Goal: Task Accomplishment & Management: Manage account settings

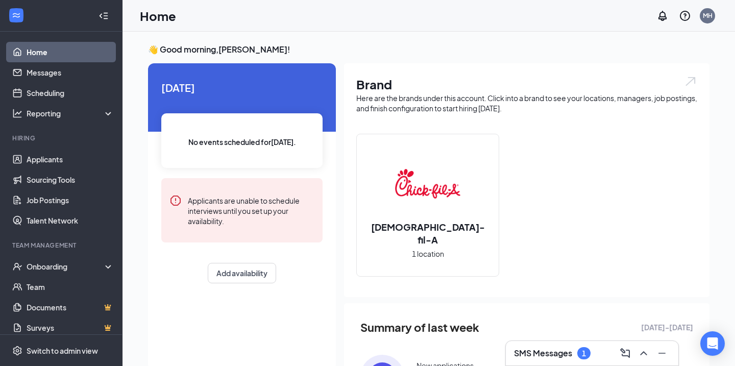
click at [589, 355] on div "1" at bounding box center [583, 353] width 13 height 12
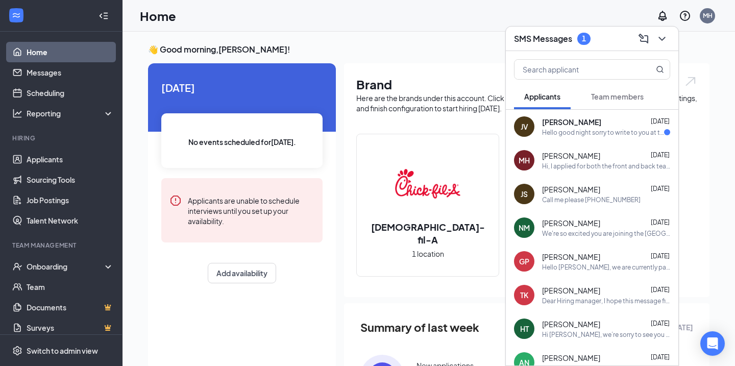
click at [540, 134] on div "JV [PERSON_NAME] [DATE] Hello good night sorry to write to you at this time I p…" at bounding box center [592, 127] width 173 height 34
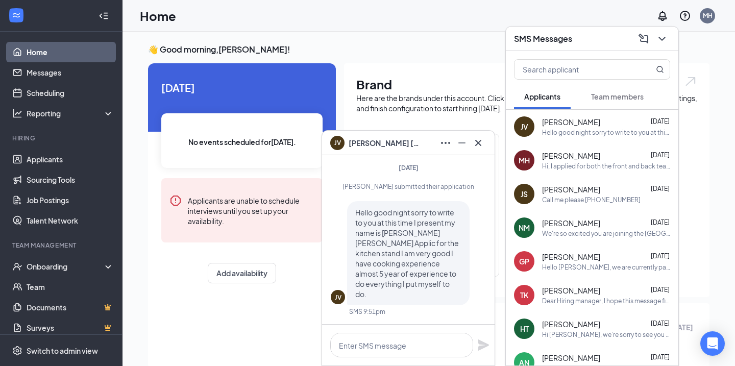
click at [488, 138] on div "JV [PERSON_NAME]" at bounding box center [408, 143] width 173 height 24
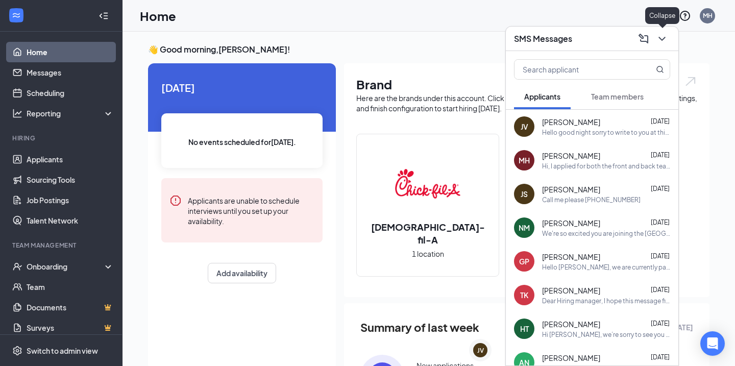
click at [658, 41] on icon "ChevronDown" at bounding box center [662, 39] width 12 height 12
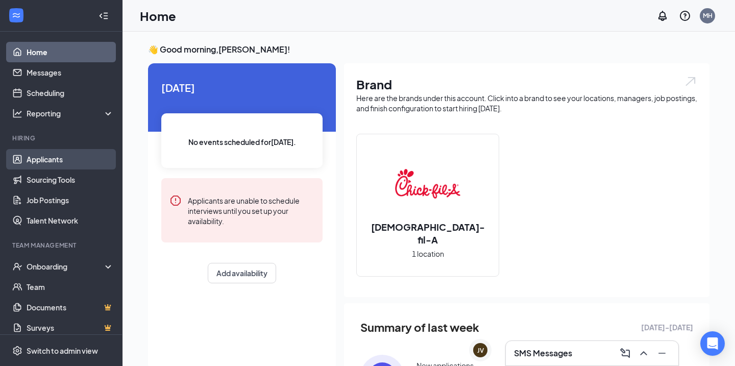
click at [58, 165] on link "Applicants" at bounding box center [70, 159] width 87 height 20
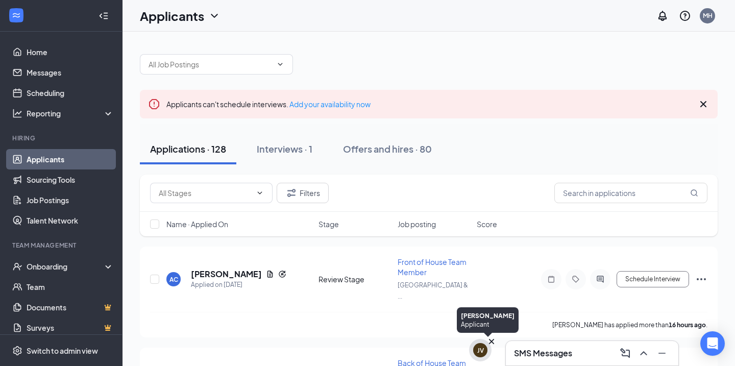
click at [490, 344] on icon "Cross" at bounding box center [491, 341] width 10 height 10
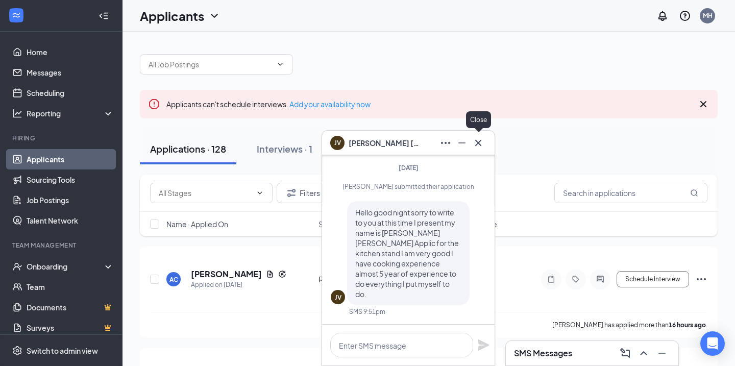
click at [481, 148] on icon "Cross" at bounding box center [478, 143] width 12 height 12
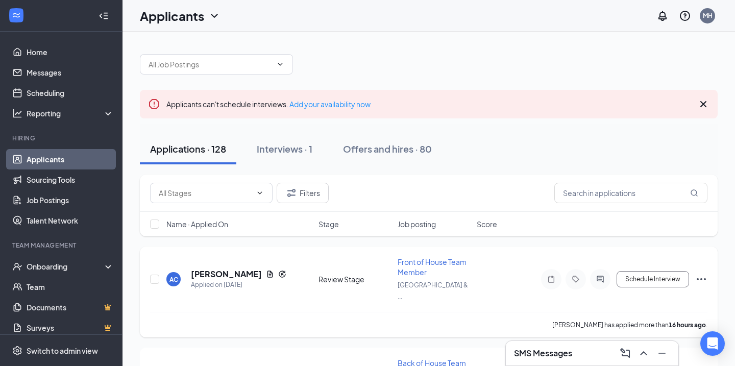
click at [427, 260] on span "Front of House Team Member" at bounding box center [432, 266] width 69 height 19
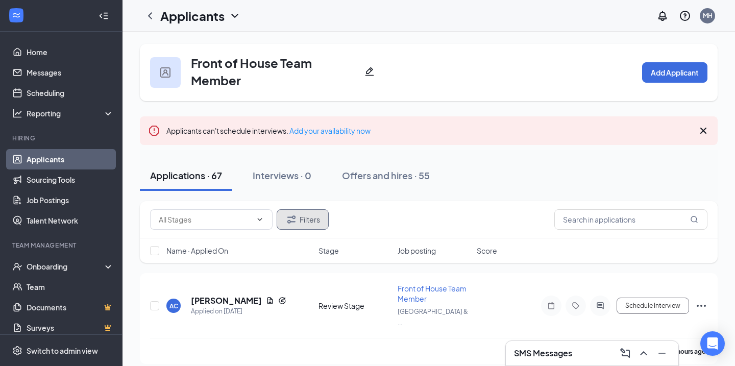
click at [301, 223] on button "Filters" at bounding box center [303, 219] width 52 height 20
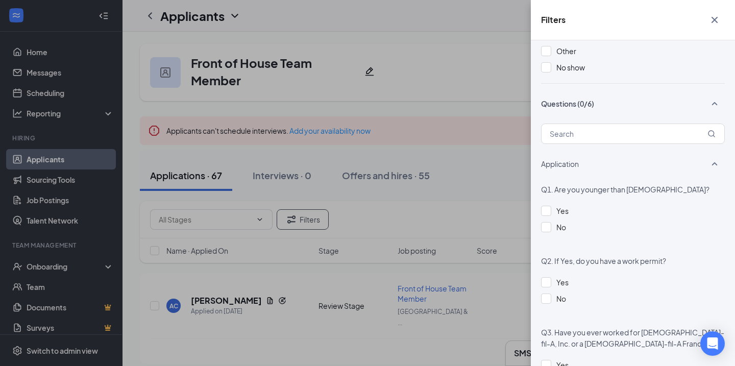
scroll to position [322, 0]
click at [574, 204] on div "Q1. Are you younger than [DEMOGRAPHIC_DATA]? Yes No" at bounding box center [633, 212] width 184 height 59
click at [563, 208] on div "Yes" at bounding box center [562, 210] width 12 height 11
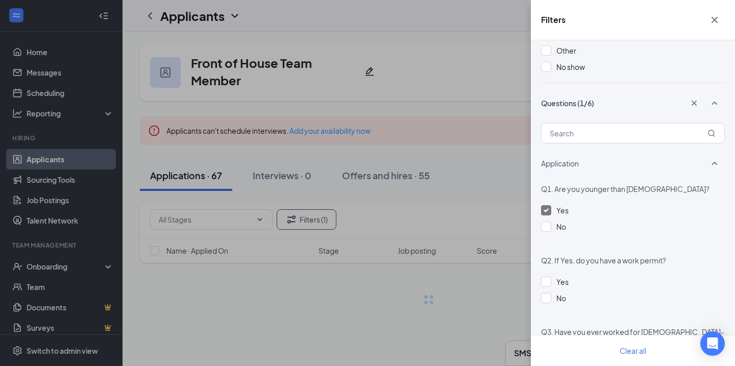
click at [456, 171] on div "Filters Applicant Status (0/5) Unread message Hasn't messaged back Stuck in sta…" at bounding box center [367, 183] width 735 height 366
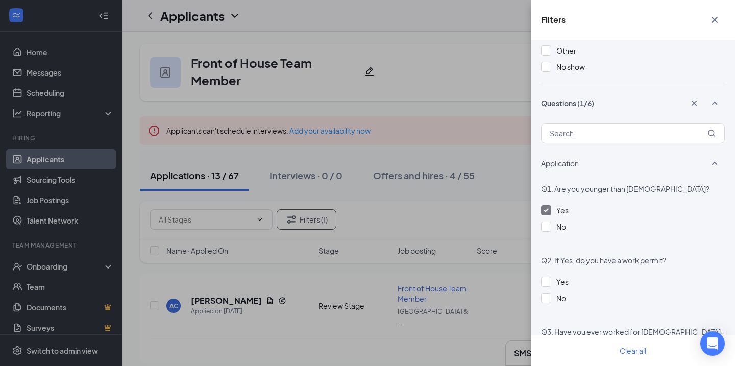
click at [456, 171] on div "Filters Applicant Status (0/5) Unread message Hasn't messaged back Stuck in sta…" at bounding box center [367, 183] width 735 height 366
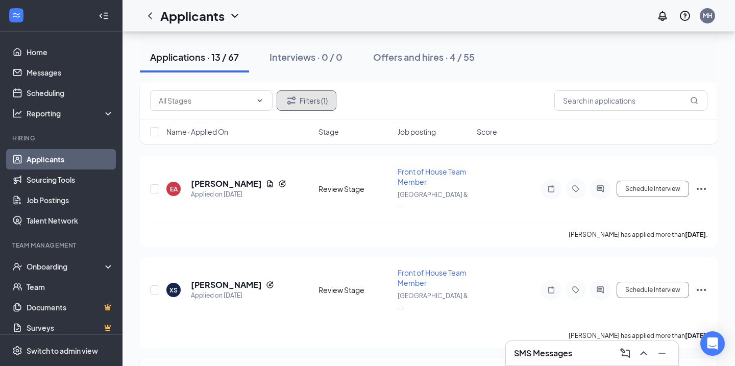
scroll to position [1067, 0]
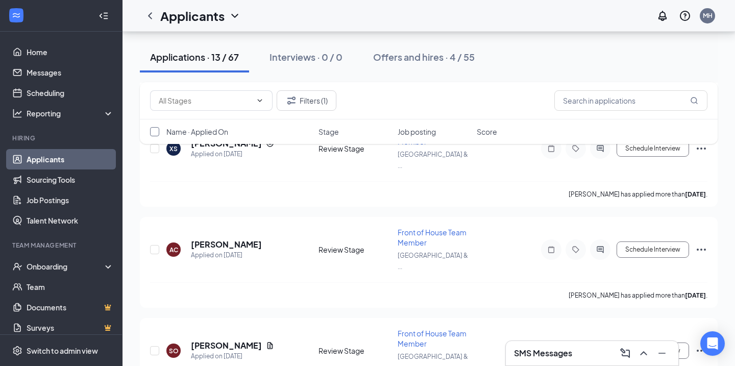
click at [155, 134] on input "checkbox" at bounding box center [154, 131] width 9 height 9
checkbox input "true"
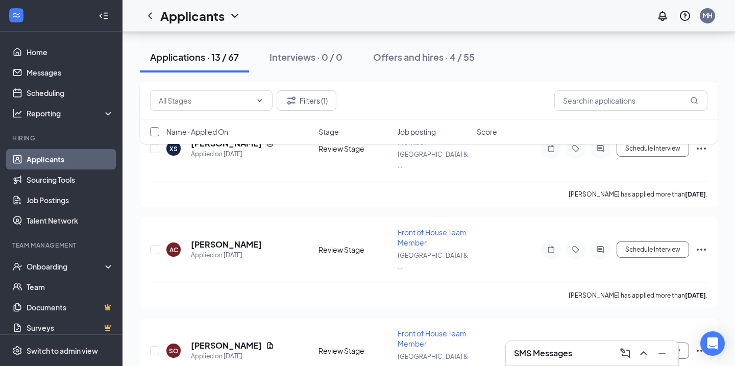
checkbox input "true"
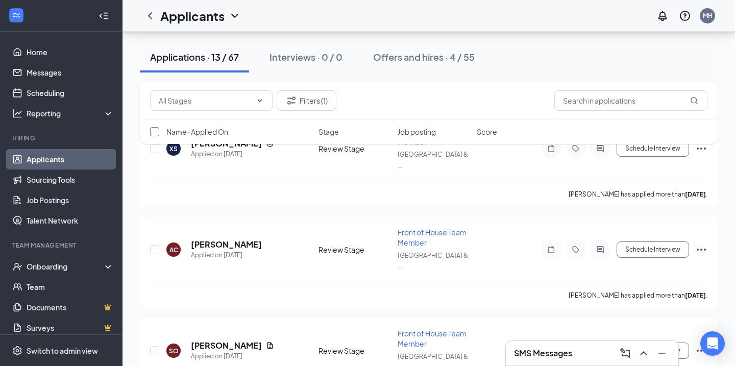
checkbox input "true"
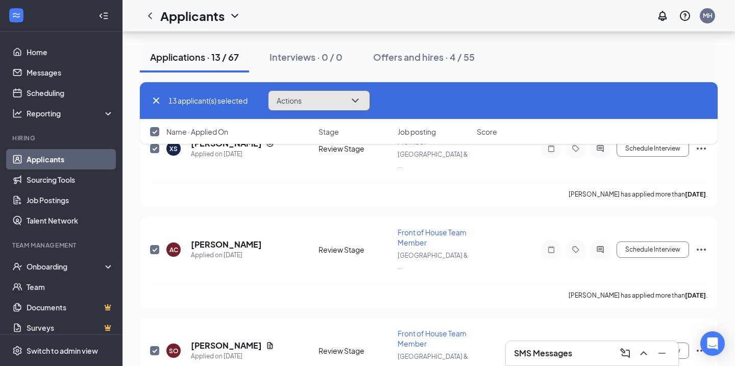
click at [336, 97] on button "Actions" at bounding box center [319, 100] width 102 height 20
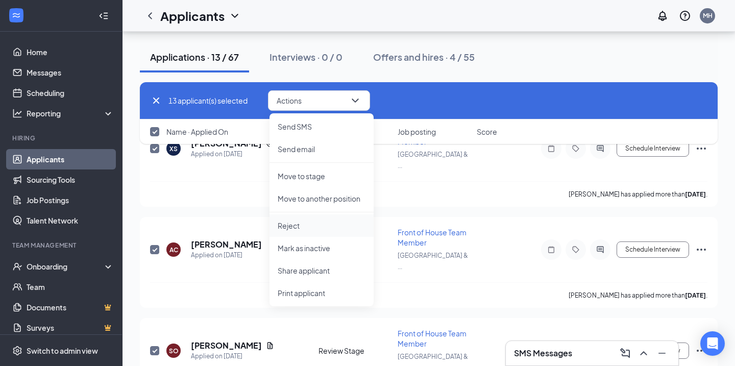
click at [321, 223] on p "Reject" at bounding box center [322, 225] width 88 height 10
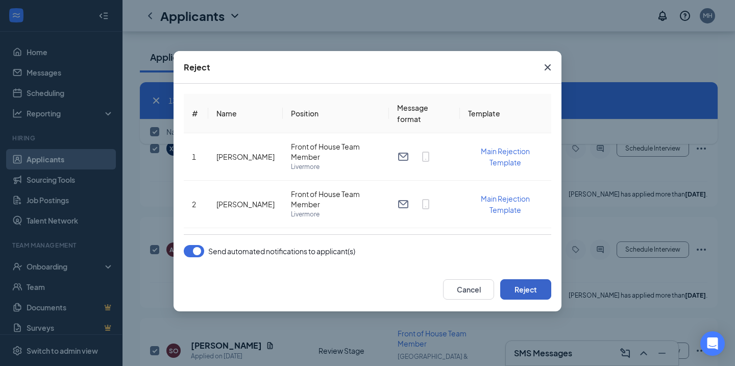
click at [532, 290] on button "Reject" at bounding box center [525, 289] width 51 height 20
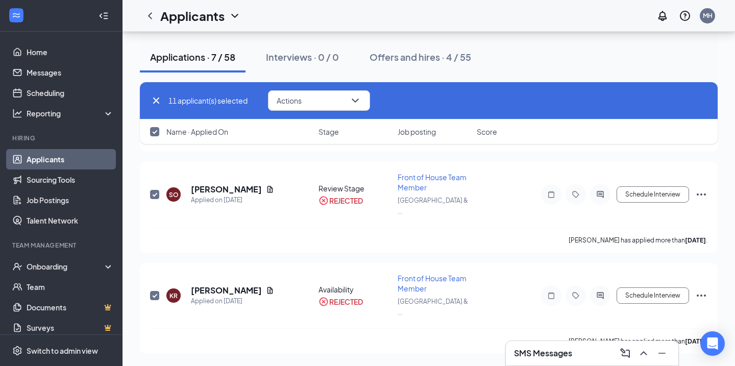
scroll to position [889, 0]
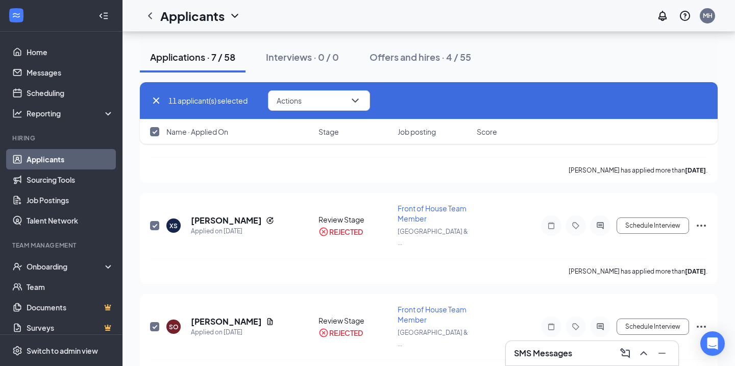
click at [101, 161] on link "Applicants" at bounding box center [70, 159] width 87 height 20
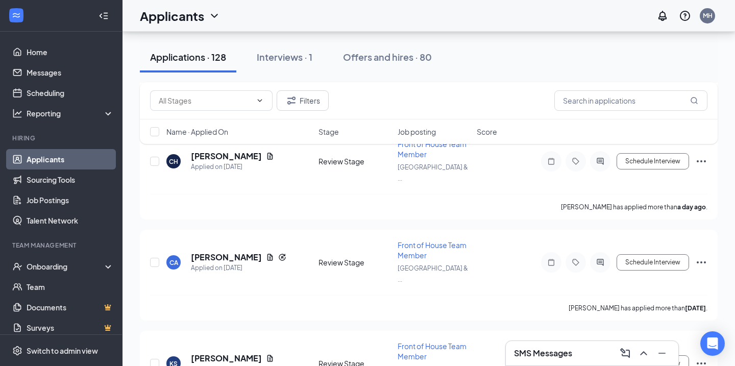
scroll to position [773, 0]
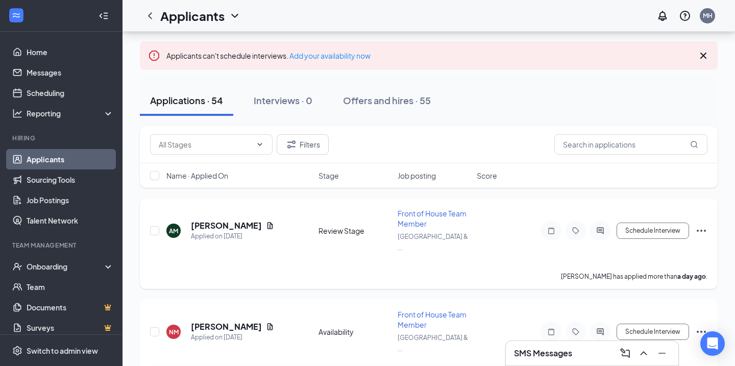
scroll to position [77, 0]
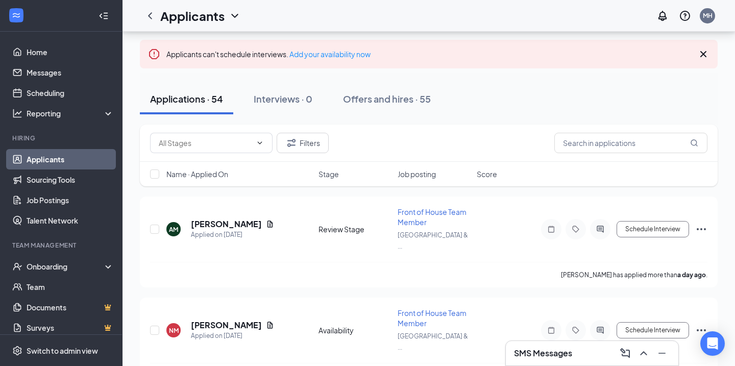
click at [330, 174] on span "Stage" at bounding box center [328, 174] width 20 height 10
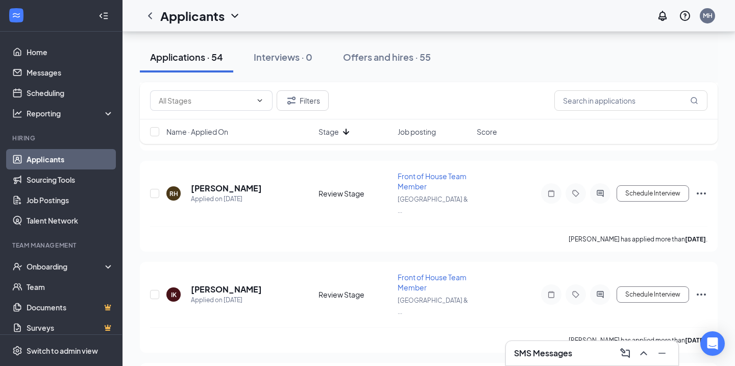
scroll to position [4669, 0]
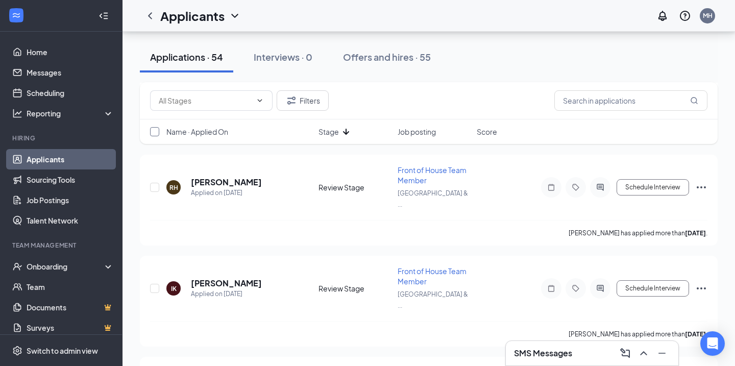
click at [155, 134] on input "checkbox" at bounding box center [154, 131] width 9 height 9
checkbox input "true"
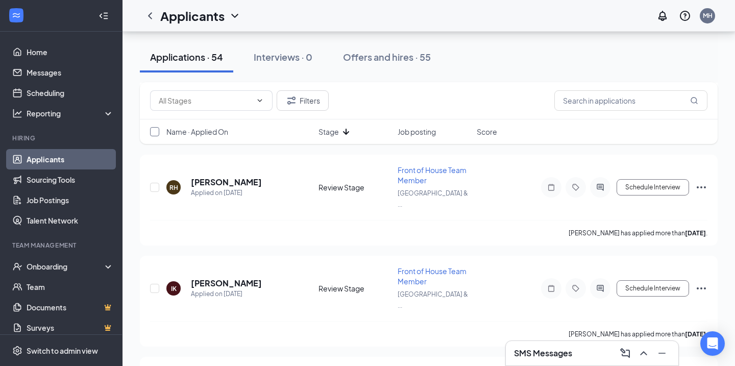
checkbox input "true"
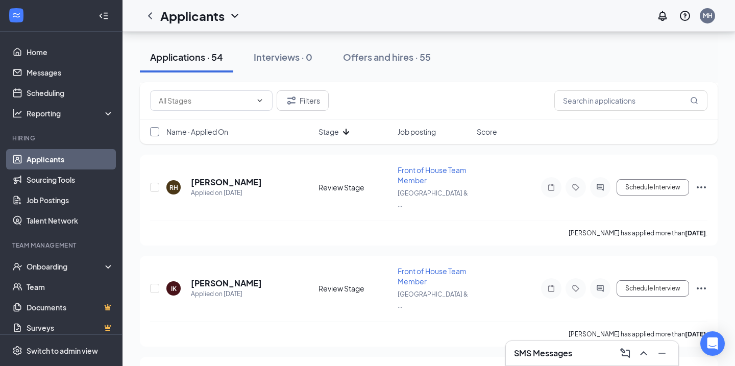
checkbox input "true"
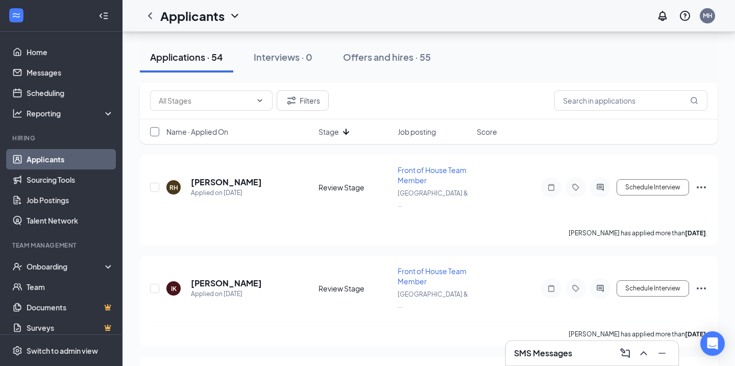
checkbox input "true"
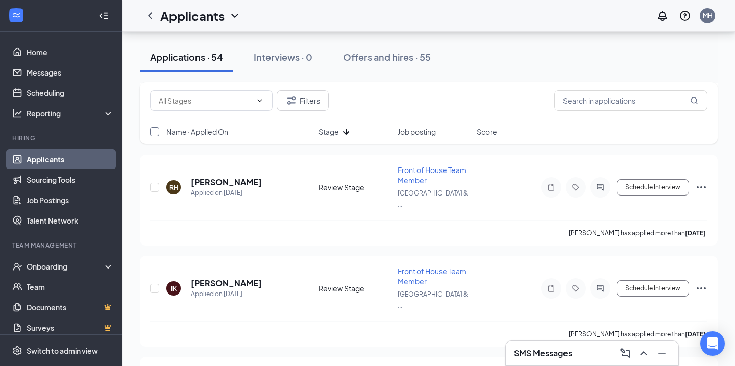
checkbox input "true"
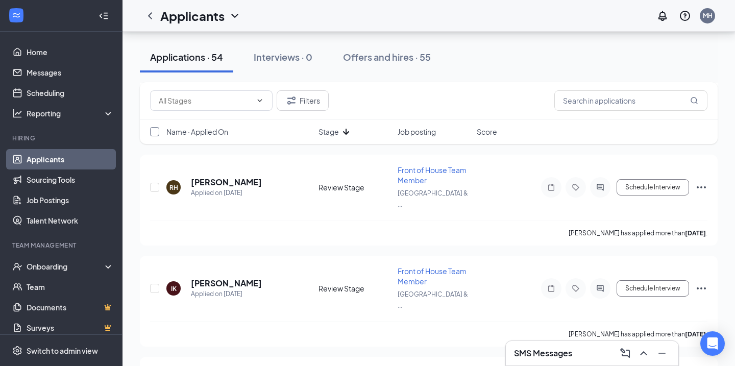
checkbox input "true"
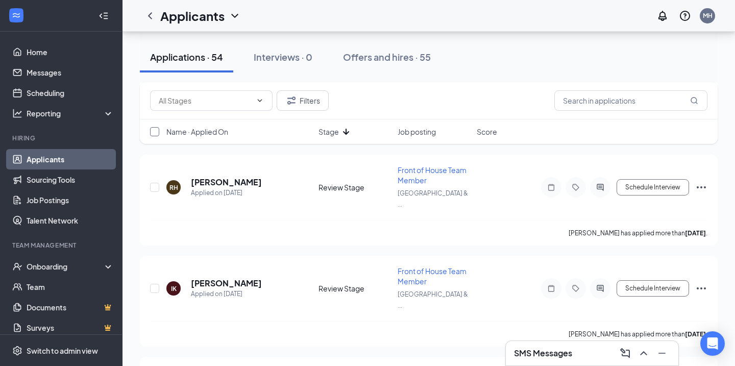
checkbox input "true"
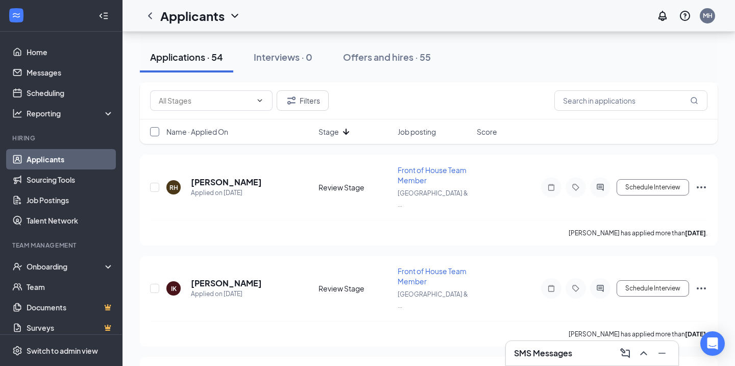
checkbox input "true"
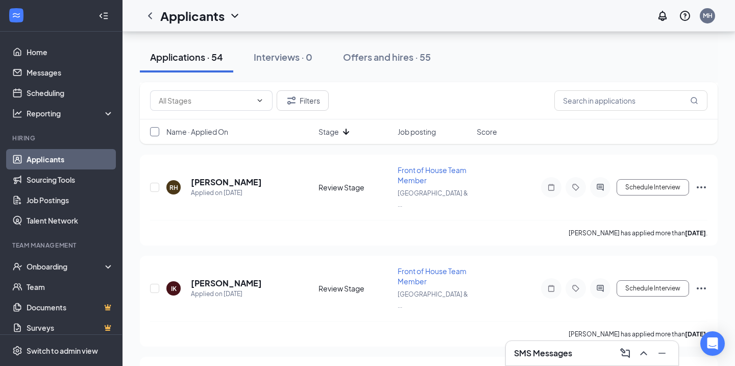
checkbox input "true"
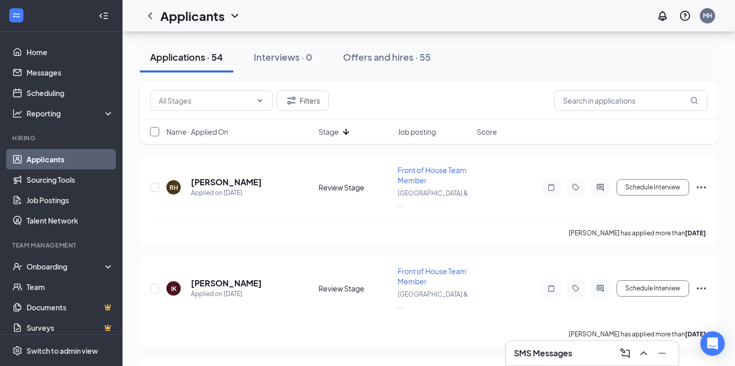
checkbox input "true"
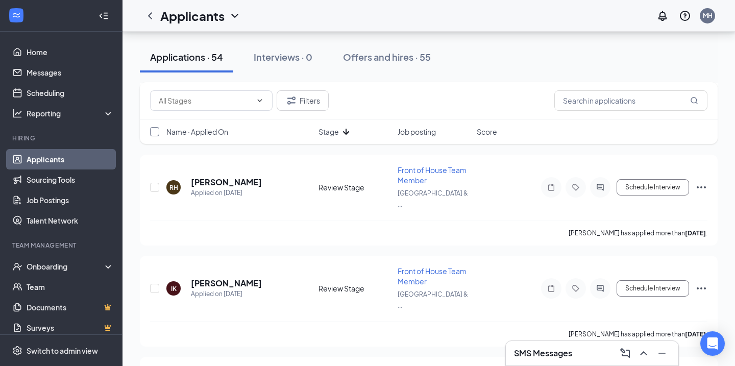
checkbox input "true"
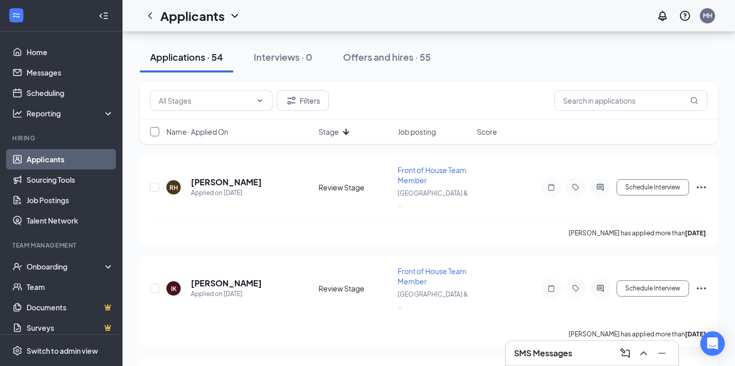
checkbox input "true"
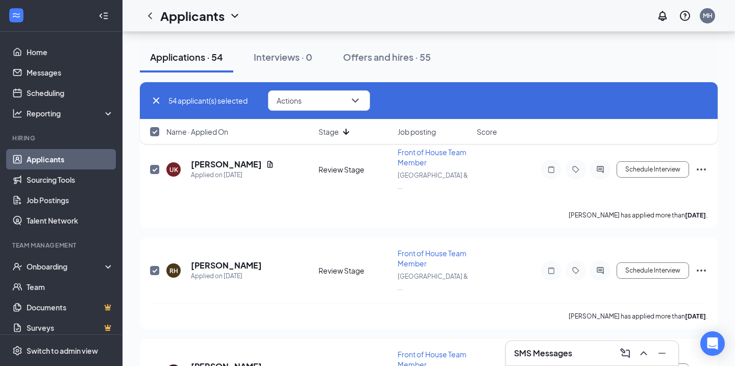
scroll to position [4587, 0]
click at [155, 134] on input "checkbox" at bounding box center [154, 131] width 9 height 9
checkbox input "false"
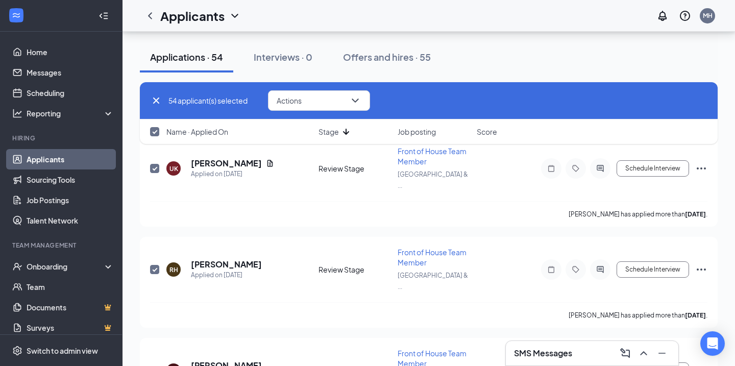
checkbox input "false"
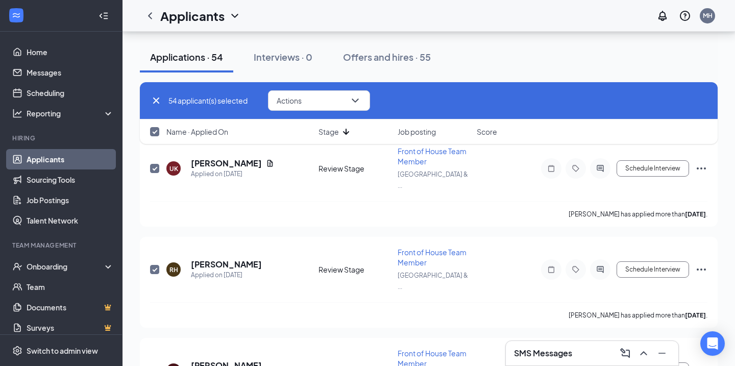
checkbox input "false"
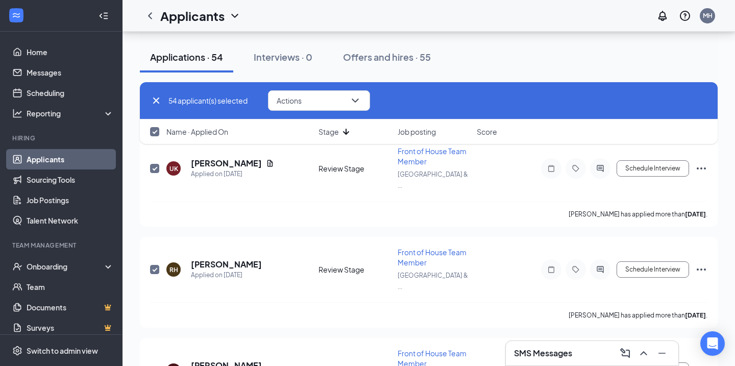
checkbox input "false"
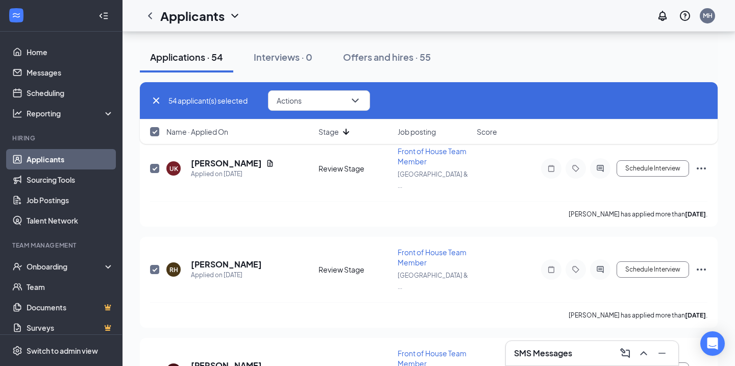
checkbox input "false"
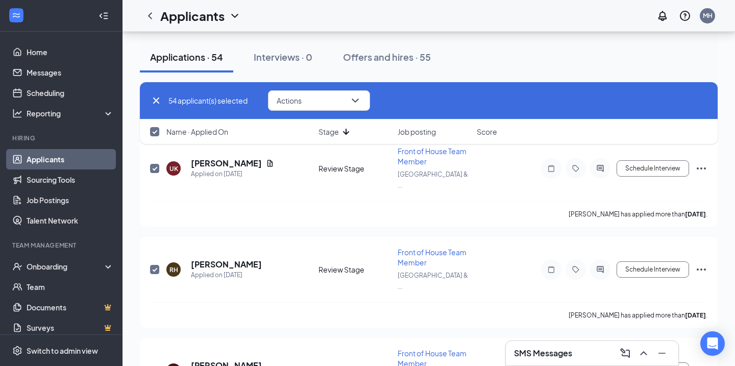
checkbox input "false"
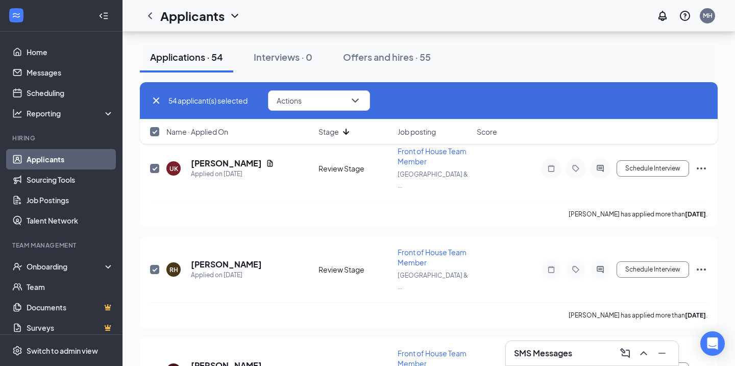
checkbox input "false"
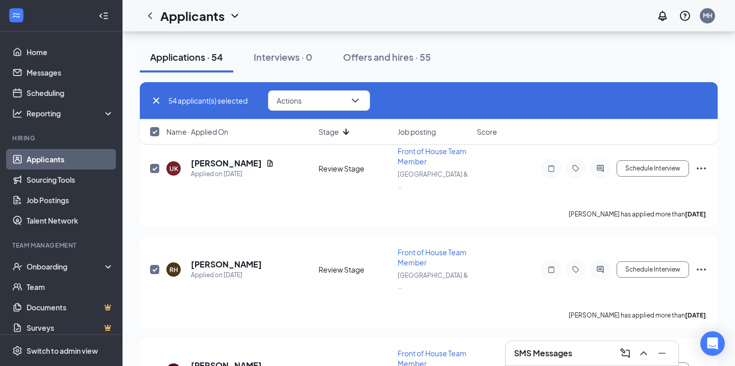
checkbox input "false"
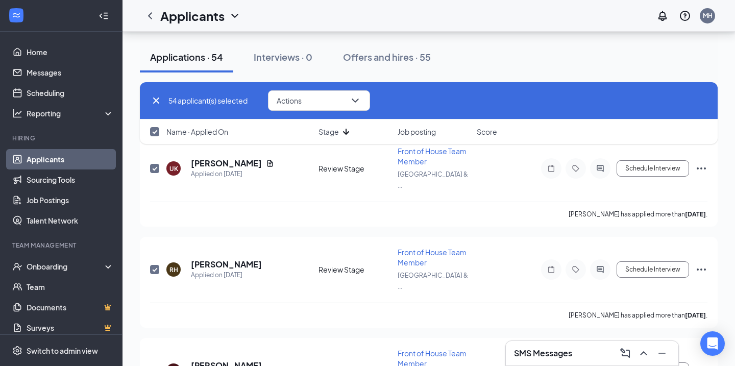
checkbox input "false"
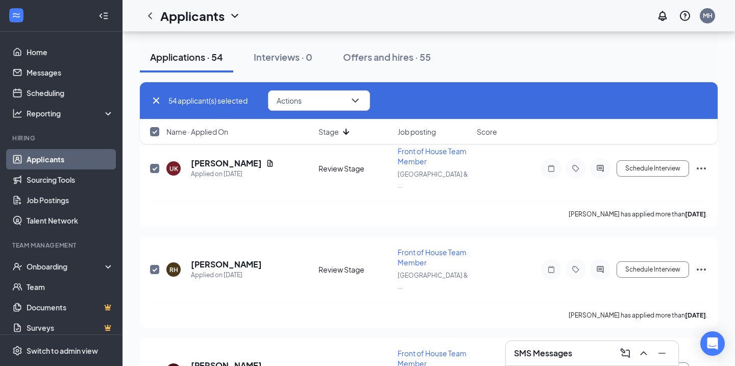
checkbox input "false"
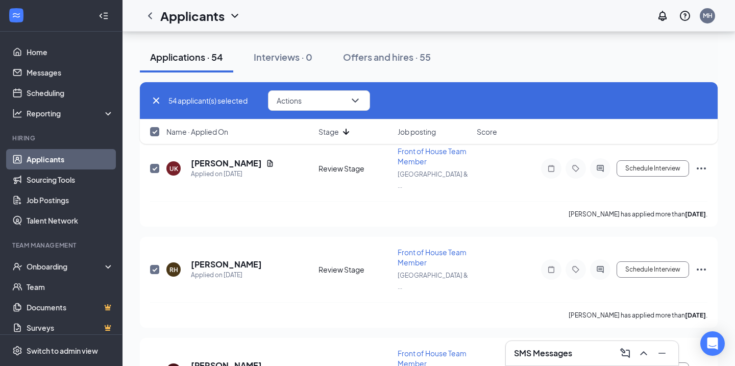
checkbox input "false"
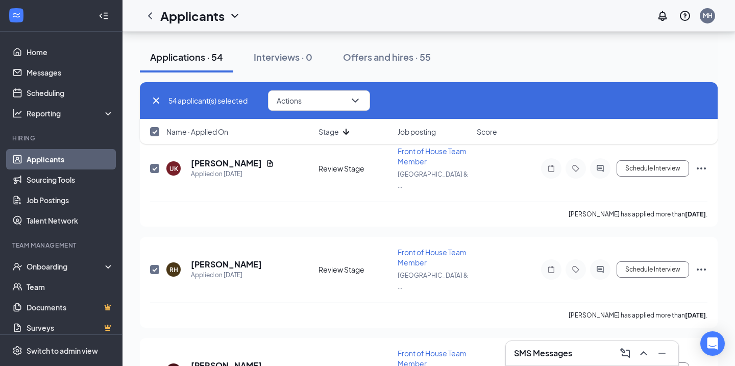
checkbox input "false"
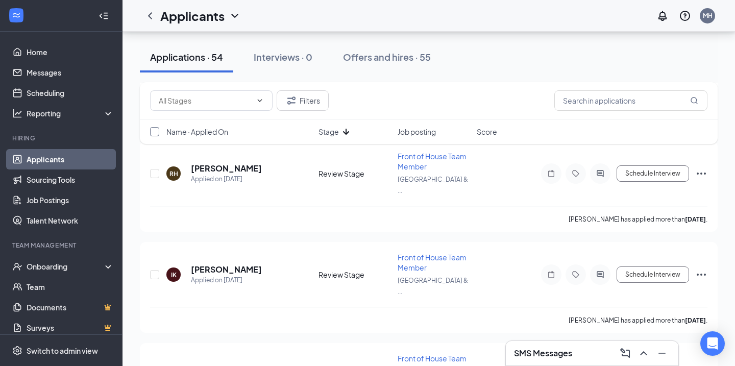
scroll to position [4677, 0]
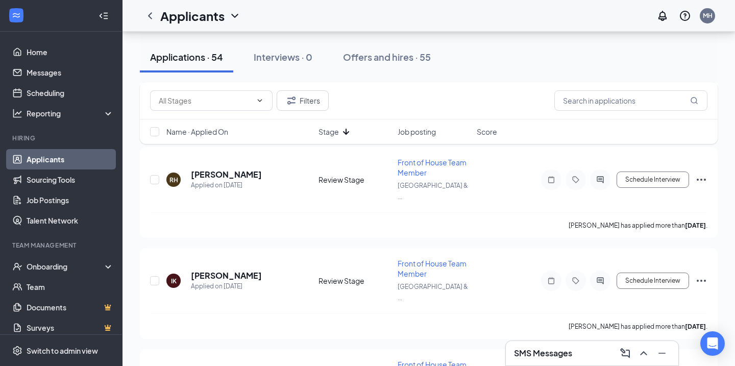
checkbox input "true"
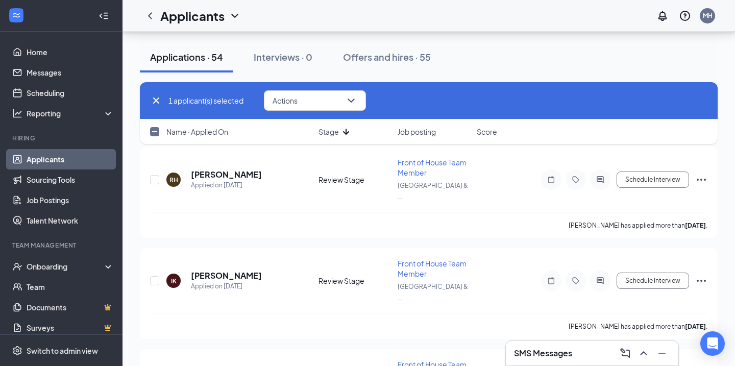
checkbox input "true"
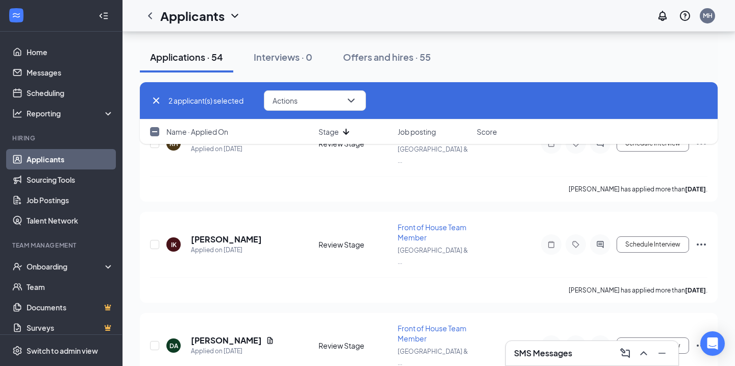
scroll to position [4722, 0]
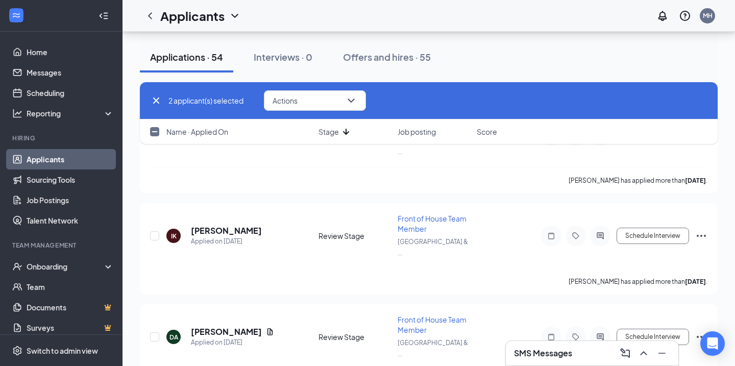
checkbox input "true"
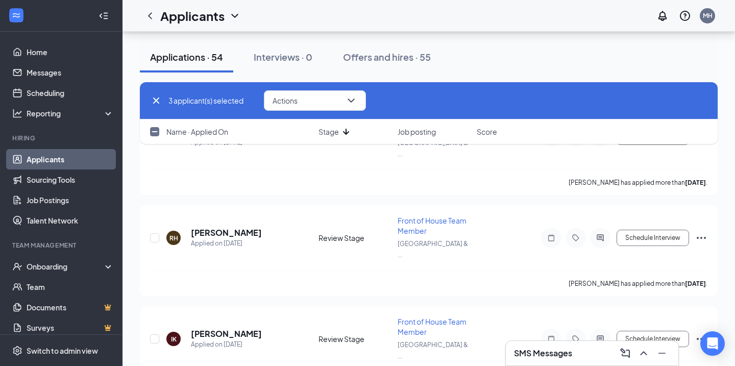
scroll to position [4606, 0]
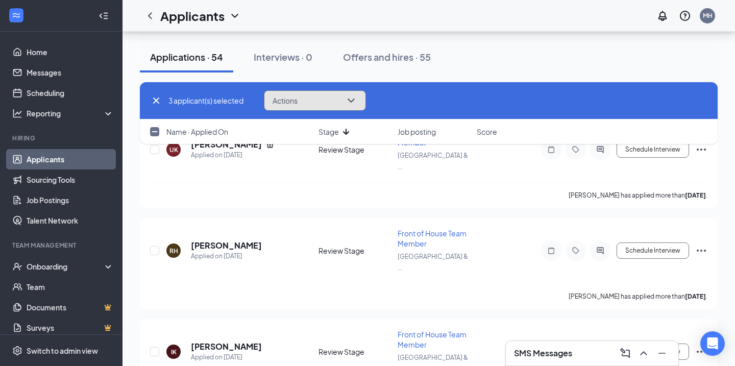
click at [320, 99] on button "Actions" at bounding box center [315, 100] width 102 height 20
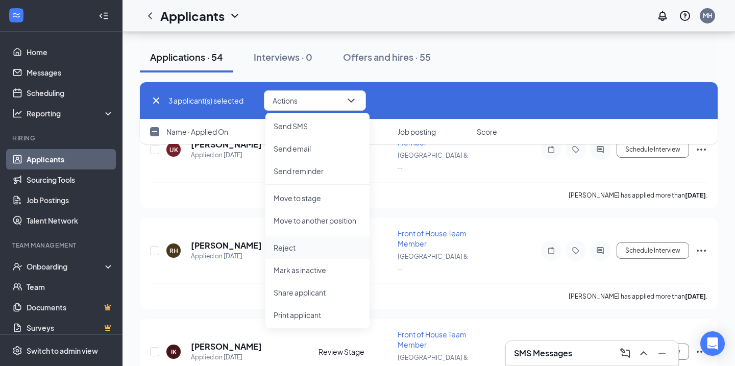
click at [308, 245] on p "Reject" at bounding box center [318, 247] width 88 height 10
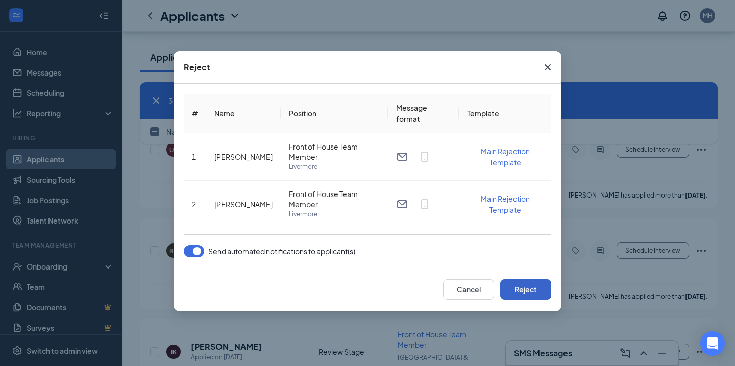
click at [532, 291] on button "Reject" at bounding box center [525, 289] width 51 height 20
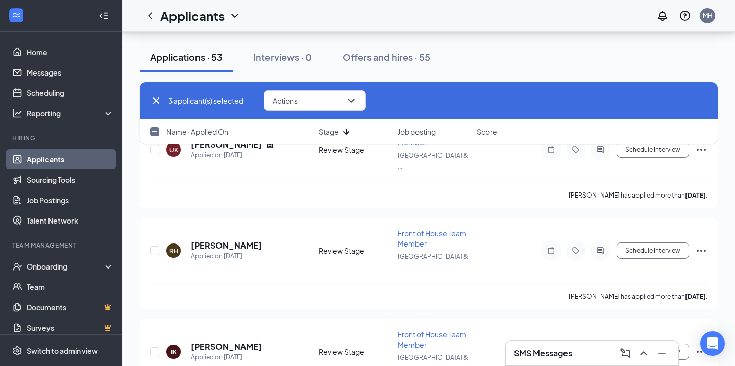
scroll to position [4453, 0]
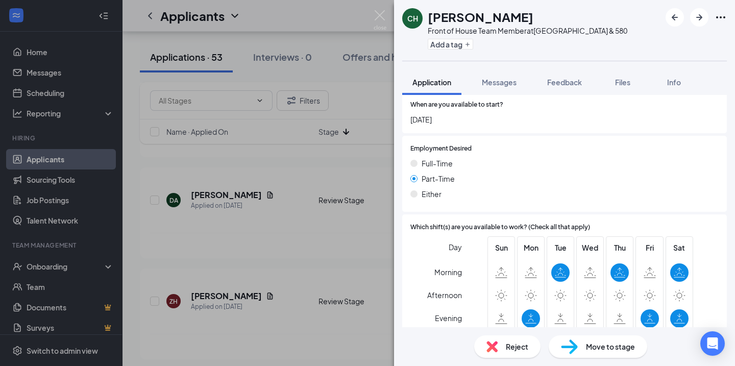
scroll to position [657, 0]
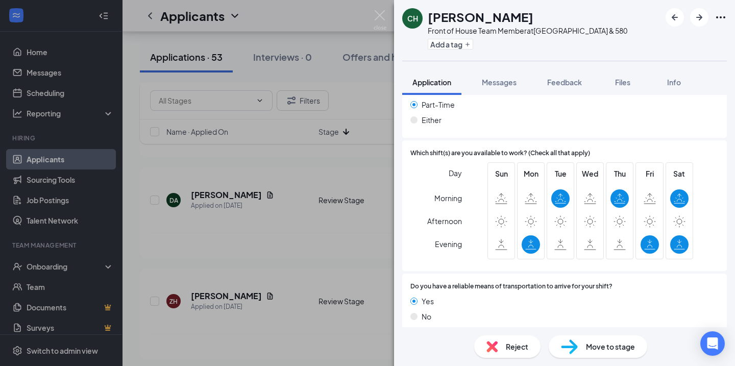
click at [523, 355] on div "Reject" at bounding box center [507, 346] width 66 height 22
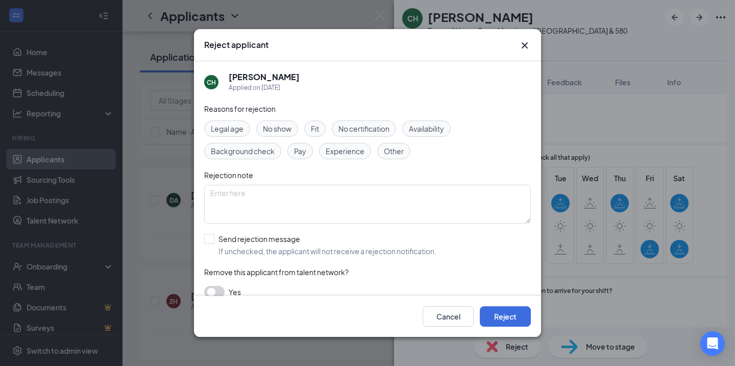
click at [446, 137] on div "Legal age No show Fit No certification Availability Background check Pay Experi…" at bounding box center [367, 139] width 327 height 39
click at [437, 125] on span "Availability" at bounding box center [426, 128] width 35 height 11
click at [276, 256] on input "Send rejection message If unchecked, the applicant will not receive a rejection…" at bounding box center [320, 245] width 232 height 22
checkbox input "true"
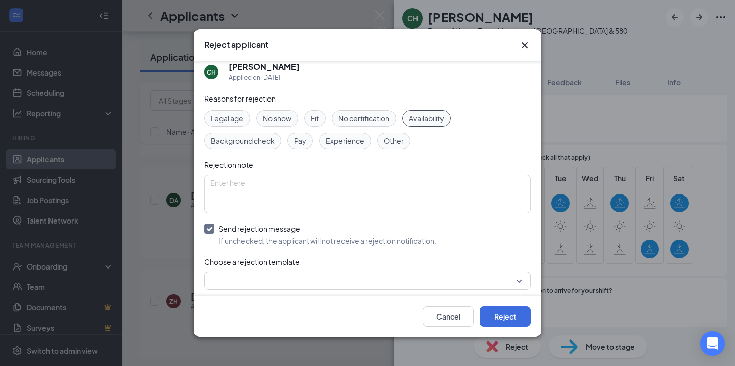
click at [299, 275] on input "search" at bounding box center [363, 280] width 307 height 17
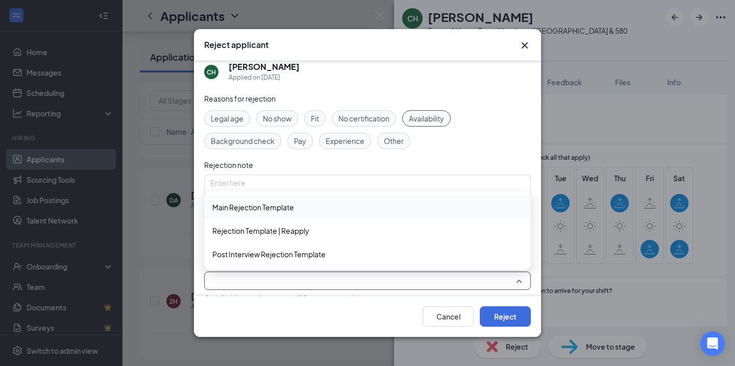
click at [315, 208] on span "Main Rejection Template" at bounding box center [367, 207] width 310 height 11
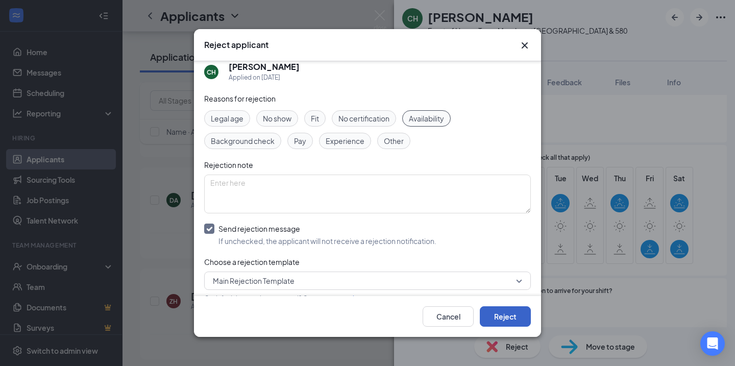
click at [509, 314] on button "Reject" at bounding box center [505, 316] width 51 height 20
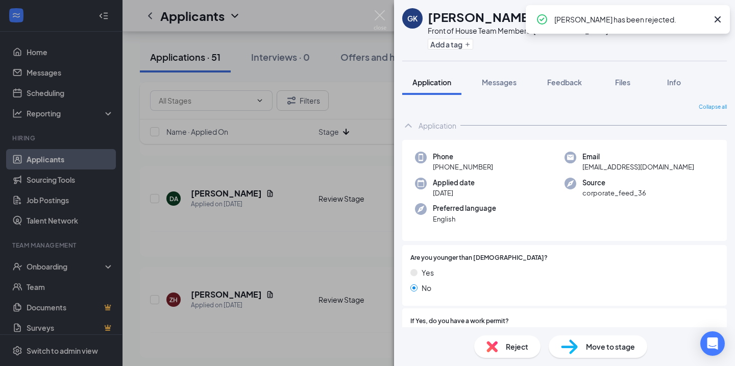
scroll to position [4451, 0]
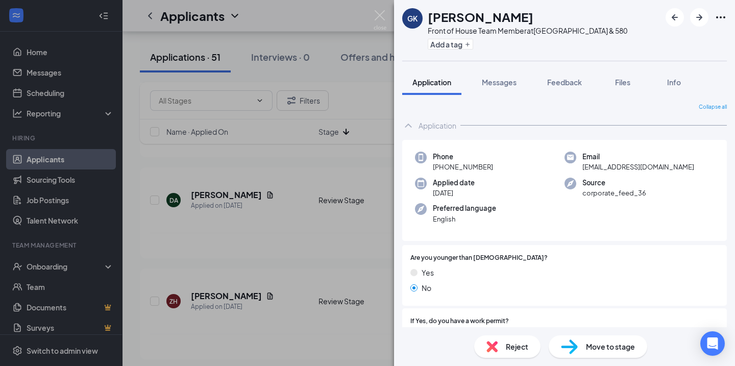
drag, startPoint x: 314, startPoint y: 240, endPoint x: 308, endPoint y: 246, distance: 8.0
click at [314, 240] on div "[PERSON_NAME] Kundan Front of House Team Member at [GEOGRAPHIC_DATA] & 580 Add …" at bounding box center [367, 183] width 735 height 366
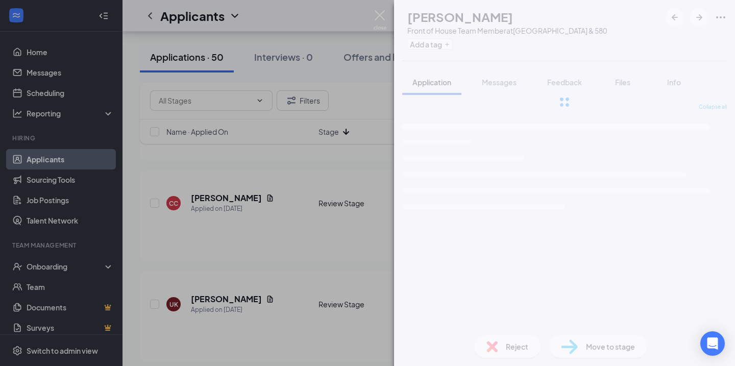
scroll to position [4454, 0]
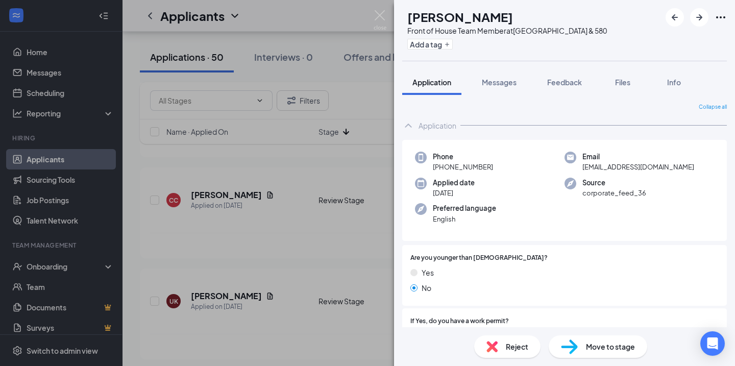
click at [287, 300] on div "TK [PERSON_NAME] Front of House Team Member at [GEOGRAPHIC_DATA] & 580 Add a ta…" at bounding box center [367, 183] width 735 height 366
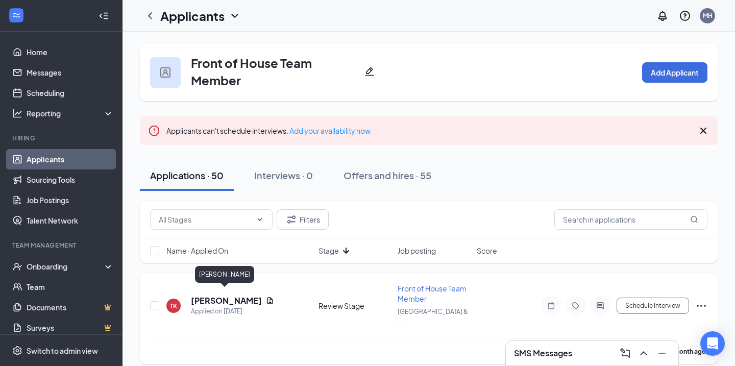
click at [239, 298] on h5 "[PERSON_NAME]" at bounding box center [226, 300] width 71 height 11
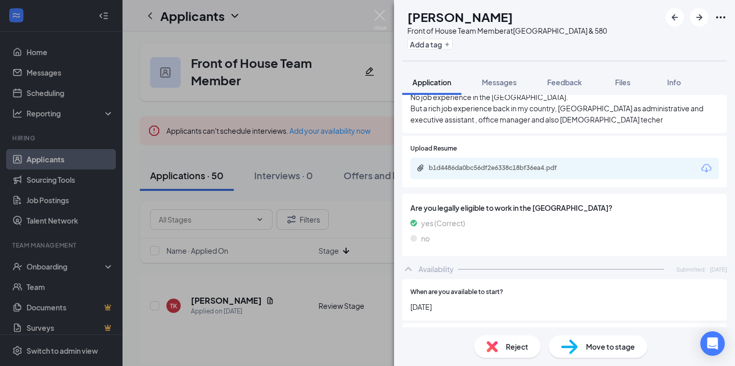
scroll to position [680, 0]
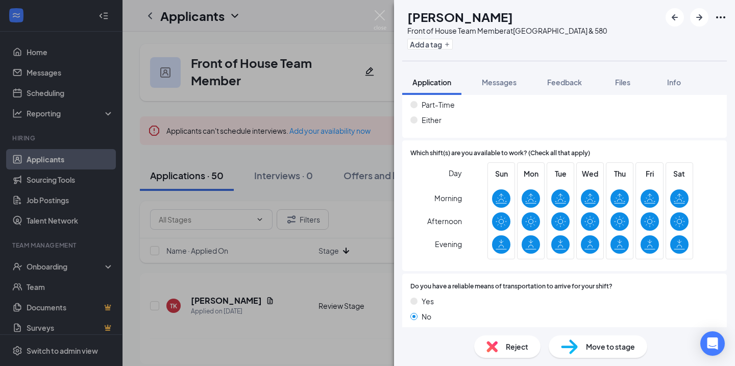
click at [513, 342] on span "Reject" at bounding box center [517, 346] width 22 height 11
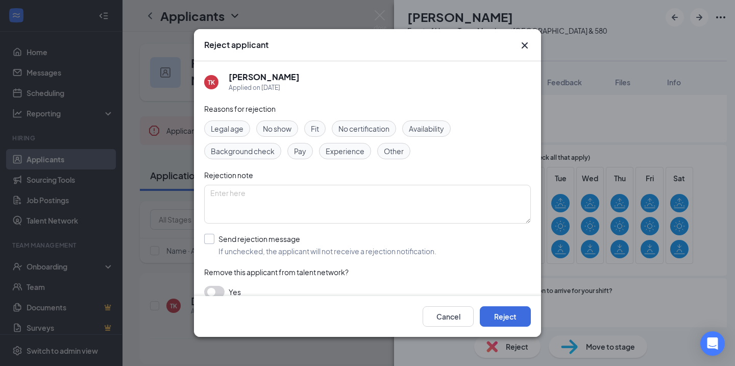
click at [393, 252] on input "Send rejection message If unchecked, the applicant will not receive a rejection…" at bounding box center [320, 245] width 232 height 22
checkbox input "true"
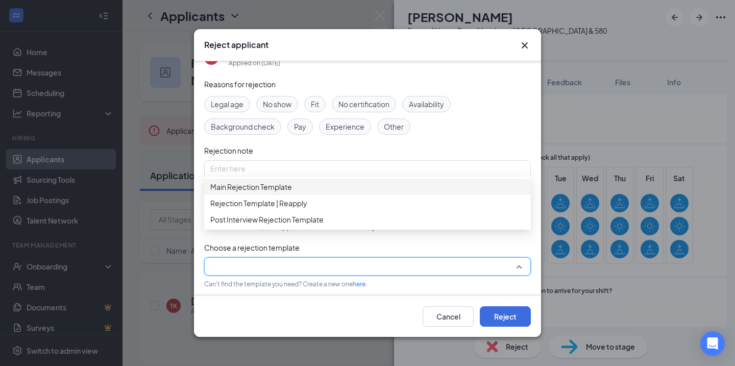
click at [395, 270] on input "search" at bounding box center [363, 266] width 307 height 17
click at [365, 195] on div "Main Rejection Template" at bounding box center [367, 187] width 327 height 16
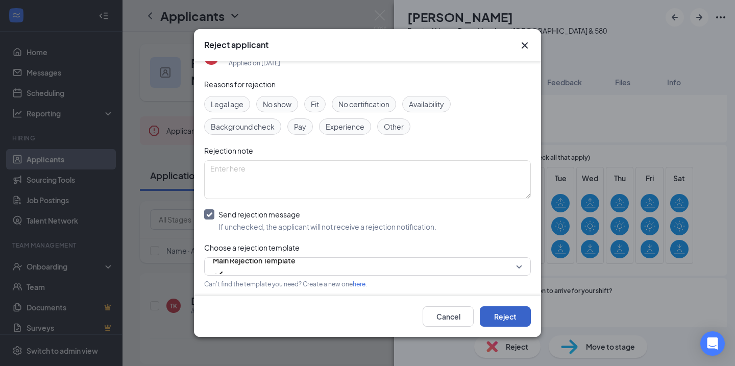
click at [509, 314] on button "Reject" at bounding box center [505, 316] width 51 height 20
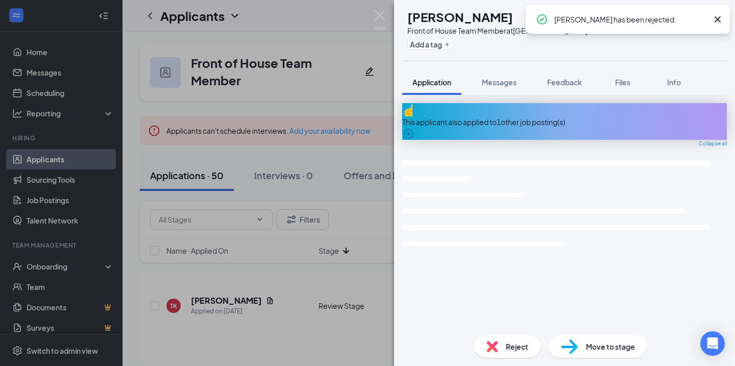
click at [262, 277] on div "BG [PERSON_NAME] Front of House Team Member at [GEOGRAPHIC_DATA] & 580 Add a ta…" at bounding box center [367, 183] width 735 height 366
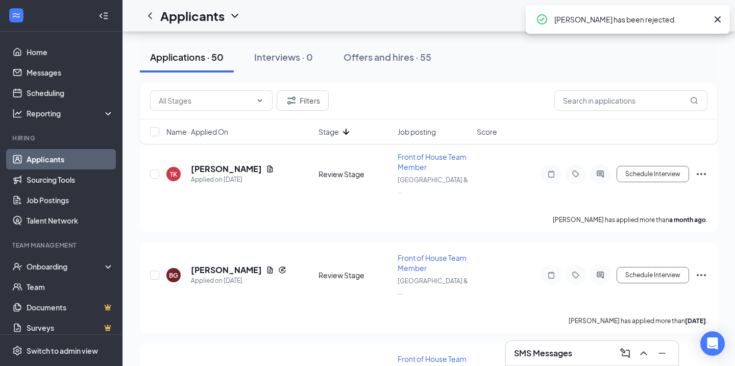
scroll to position [136, 0]
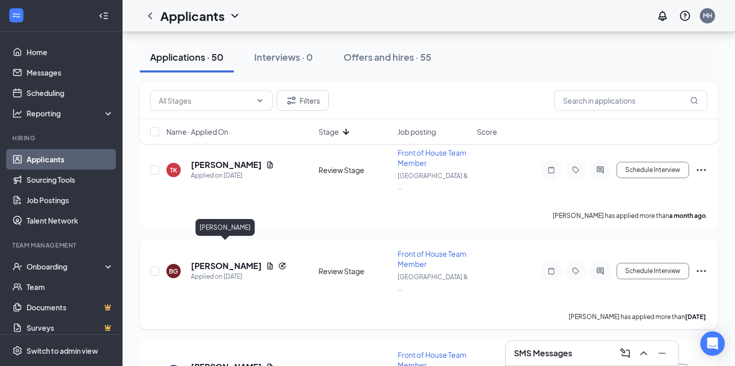
click at [246, 260] on h5 "[PERSON_NAME]" at bounding box center [226, 265] width 71 height 11
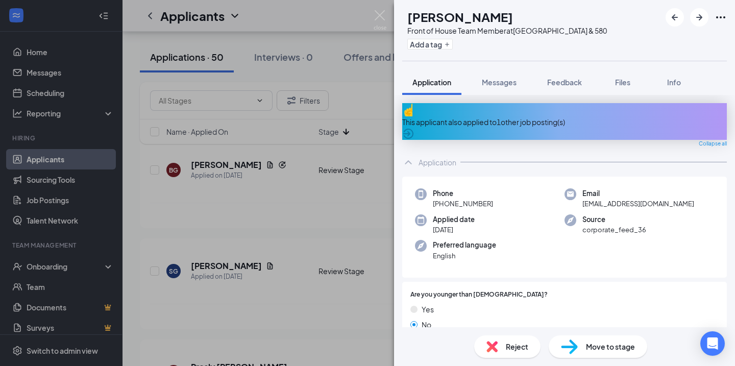
click at [476, 116] on div "This applicant also applied to 1 other job posting(s)" at bounding box center [564, 121] width 325 height 11
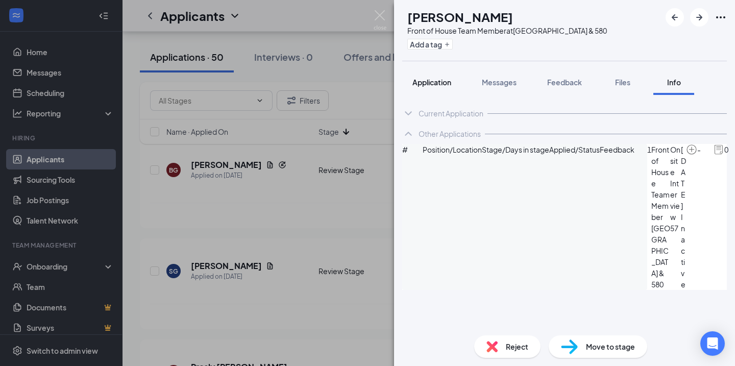
click at [436, 90] on button "Application" at bounding box center [431, 82] width 59 height 26
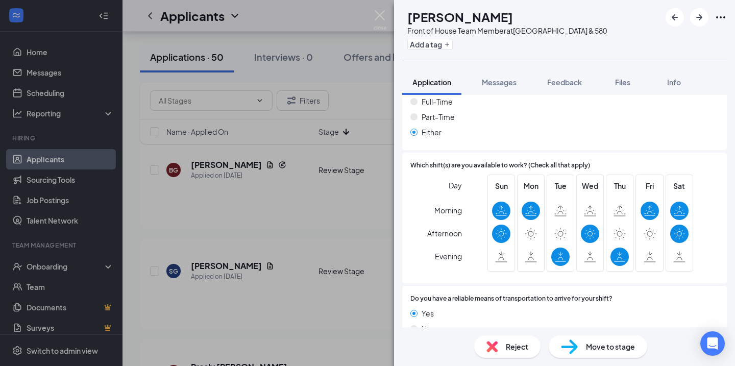
scroll to position [708, 0]
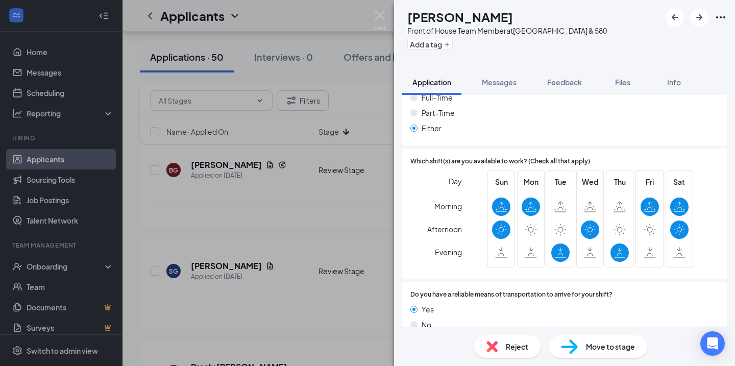
click at [499, 344] on div "Reject" at bounding box center [507, 346] width 66 height 22
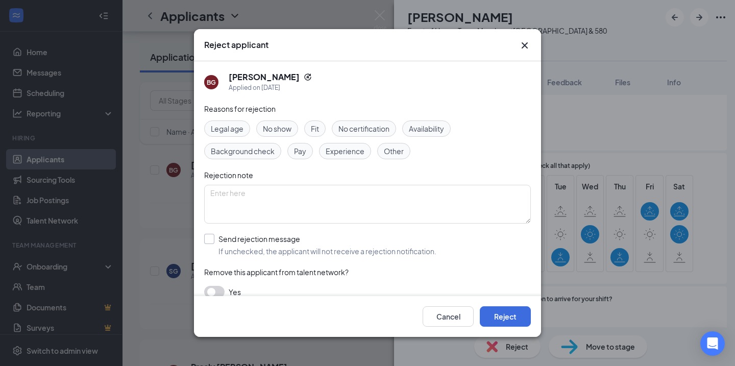
click at [252, 241] on input "Send rejection message If unchecked, the applicant will not receive a rejection…" at bounding box center [320, 245] width 232 height 22
checkbox input "true"
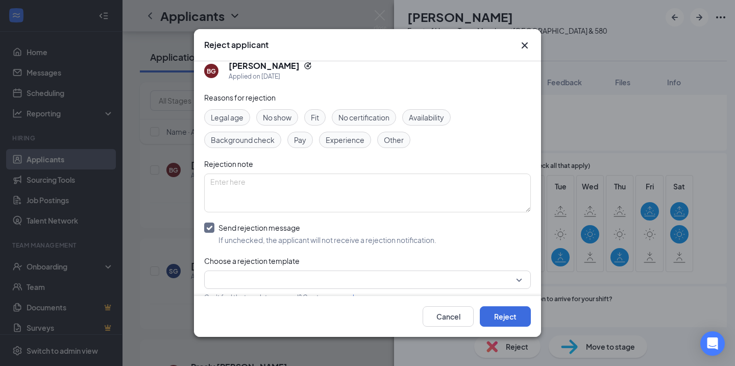
scroll to position [19, 0]
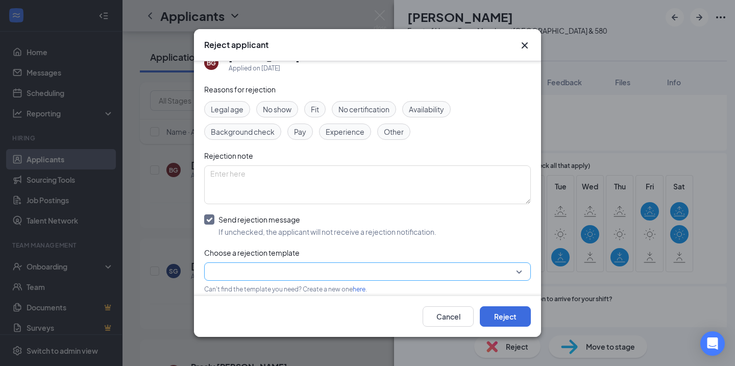
click at [276, 263] on input "search" at bounding box center [363, 271] width 307 height 17
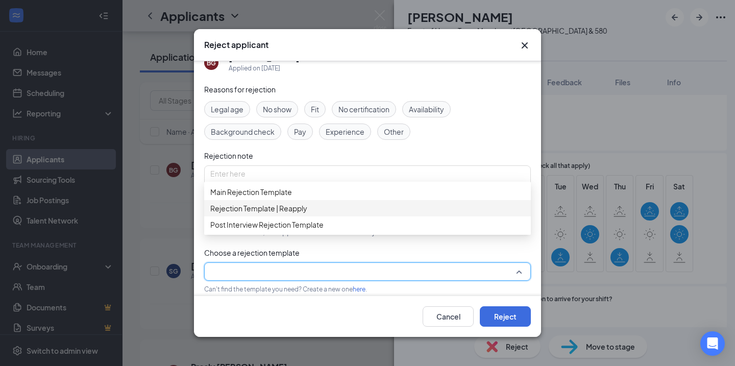
click at [432, 104] on span "Availability" at bounding box center [426, 109] width 35 height 11
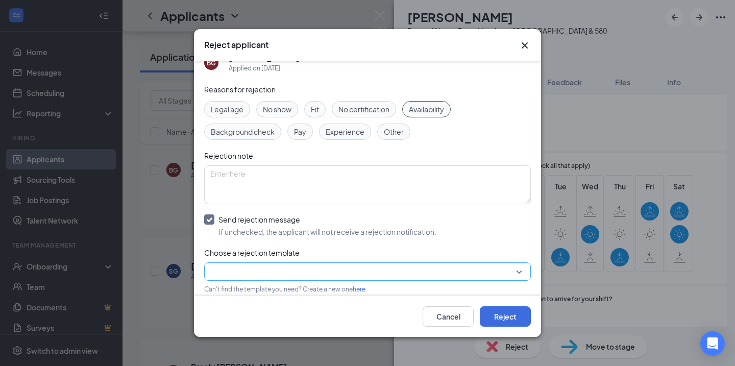
click at [349, 269] on input "search" at bounding box center [363, 271] width 307 height 17
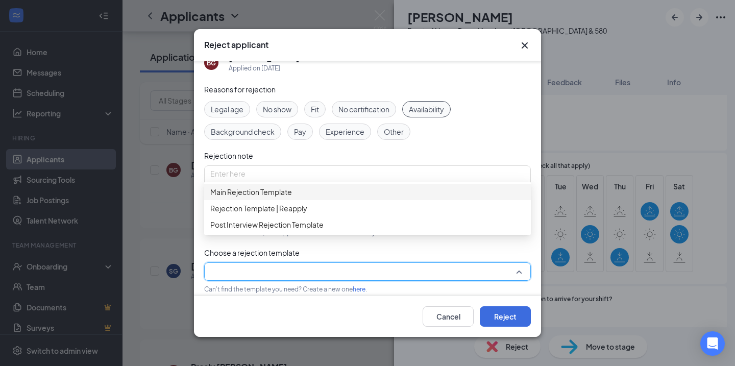
click at [371, 193] on span "Main Rejection Template" at bounding box center [367, 191] width 314 height 11
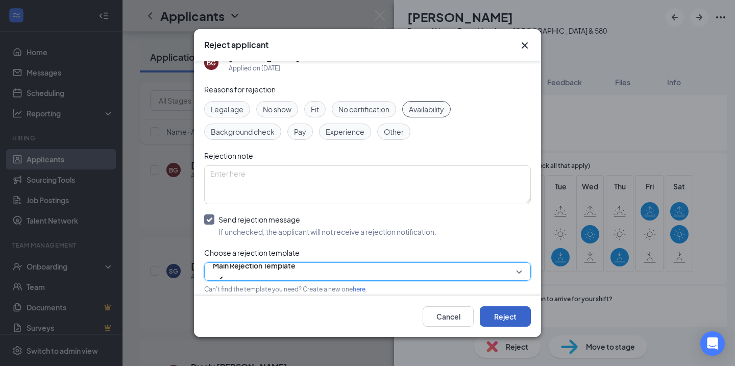
click at [508, 318] on button "Reject" at bounding box center [505, 316] width 51 height 20
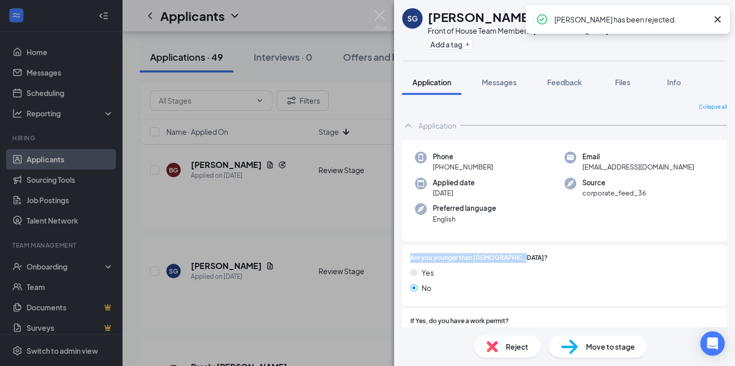
click at [246, 262] on div "SG [PERSON_NAME] Front of House Team Member at [GEOGRAPHIC_DATA] & 580 Add a ta…" at bounding box center [367, 183] width 735 height 366
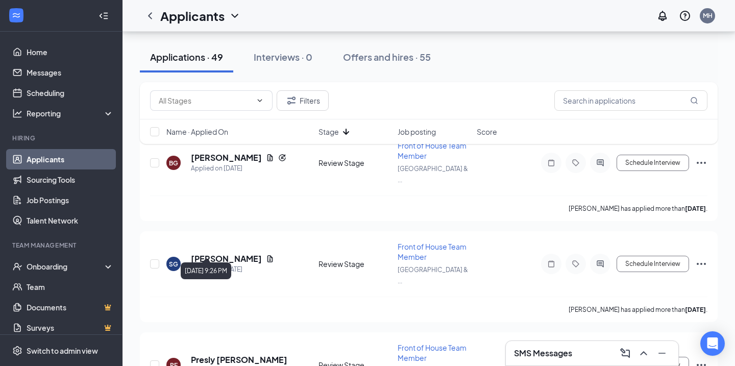
scroll to position [144, 0]
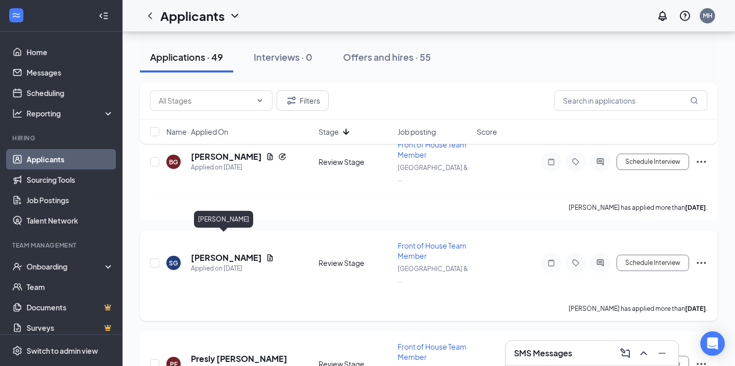
click at [235, 252] on h5 "[PERSON_NAME]" at bounding box center [226, 257] width 71 height 11
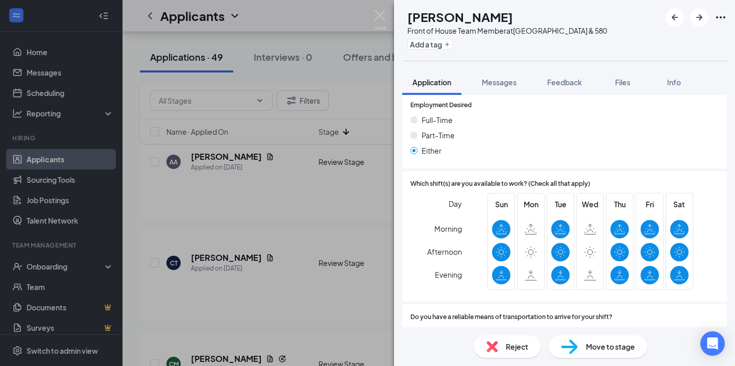
scroll to position [680, 0]
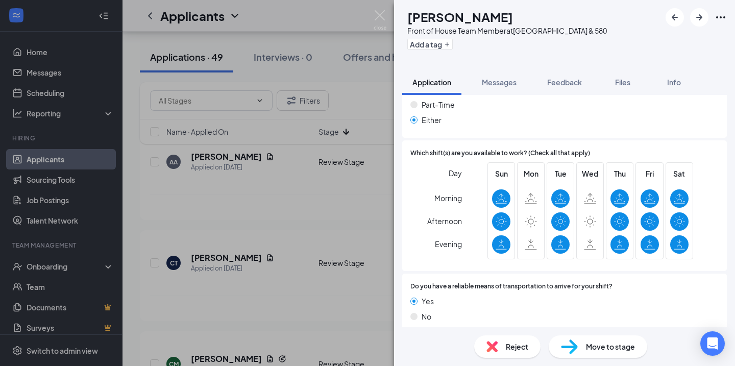
click at [330, 244] on div "CT [PERSON_NAME] Front of House Team Member at [GEOGRAPHIC_DATA] & 580 Add a ta…" at bounding box center [367, 183] width 735 height 366
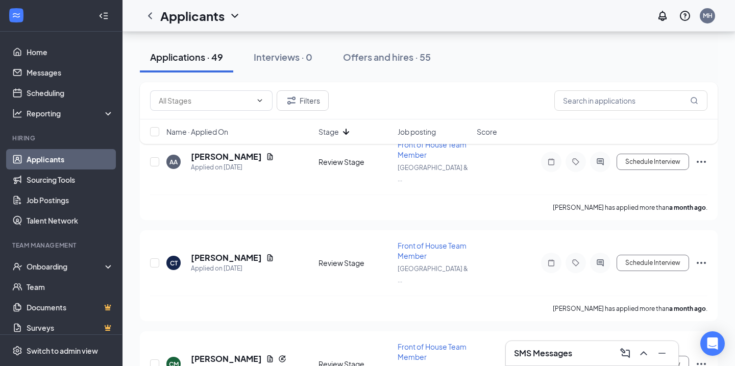
click at [330, 258] on div "Review Stage" at bounding box center [354, 263] width 73 height 10
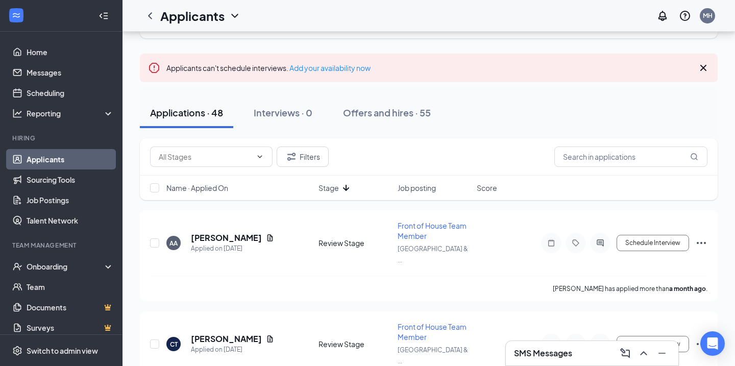
scroll to position [136, 0]
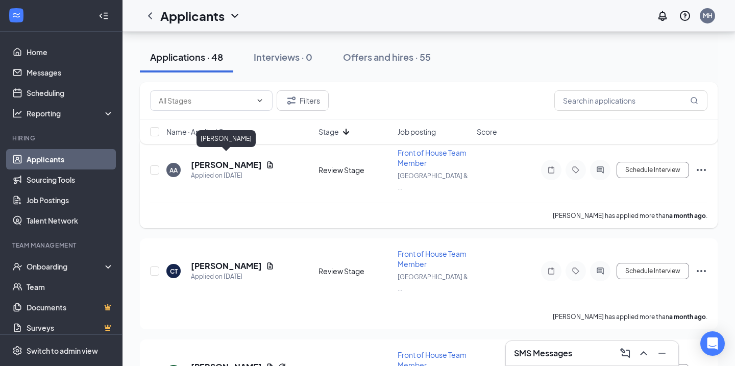
click at [237, 159] on h5 "[PERSON_NAME]" at bounding box center [226, 164] width 71 height 11
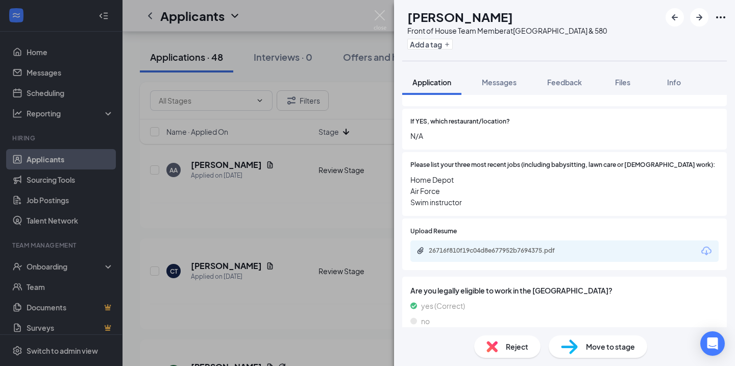
scroll to position [325, 0]
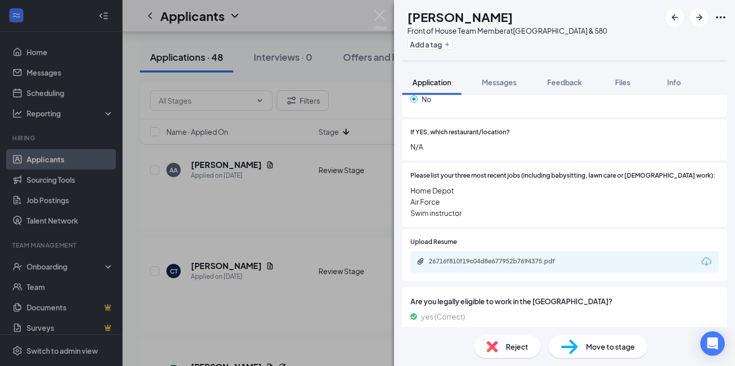
click at [244, 225] on div "AA [PERSON_NAME] Front of House Team Member at [GEOGRAPHIC_DATA] & 580 Add a ta…" at bounding box center [367, 183] width 735 height 366
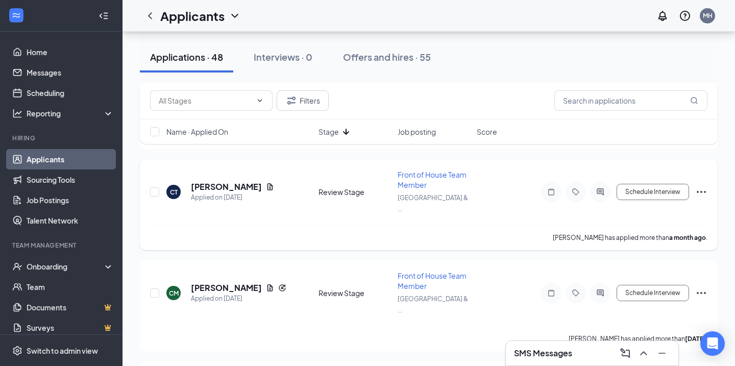
scroll to position [218, 0]
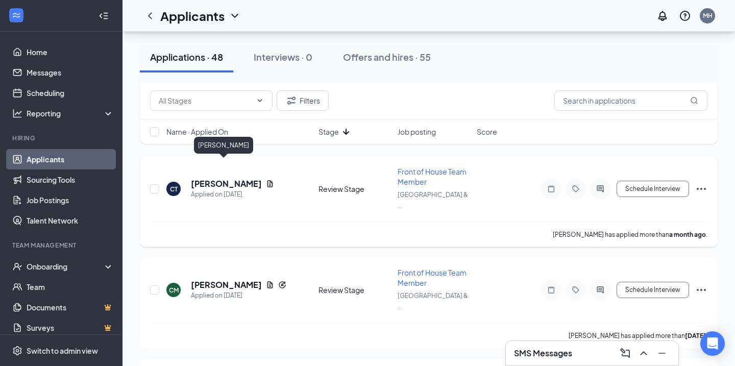
click at [222, 178] on h5 "[PERSON_NAME]" at bounding box center [226, 183] width 71 height 11
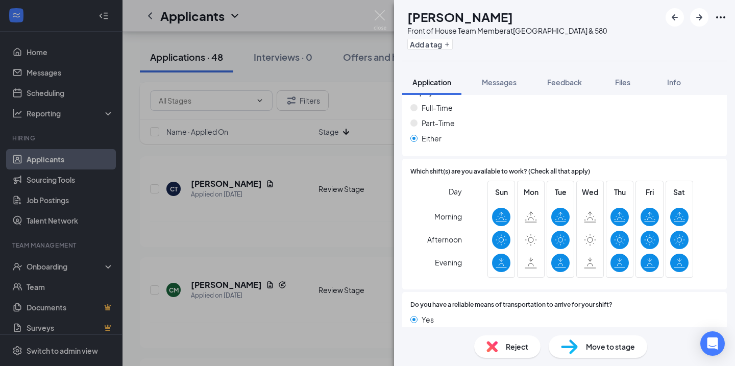
scroll to position [680, 0]
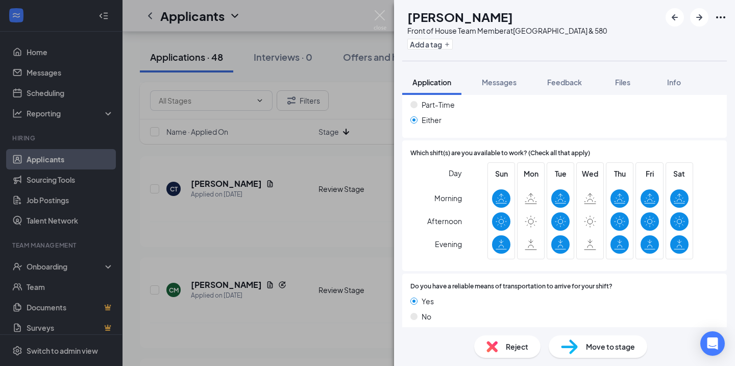
click at [366, 184] on div "CT [PERSON_NAME] Front of House Team Member at [GEOGRAPHIC_DATA] & 580 Add a ta…" at bounding box center [367, 183] width 735 height 366
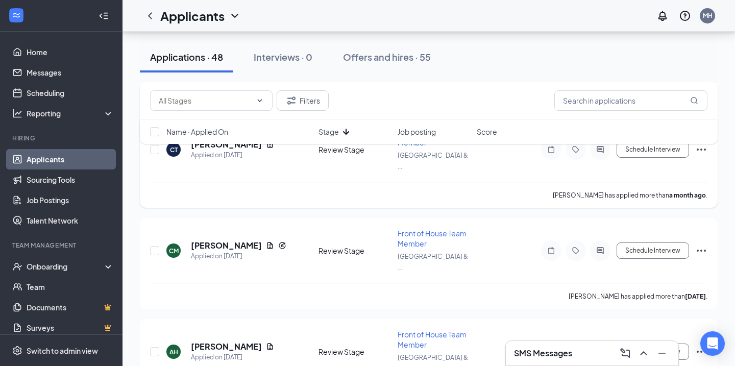
scroll to position [262, 0]
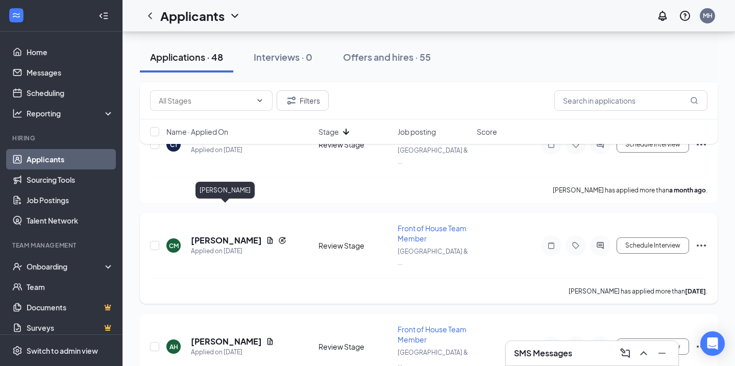
click at [246, 235] on h5 "[PERSON_NAME]" at bounding box center [226, 240] width 71 height 11
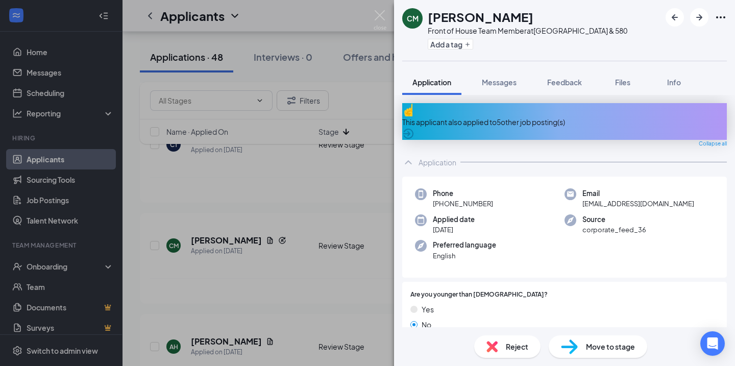
click at [555, 116] on div "This applicant also applied to 5 other job posting(s)" at bounding box center [564, 121] width 325 height 11
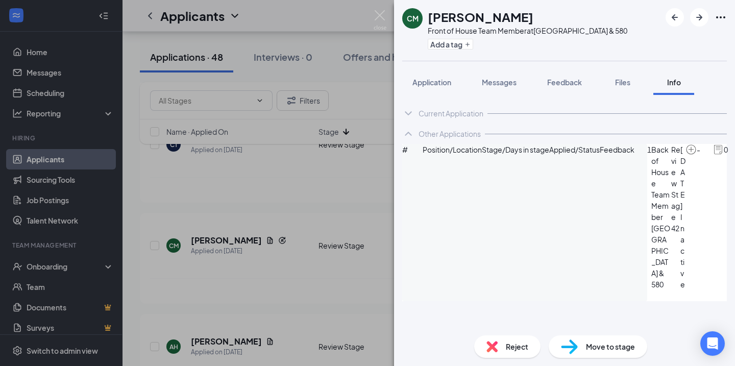
scroll to position [86, 0]
click at [422, 86] on span "Application" at bounding box center [431, 82] width 39 height 9
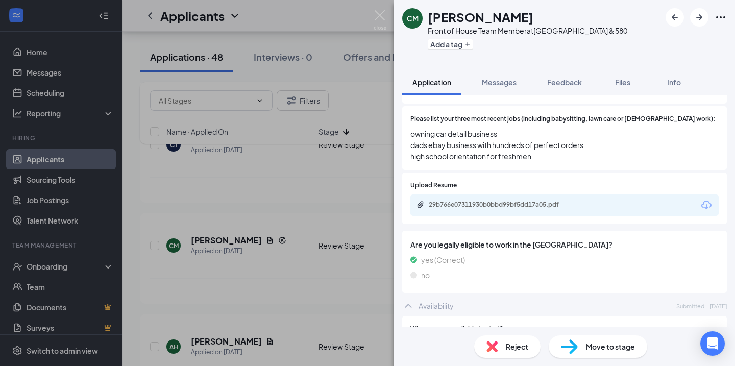
scroll to position [318, 0]
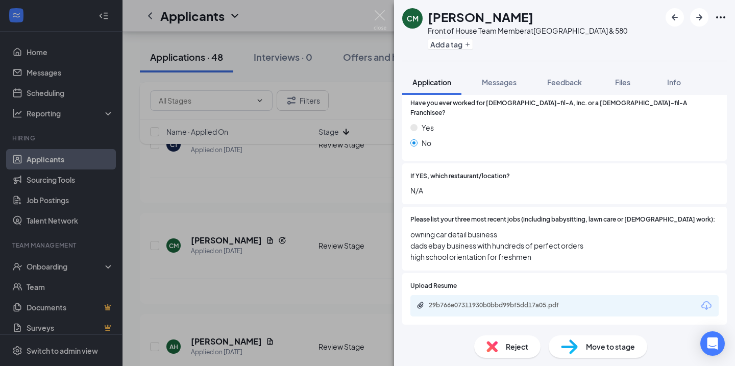
click at [506, 340] on div "Reject" at bounding box center [507, 346] width 66 height 22
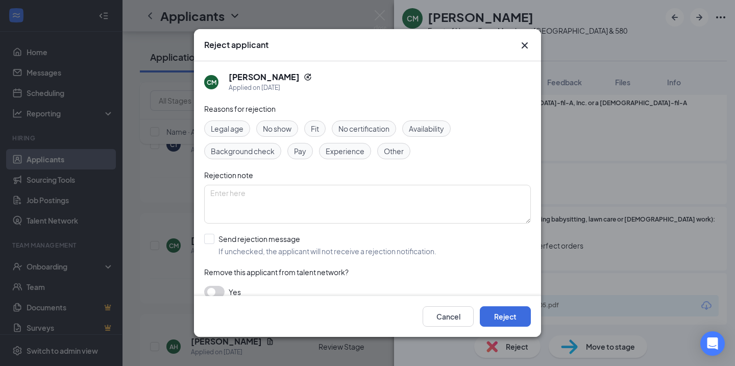
click at [386, 151] on span "Other" at bounding box center [394, 150] width 20 height 11
click at [286, 226] on div "Reasons for rejection Legal age No show Fit No certification Availability Backg…" at bounding box center [367, 205] width 327 height 205
click at [279, 247] on input "Send rejection message If unchecked, the applicant will not receive a rejection…" at bounding box center [320, 245] width 232 height 22
checkbox input "true"
click at [304, 288] on input "search" at bounding box center [363, 290] width 307 height 17
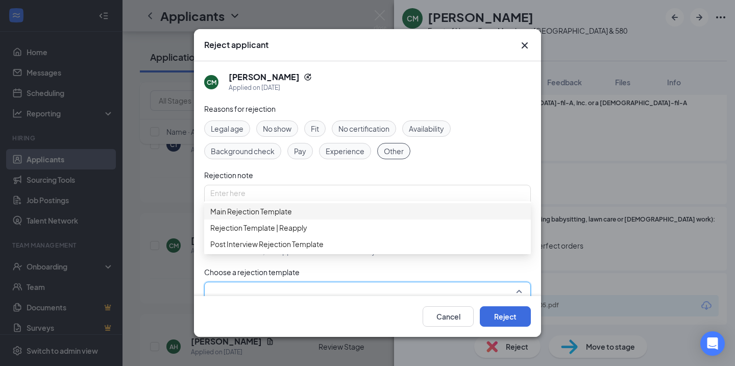
click at [316, 217] on span "Main Rejection Template" at bounding box center [367, 211] width 314 height 11
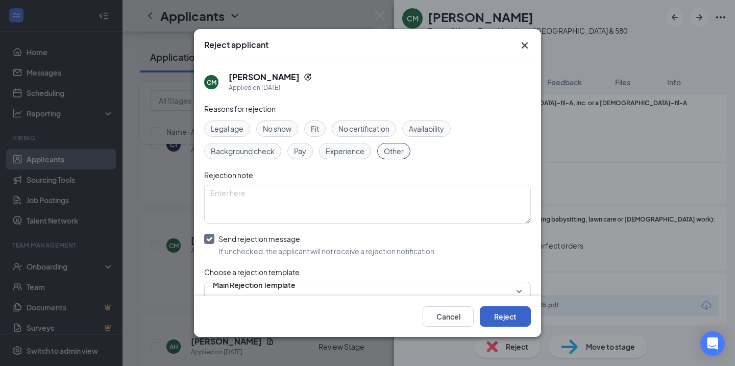
click at [499, 313] on button "Reject" at bounding box center [505, 316] width 51 height 20
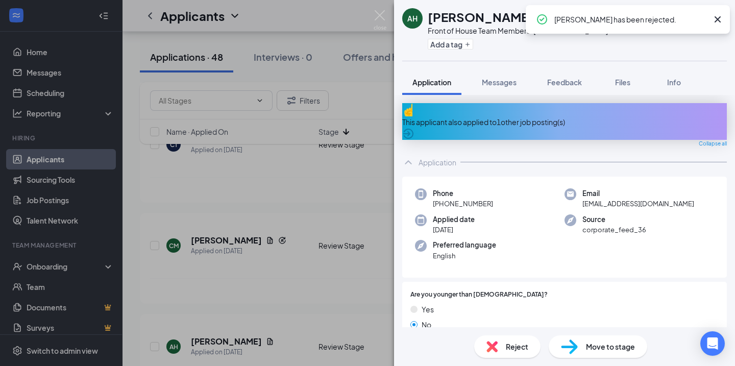
click at [306, 259] on div "AH [PERSON_NAME] Front of House Team Member at [GEOGRAPHIC_DATA] & 580 Add a ta…" at bounding box center [367, 183] width 735 height 366
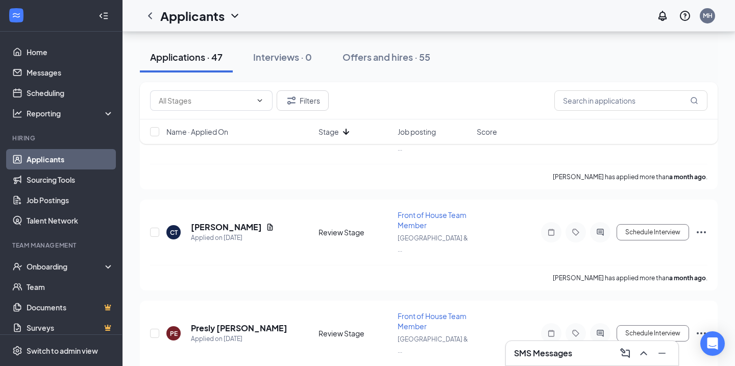
scroll to position [178, 0]
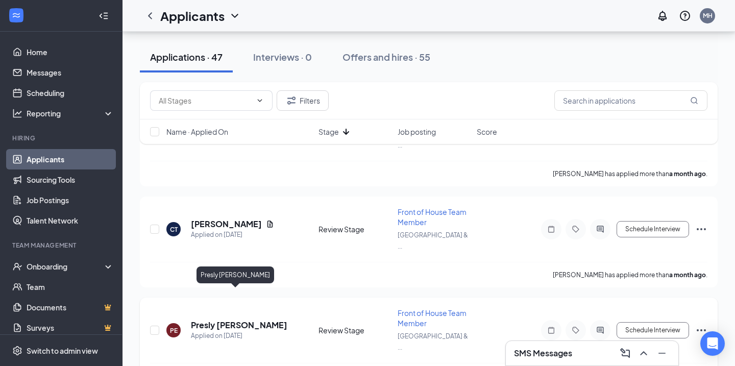
click at [237, 320] on h5 "Presly [PERSON_NAME]" at bounding box center [239, 325] width 96 height 11
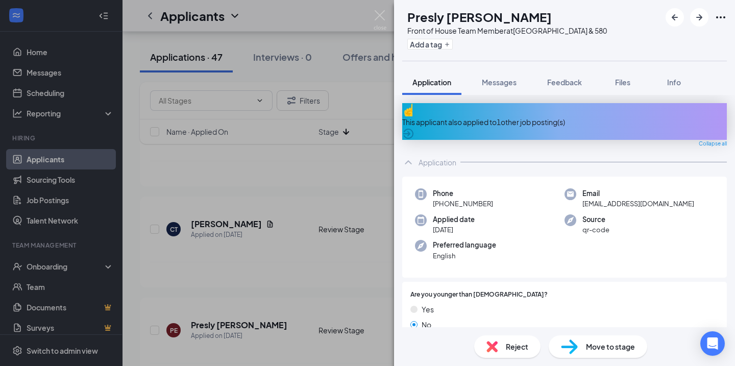
click at [545, 108] on div "This applicant also applied to 1 other job posting(s)" at bounding box center [564, 121] width 325 height 37
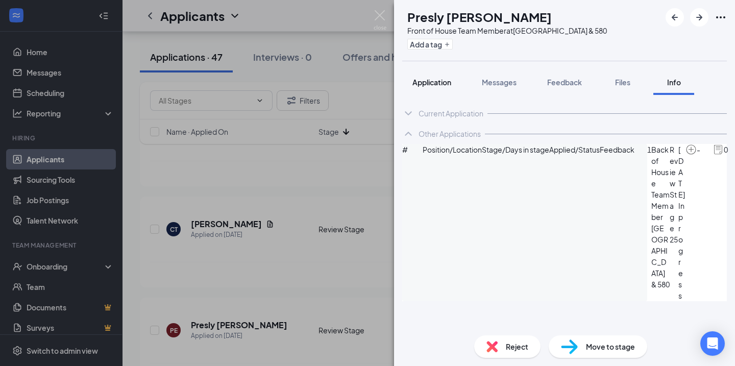
click at [437, 72] on button "Application" at bounding box center [431, 82] width 59 height 26
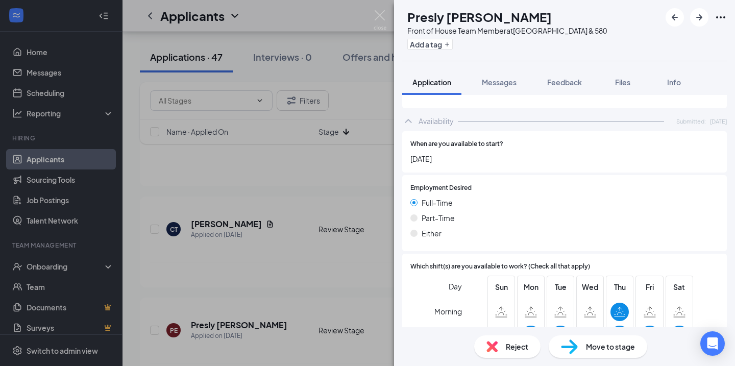
scroll to position [630, 0]
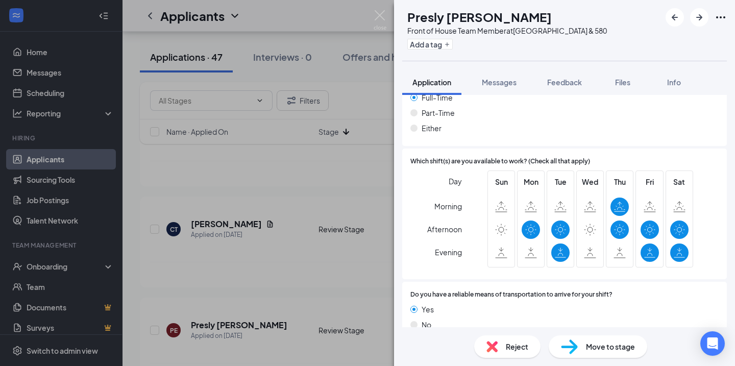
click at [384, 224] on div "[PERSON_NAME] [PERSON_NAME] Front of House Team Member at [GEOGRAPHIC_DATA] & 5…" at bounding box center [367, 183] width 735 height 366
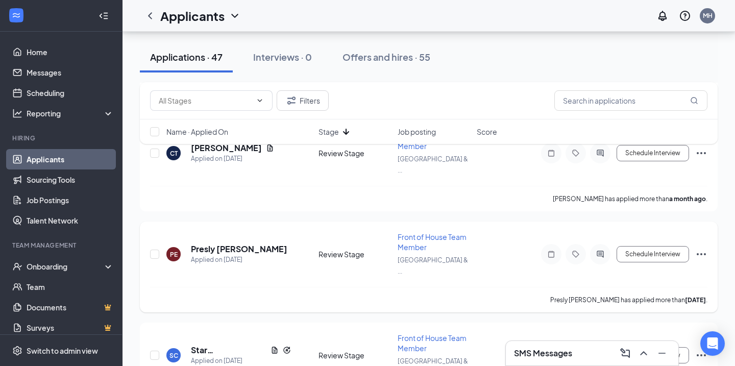
scroll to position [255, 0]
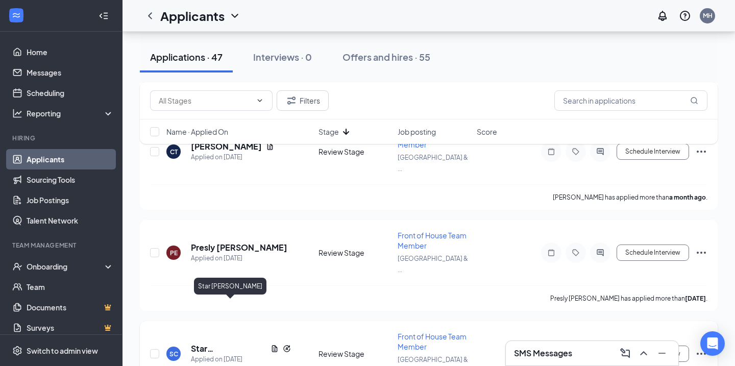
click at [239, 343] on h5 "Star [PERSON_NAME]" at bounding box center [229, 348] width 76 height 11
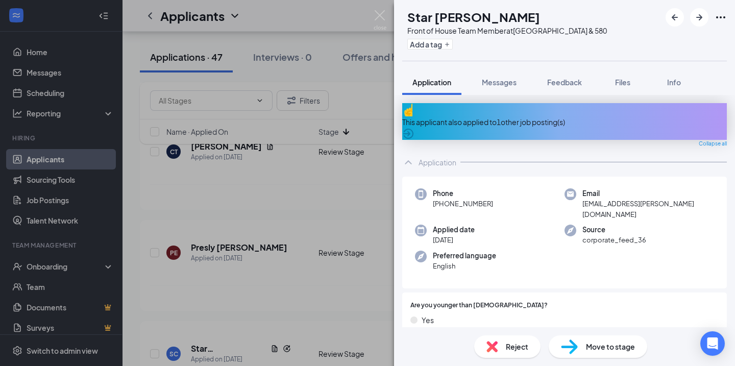
click at [500, 116] on div "This applicant also applied to 1 other job posting(s)" at bounding box center [564, 121] width 325 height 11
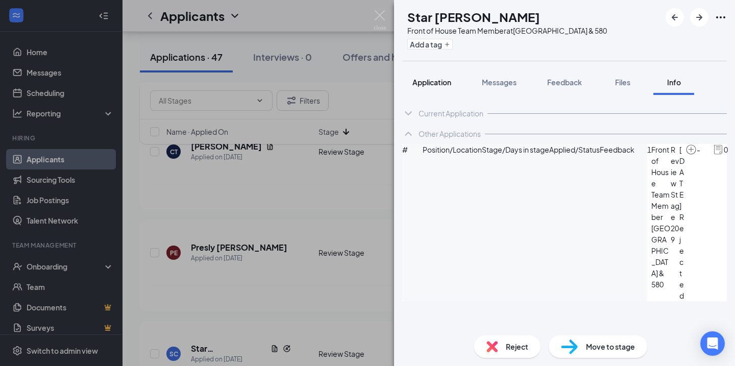
click at [436, 82] on span "Application" at bounding box center [431, 82] width 39 height 9
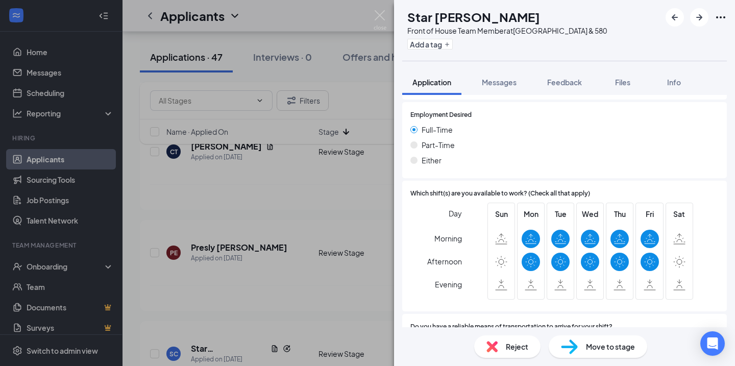
scroll to position [686, 0]
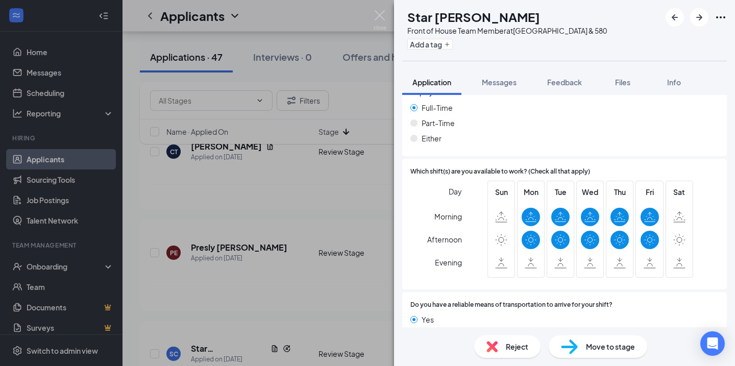
click at [508, 352] on span "Reject" at bounding box center [517, 346] width 22 height 11
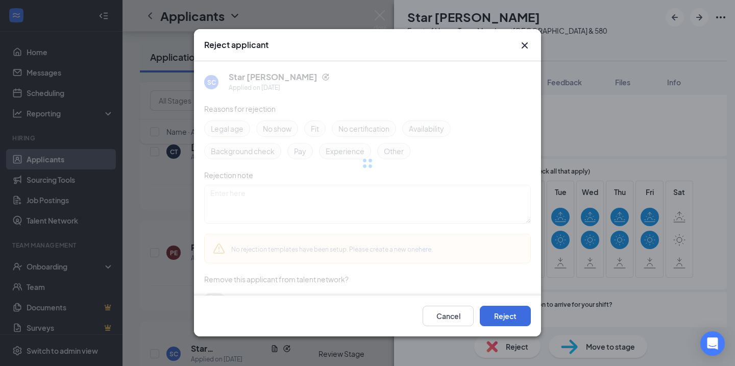
scroll to position [681, 0]
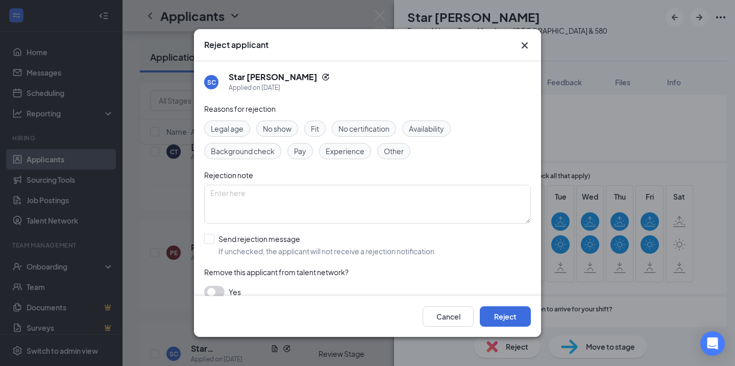
click at [435, 130] on span "Availability" at bounding box center [426, 128] width 35 height 11
click at [327, 254] on input "Send rejection message If unchecked, the applicant will not receive a rejection…" at bounding box center [320, 245] width 232 height 22
checkbox input "true"
click at [337, 286] on input "search" at bounding box center [363, 290] width 307 height 17
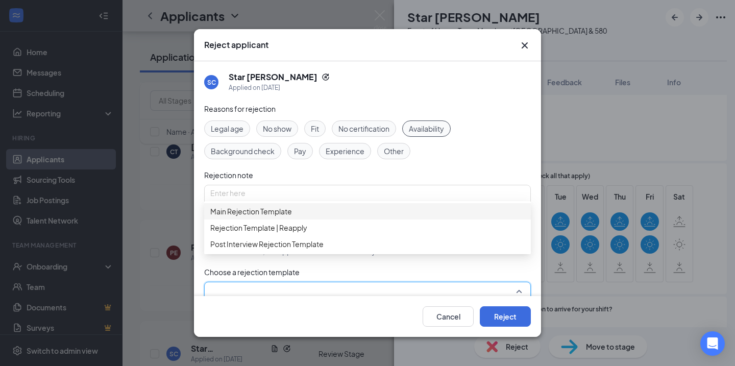
click at [346, 212] on span "Main Rejection Template" at bounding box center [367, 211] width 314 height 11
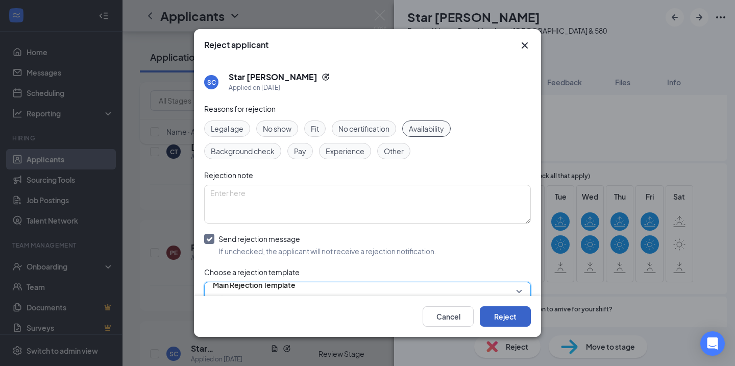
click at [496, 311] on button "Reject" at bounding box center [505, 316] width 51 height 20
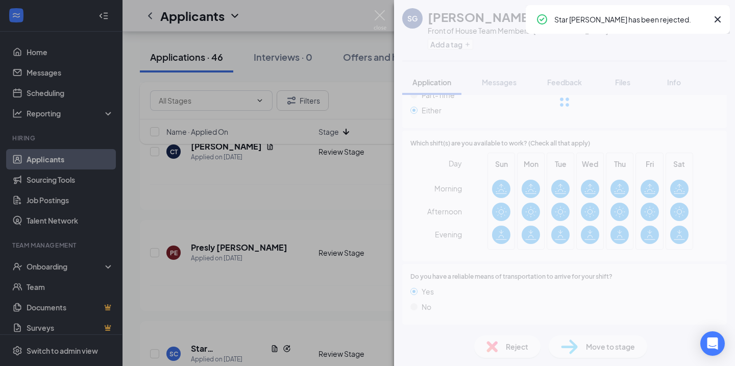
scroll to position [653, 0]
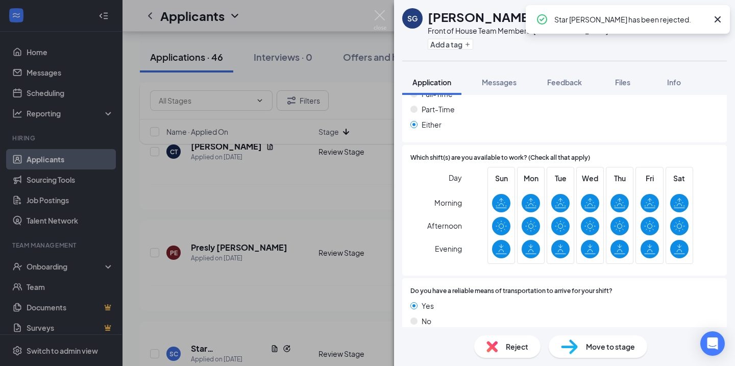
click at [346, 276] on div "SG [PERSON_NAME] Front of House Team Member at [GEOGRAPHIC_DATA] & 580 Add a ta…" at bounding box center [367, 183] width 735 height 366
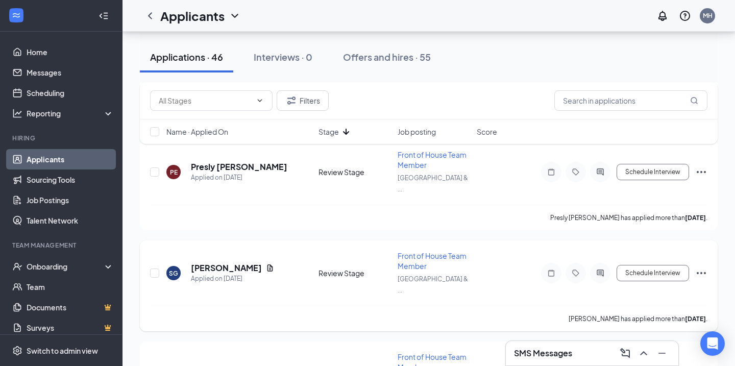
scroll to position [354, 0]
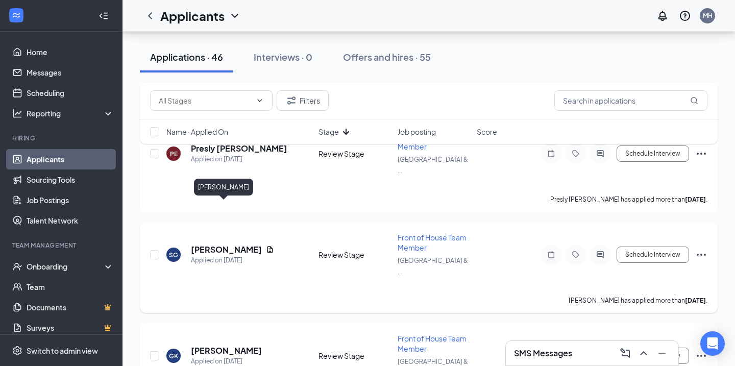
click at [235, 244] on h5 "[PERSON_NAME]" at bounding box center [226, 249] width 71 height 11
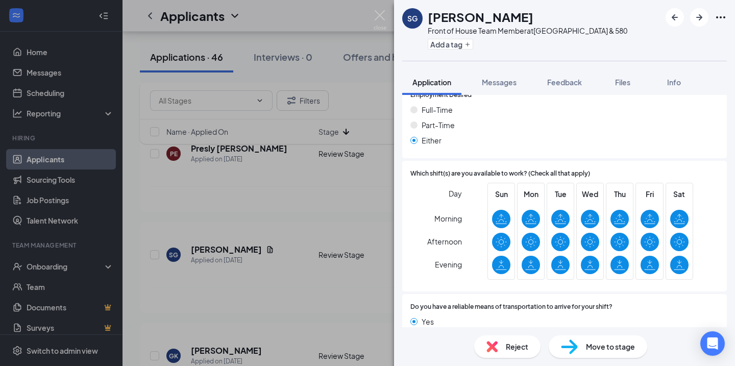
scroll to position [657, 0]
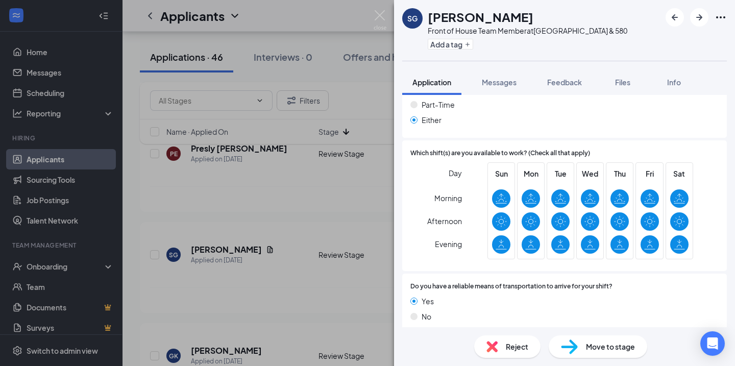
click at [296, 312] on div "SG [PERSON_NAME] Front of House Team Member at [GEOGRAPHIC_DATA] & 580 Add a ta…" at bounding box center [367, 183] width 735 height 366
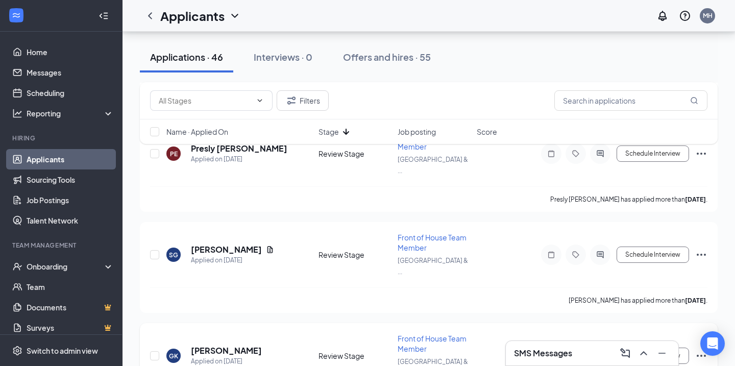
click at [243, 345] on h5 "[PERSON_NAME]" at bounding box center [226, 350] width 71 height 11
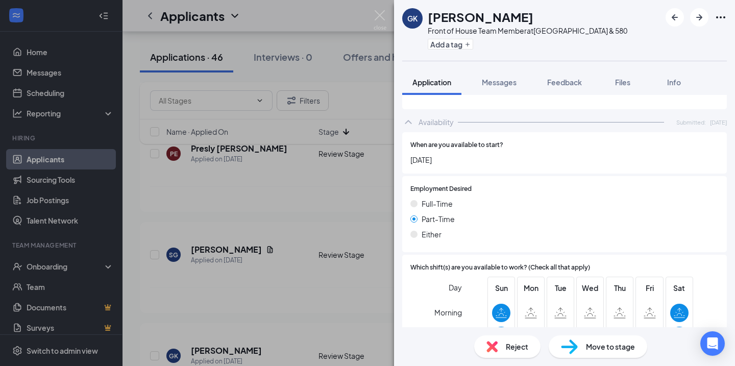
scroll to position [499, 0]
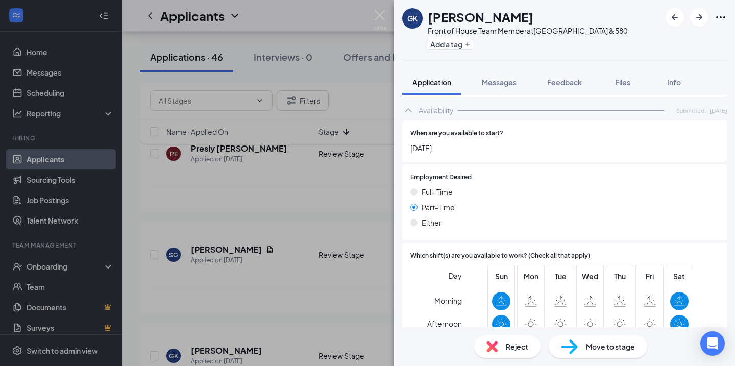
click at [512, 342] on span "Reject" at bounding box center [517, 346] width 22 height 11
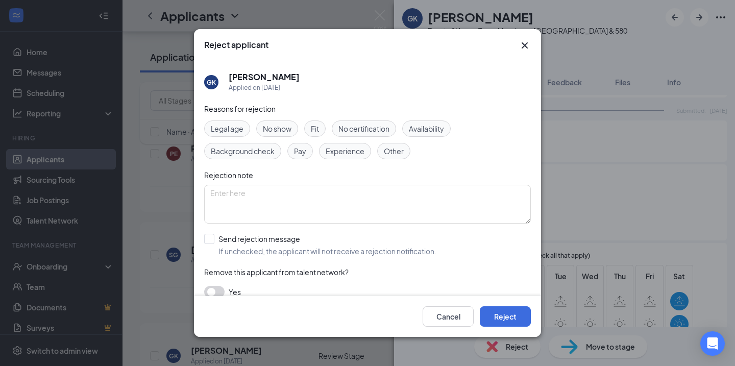
click at [436, 128] on span "Availability" at bounding box center [426, 128] width 35 height 11
click at [314, 248] on input "Send rejection message If unchecked, the applicant will not receive a rejection…" at bounding box center [320, 245] width 232 height 22
checkbox input "true"
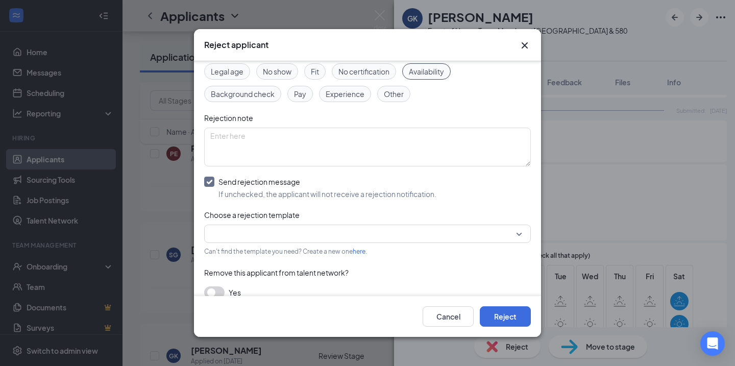
scroll to position [60, 0]
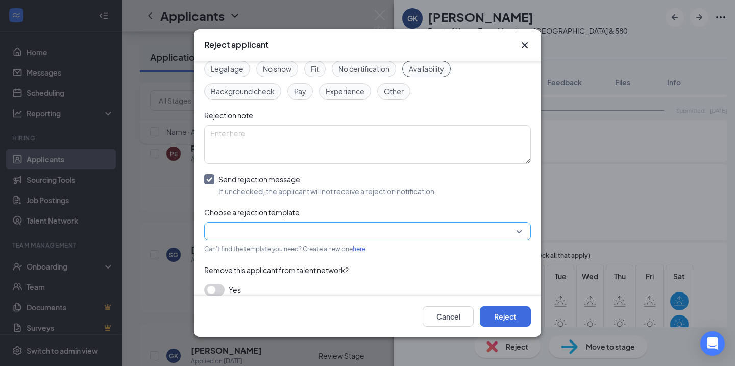
click at [317, 232] on input "search" at bounding box center [363, 231] width 307 height 17
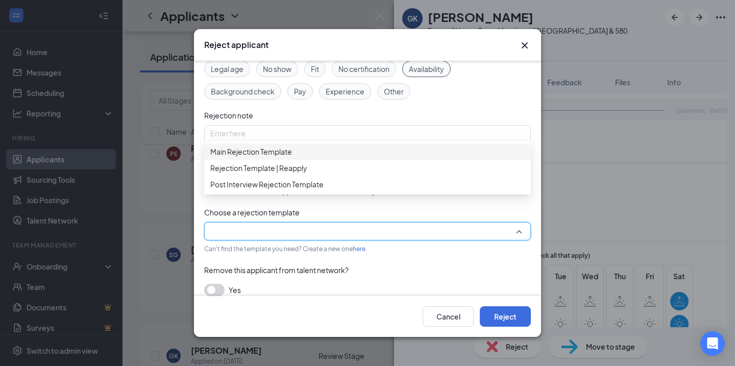
click at [346, 156] on span "Main Rejection Template" at bounding box center [367, 151] width 314 height 11
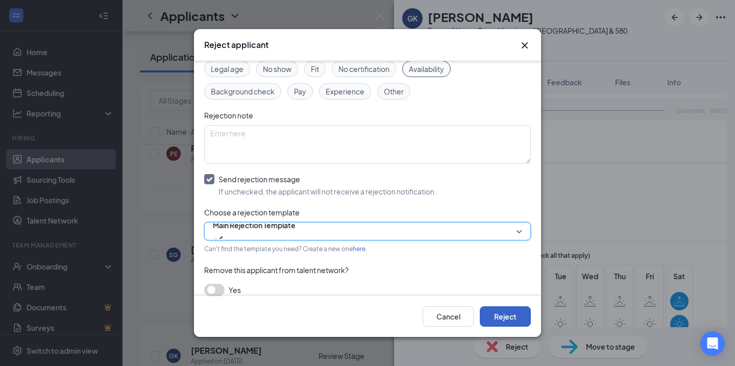
click at [510, 318] on button "Reject" at bounding box center [505, 316] width 51 height 20
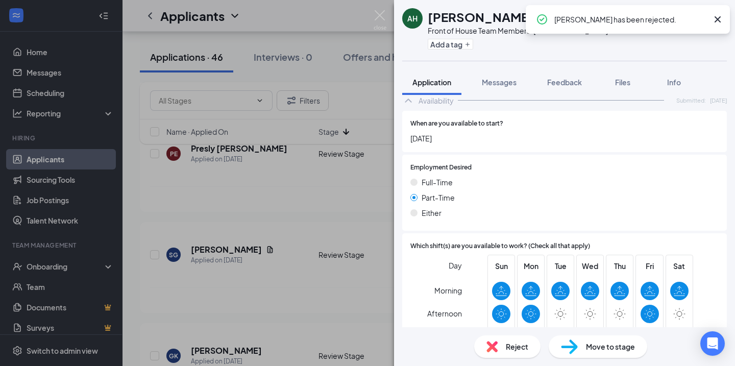
scroll to position [584, 0]
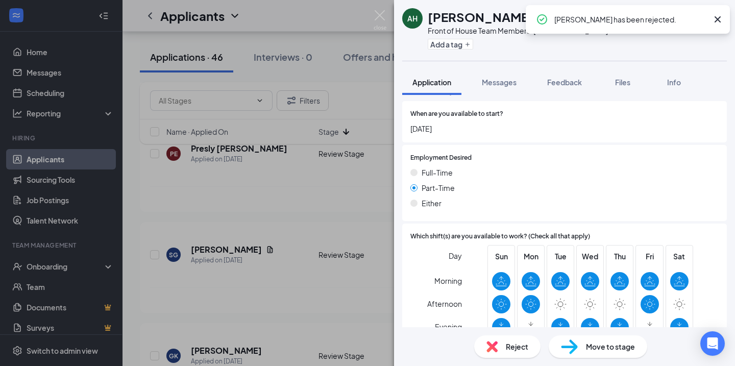
click at [298, 304] on div "AH [PERSON_NAME] Front of House Team Member at [GEOGRAPHIC_DATA] & 580 Add a ta…" at bounding box center [367, 183] width 735 height 366
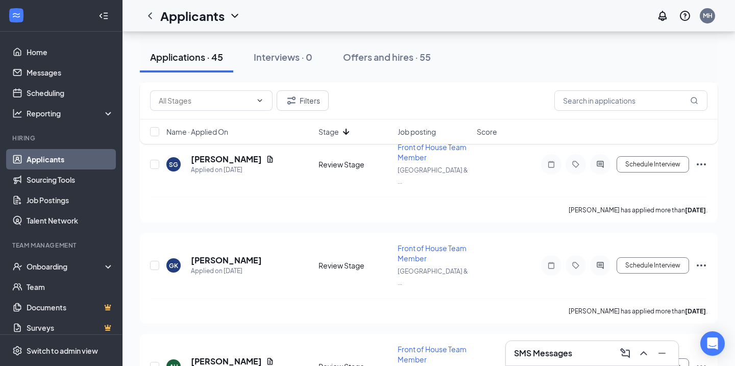
scroll to position [458, 0]
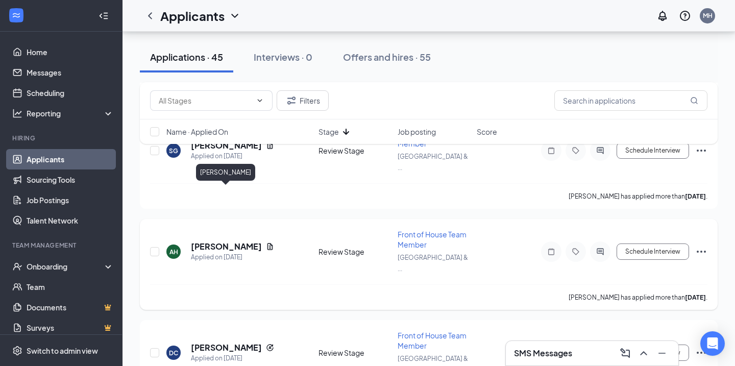
click at [235, 241] on h5 "[PERSON_NAME]" at bounding box center [226, 246] width 71 height 11
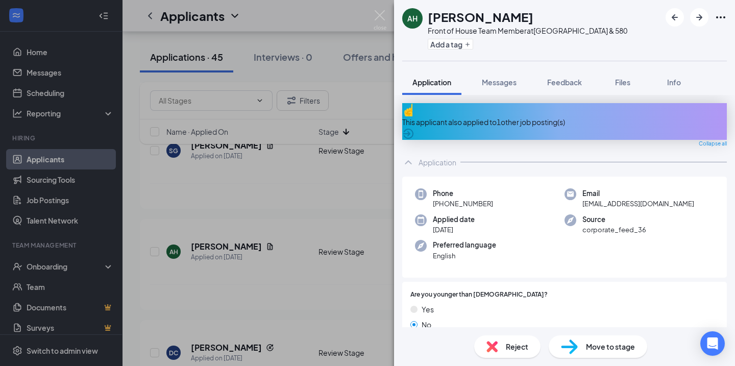
click at [500, 118] on div "This applicant also applied to 1 other job posting(s)" at bounding box center [564, 121] width 325 height 11
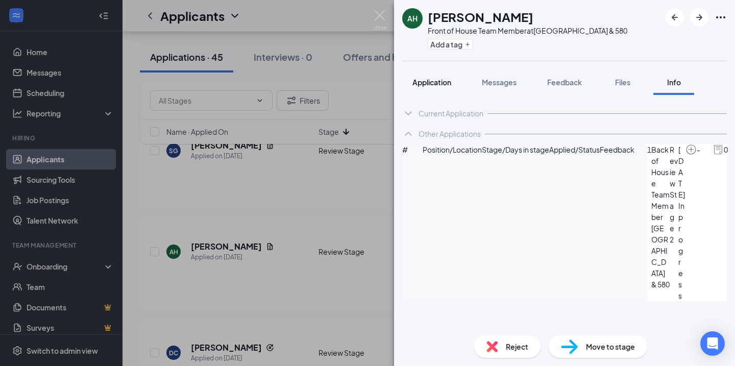
click at [432, 83] on span "Application" at bounding box center [431, 82] width 39 height 9
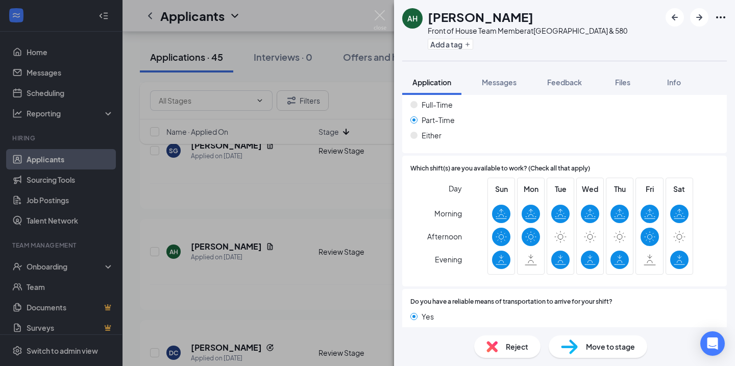
scroll to position [697, 0]
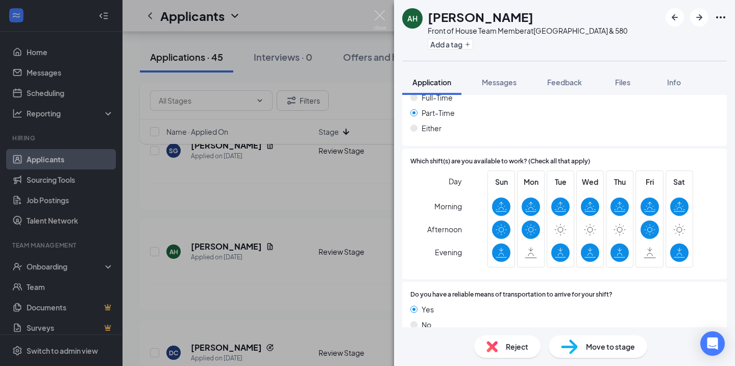
click at [306, 263] on div "AH [PERSON_NAME] Front of House Team Member at [GEOGRAPHIC_DATA] & 580 Add a ta…" at bounding box center [367, 183] width 735 height 366
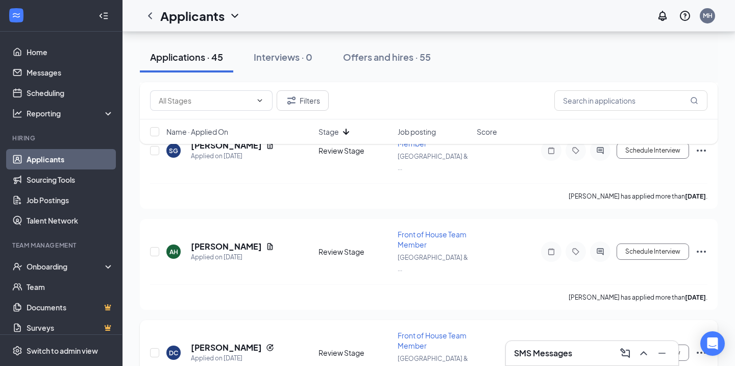
scroll to position [462, 0]
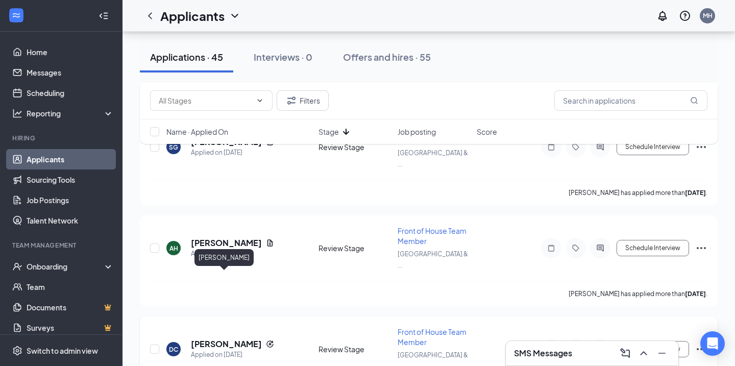
click at [239, 338] on h5 "[PERSON_NAME]" at bounding box center [226, 343] width 71 height 11
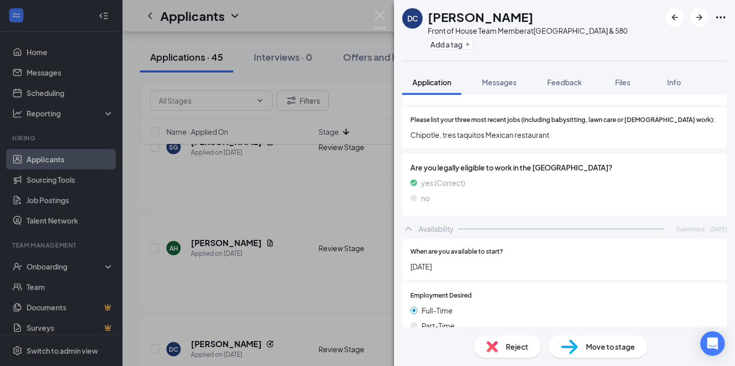
scroll to position [415, 0]
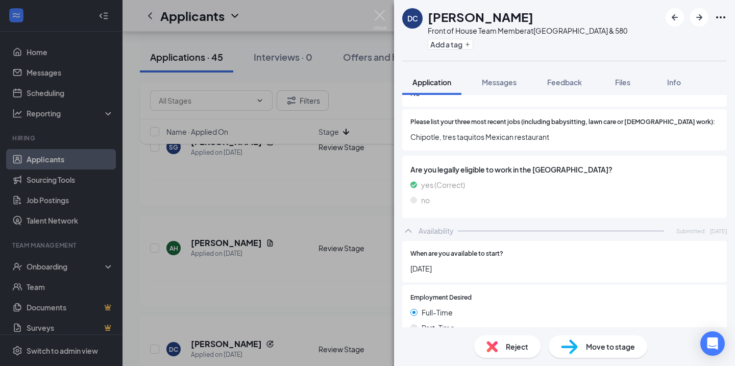
click at [272, 210] on div "DC [PERSON_NAME] Front of House Team Member at [GEOGRAPHIC_DATA] & 580 Add a ta…" at bounding box center [367, 183] width 735 height 366
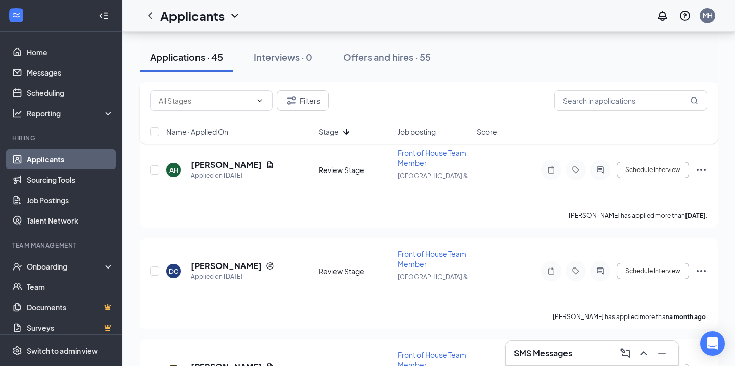
scroll to position [538, 0]
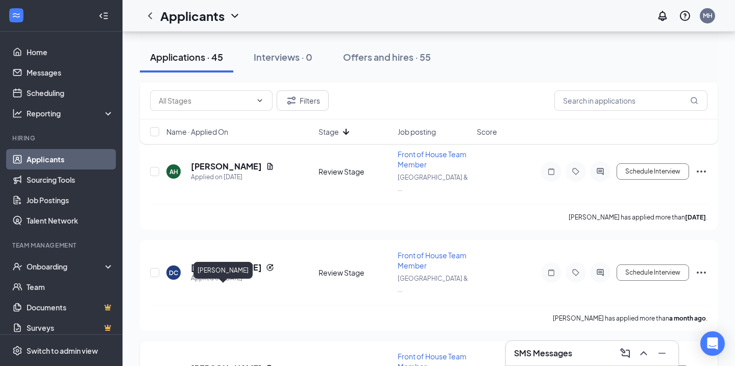
click at [226, 363] on h5 "[PERSON_NAME]" at bounding box center [226, 368] width 71 height 11
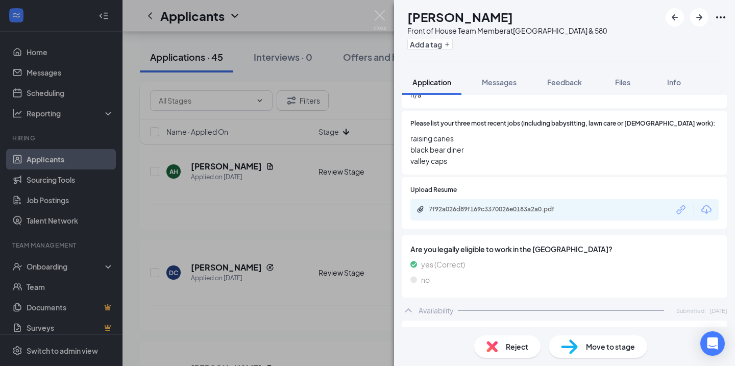
scroll to position [381, 0]
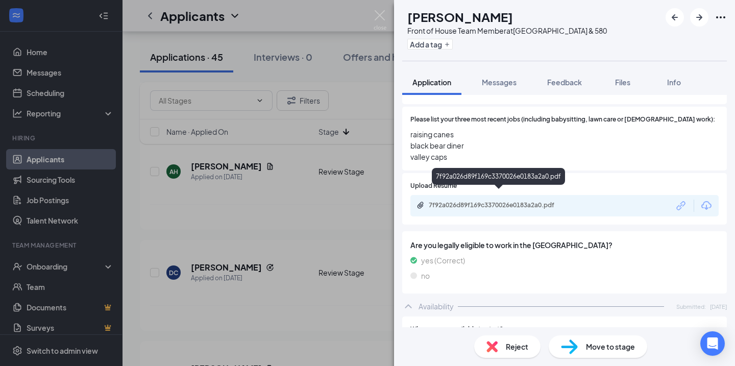
click at [548, 201] on div "7f92a026d89f169c3370026e0183a2a0.pdf" at bounding box center [500, 205] width 143 height 8
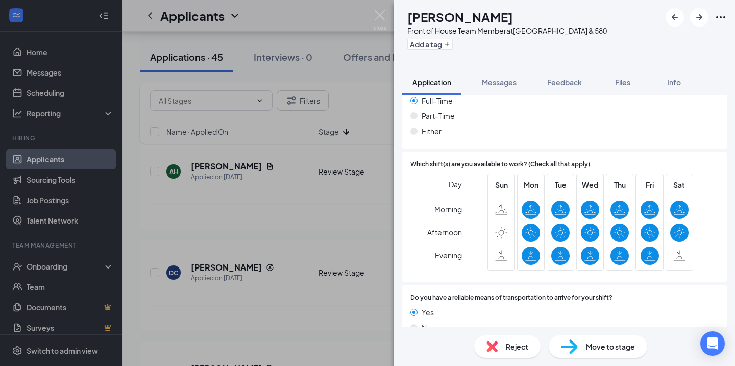
scroll to position [680, 0]
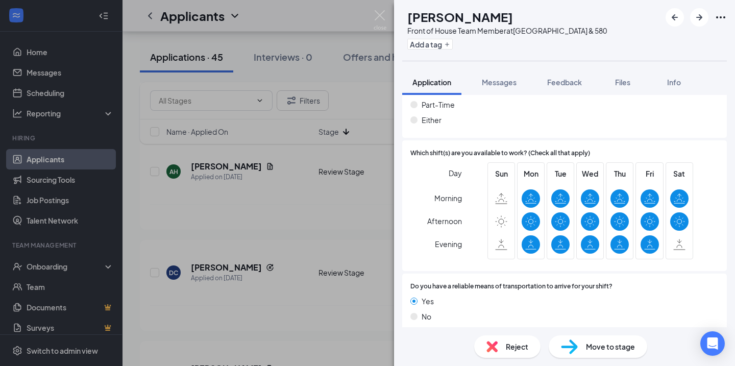
click at [373, 221] on div "NS [PERSON_NAME] Front of House Team Member at [GEOGRAPHIC_DATA] & 580 Add a ta…" at bounding box center [367, 183] width 735 height 366
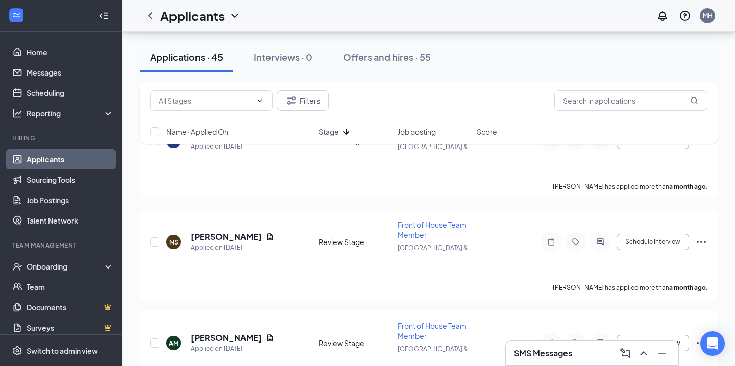
scroll to position [672, 0]
click at [227, 331] on h5 "[PERSON_NAME]" at bounding box center [226, 336] width 71 height 11
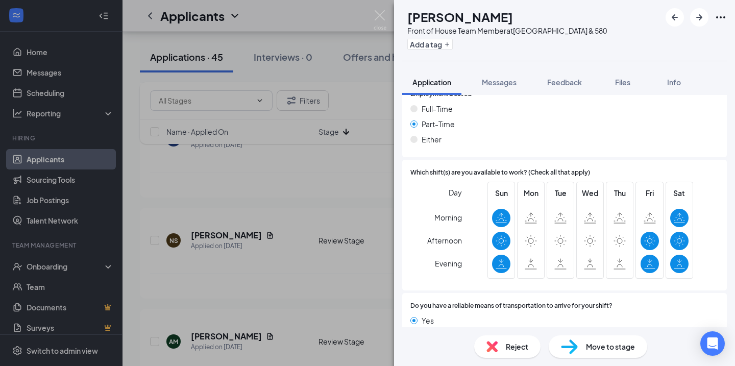
scroll to position [955, 0]
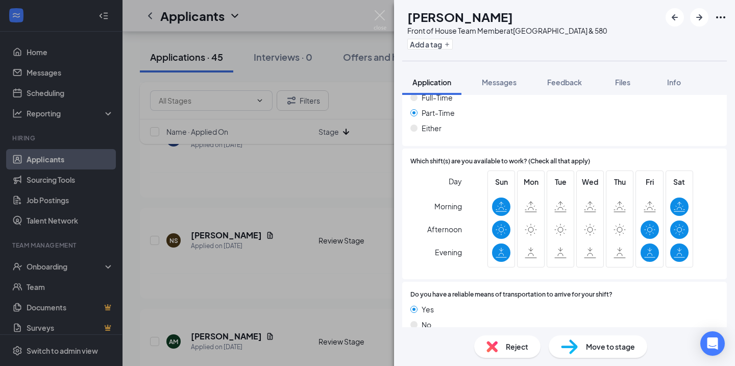
click at [524, 341] on span "Reject" at bounding box center [517, 346] width 22 height 11
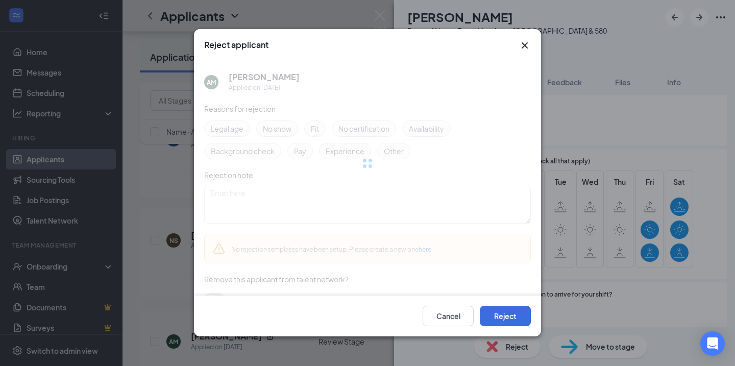
scroll to position [951, 0]
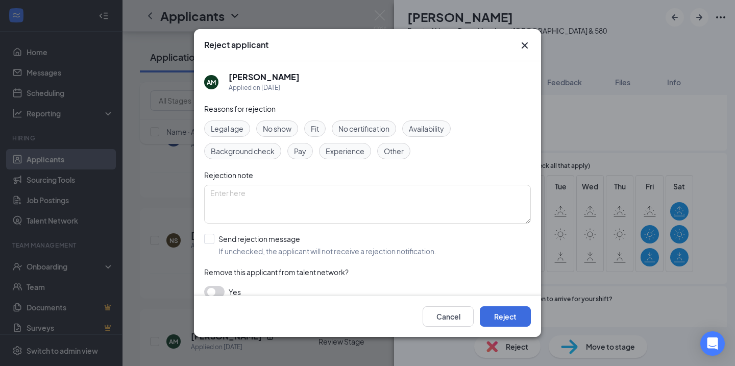
click at [427, 130] on span "Availability" at bounding box center [426, 128] width 35 height 11
click at [264, 246] on input "Send rejection message If unchecked, the applicant will not receive a rejection…" at bounding box center [320, 245] width 232 height 22
checkbox input "true"
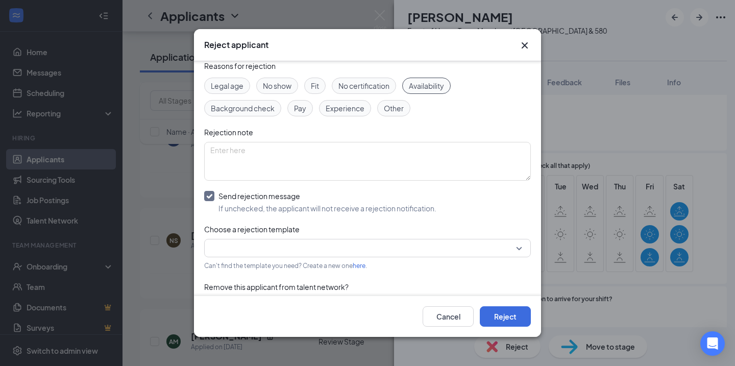
scroll to position [44, 0]
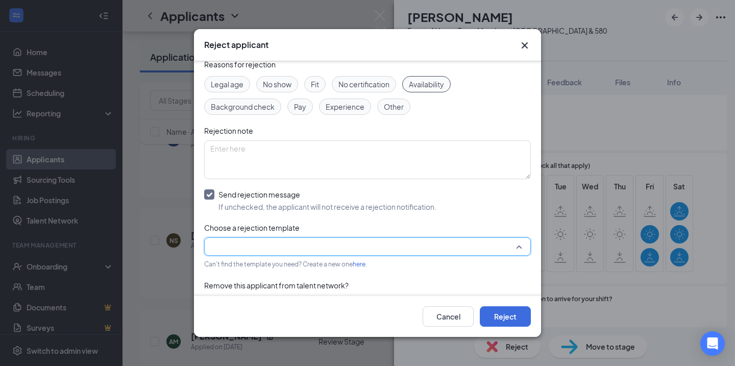
click at [264, 246] on input "search" at bounding box center [363, 246] width 307 height 17
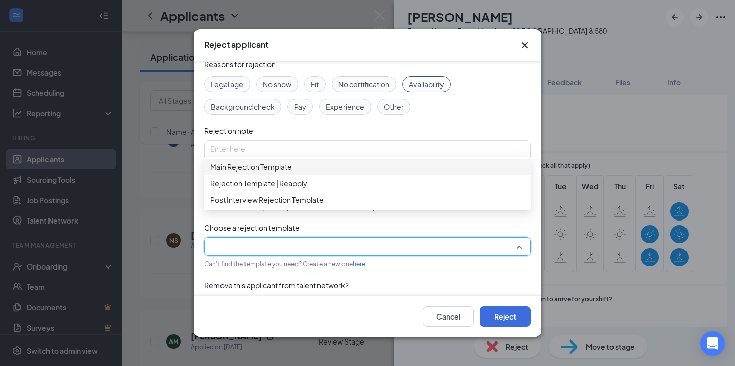
click at [263, 167] on span "Main Rejection Template" at bounding box center [251, 166] width 82 height 11
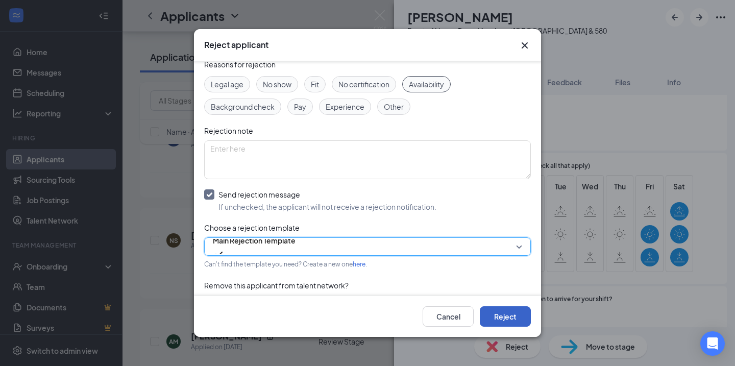
click at [512, 314] on button "Reject" at bounding box center [505, 316] width 51 height 20
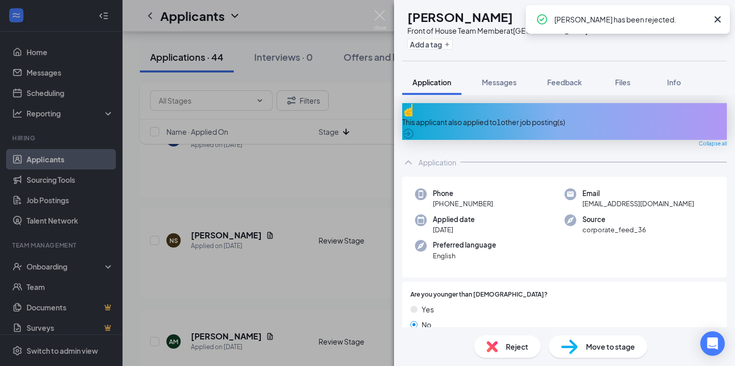
click at [248, 238] on div "[PERSON_NAME] [PERSON_NAME] Front of House Team Member at [GEOGRAPHIC_DATA] & 5…" at bounding box center [367, 183] width 735 height 366
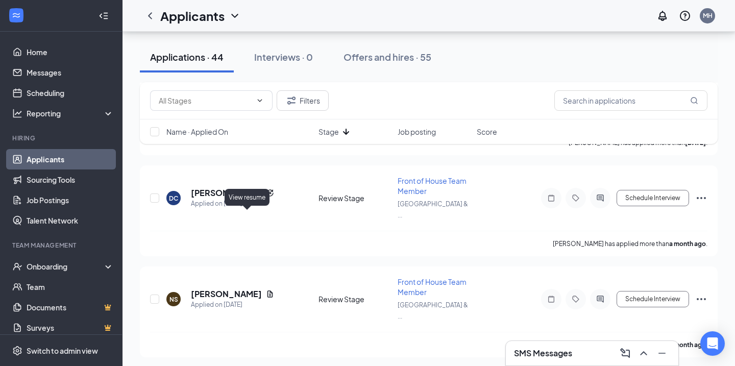
scroll to position [621, 0]
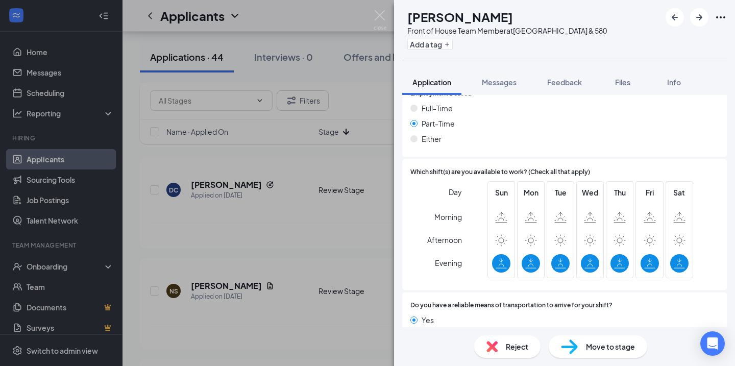
scroll to position [613, 0]
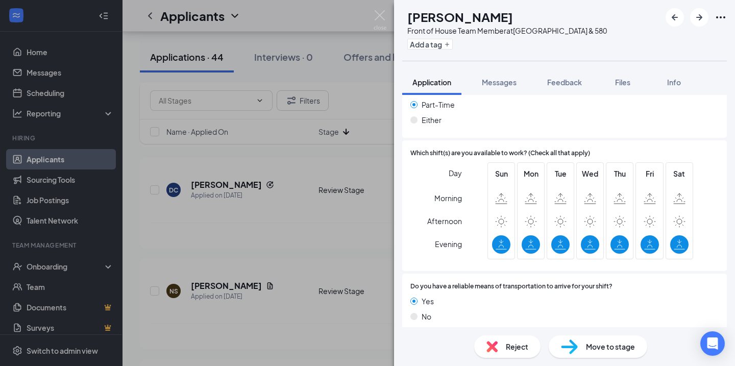
click at [329, 205] on div "NL [PERSON_NAME] Front of House Team Member at [GEOGRAPHIC_DATA] & 580 Add a ta…" at bounding box center [367, 183] width 735 height 366
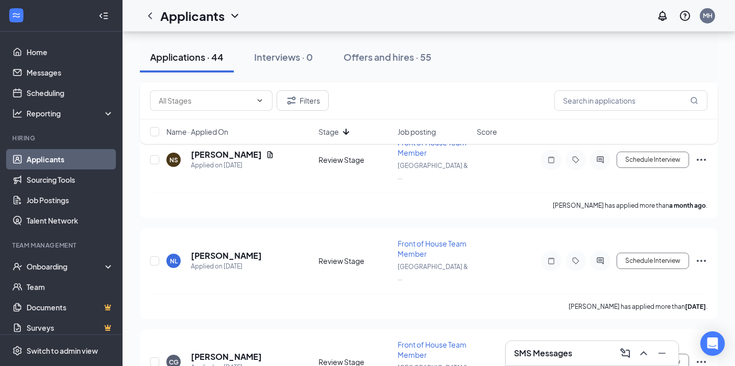
scroll to position [759, 0]
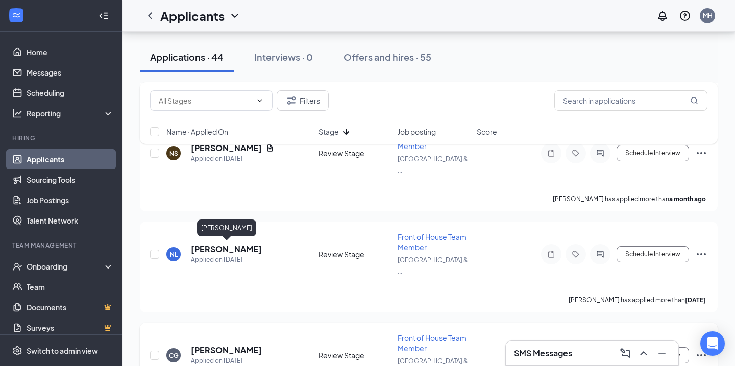
click at [259, 345] on h5 "[PERSON_NAME]" at bounding box center [226, 350] width 71 height 11
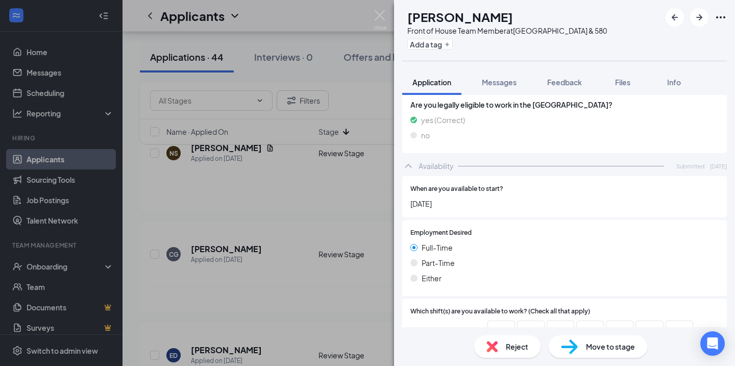
scroll to position [624, 0]
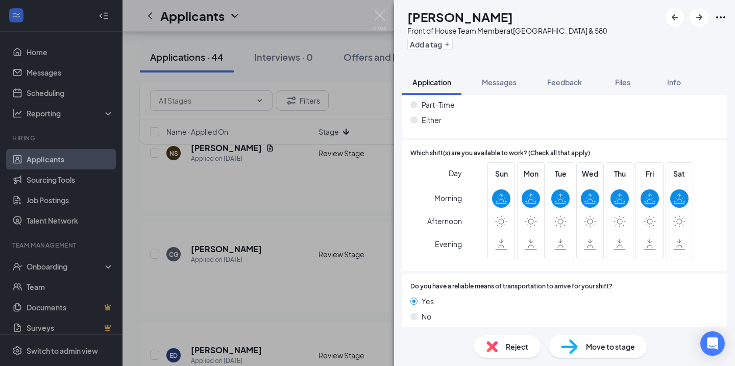
click at [505, 344] on div "Reject" at bounding box center [507, 346] width 66 height 22
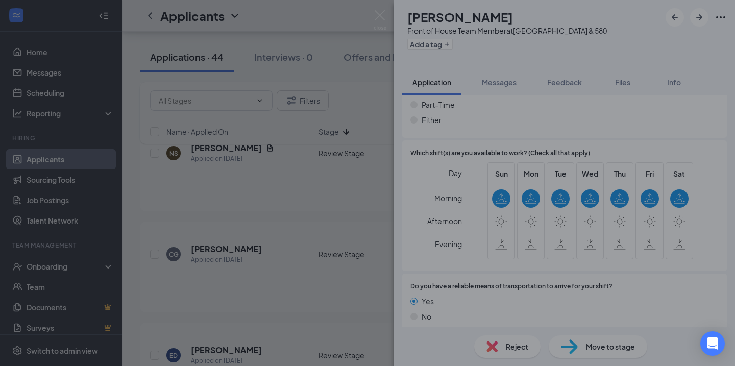
scroll to position [620, 0]
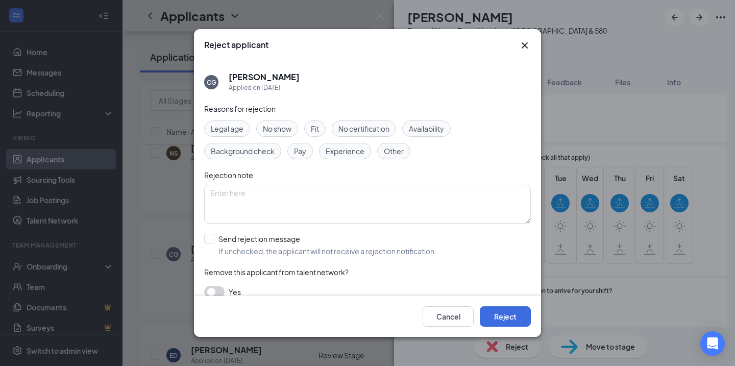
click at [418, 129] on span "Availability" at bounding box center [426, 128] width 35 height 11
click at [271, 246] on input "Send rejection message If unchecked, the applicant will not receive a rejection…" at bounding box center [320, 245] width 232 height 22
checkbox input "true"
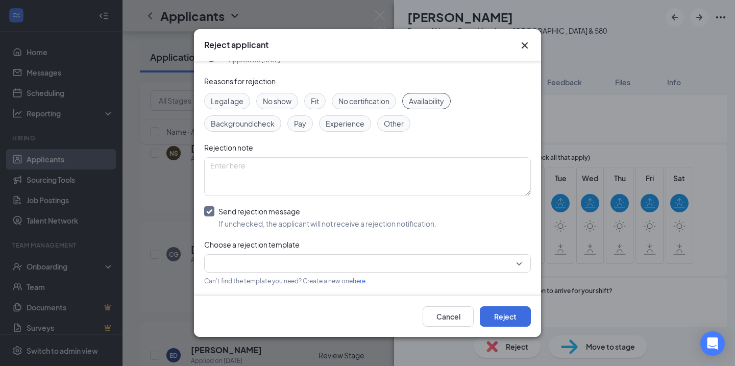
scroll to position [33, 0]
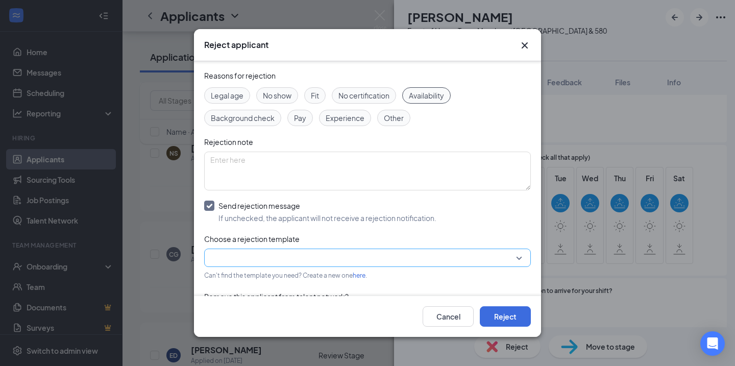
click at [276, 253] on input "search" at bounding box center [363, 257] width 307 height 17
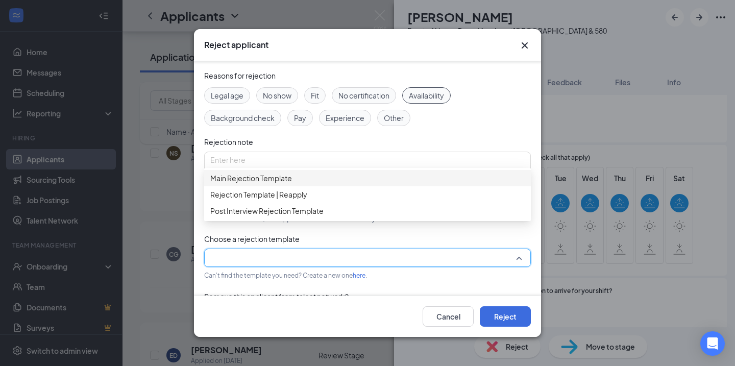
click at [268, 184] on span "Main Rejection Template" at bounding box center [251, 178] width 82 height 11
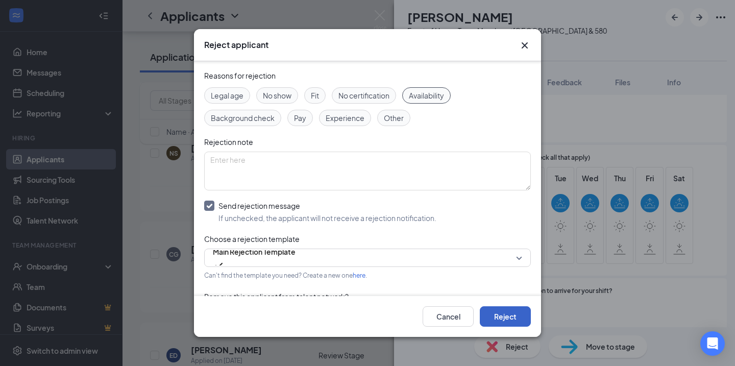
click at [505, 311] on button "Reject" at bounding box center [505, 316] width 51 height 20
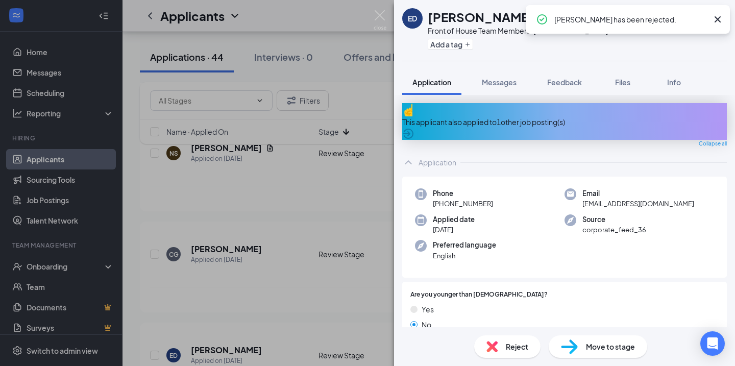
click at [272, 242] on div "ED [PERSON_NAME] Front of House Team Member at [GEOGRAPHIC_DATA] & 580 Add a ta…" at bounding box center [367, 183] width 735 height 366
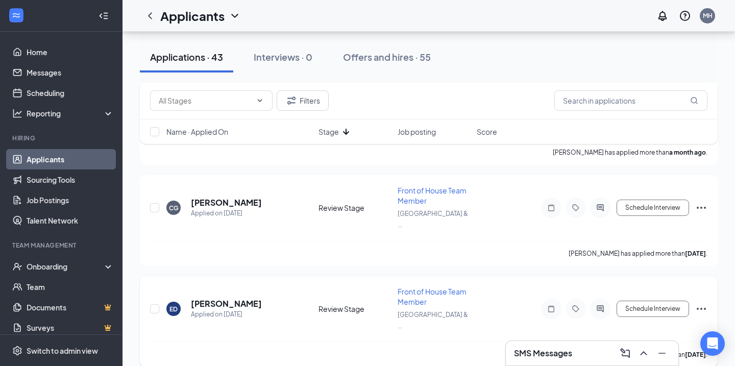
scroll to position [805, 0]
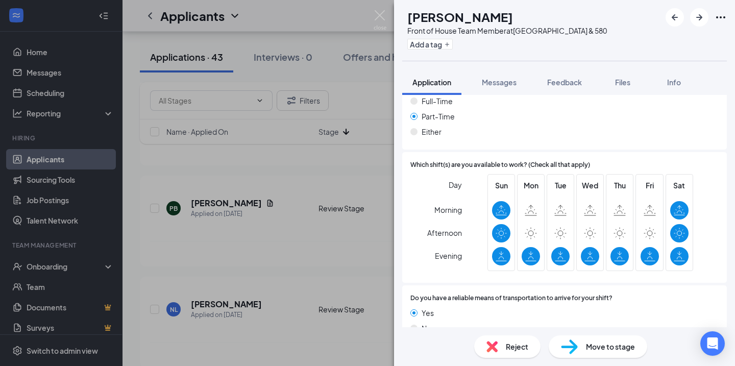
scroll to position [657, 0]
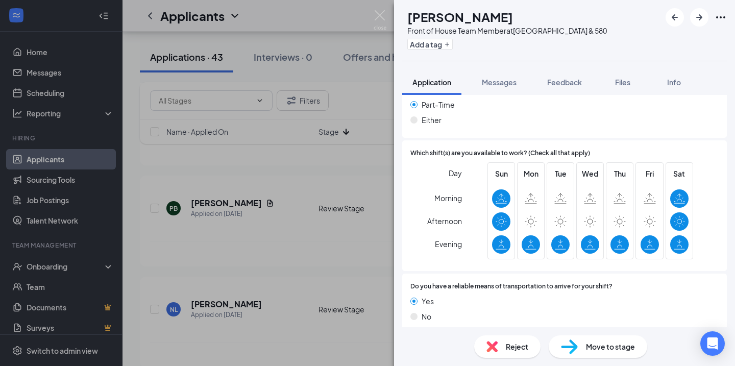
click at [261, 303] on div "PB [PERSON_NAME] Front of House Team Member at [GEOGRAPHIC_DATA] & 580 Add a ta…" at bounding box center [367, 183] width 735 height 366
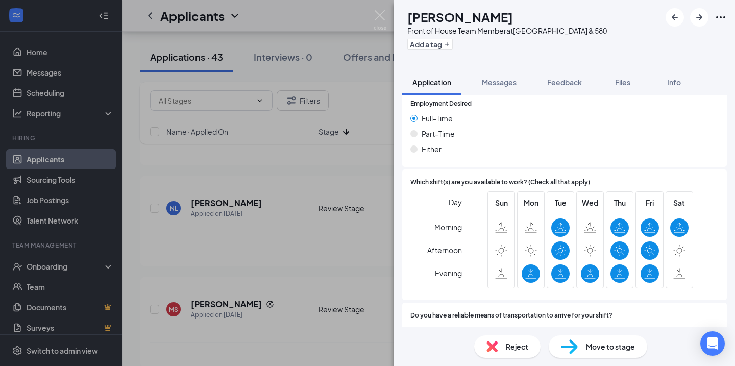
scroll to position [630, 0]
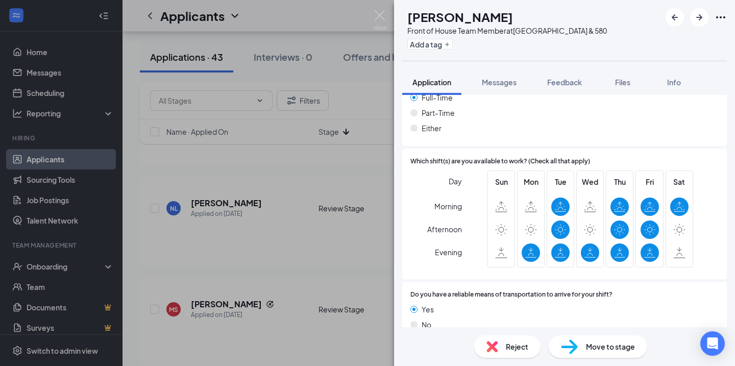
click at [301, 281] on div "[PERSON_NAME] [PERSON_NAME] Front of House Team Member at [GEOGRAPHIC_DATA] & 5…" at bounding box center [367, 183] width 735 height 366
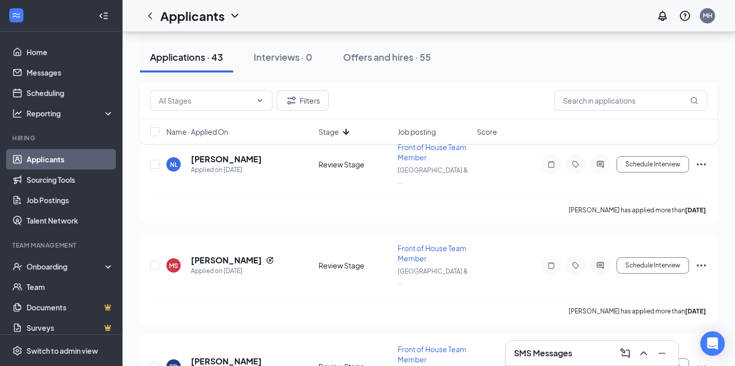
scroll to position [851, 0]
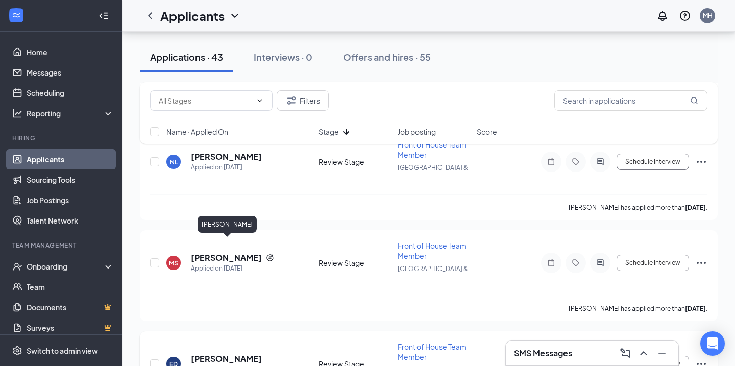
click at [260, 353] on h5 "[PERSON_NAME]" at bounding box center [226, 358] width 71 height 11
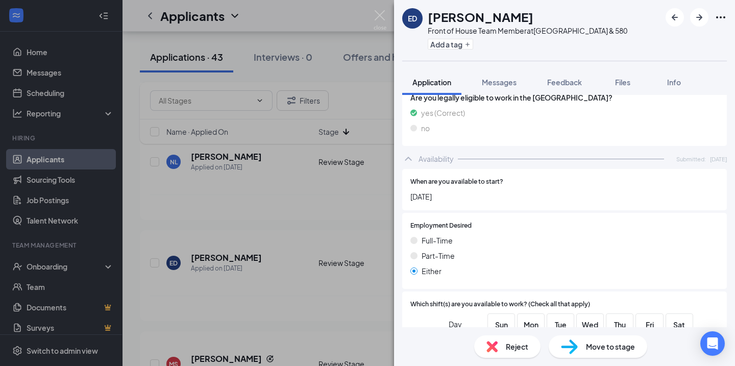
scroll to position [630, 0]
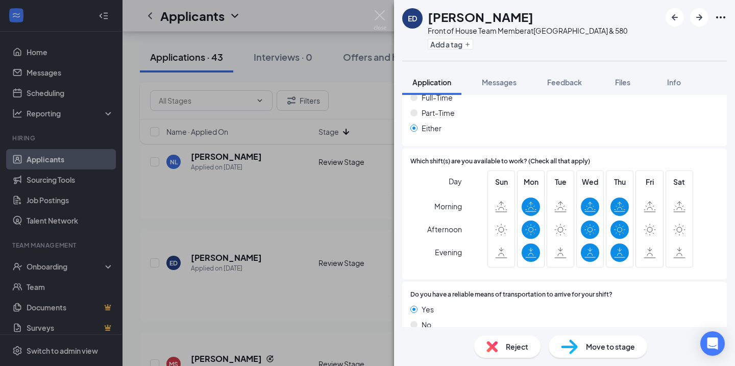
click at [531, 346] on div "Reject" at bounding box center [507, 346] width 66 height 22
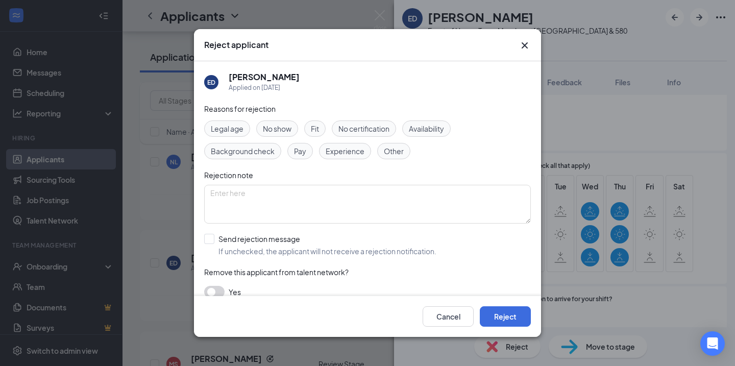
click at [436, 135] on div "Availability" at bounding box center [426, 128] width 48 height 16
click at [293, 260] on div "Reasons for rejection Legal age No show Fit No certification Availability Backg…" at bounding box center [367, 205] width 327 height 205
click at [292, 253] on input "Send rejection message If unchecked, the applicant will not receive a rejection…" at bounding box center [320, 245] width 232 height 22
checkbox input "true"
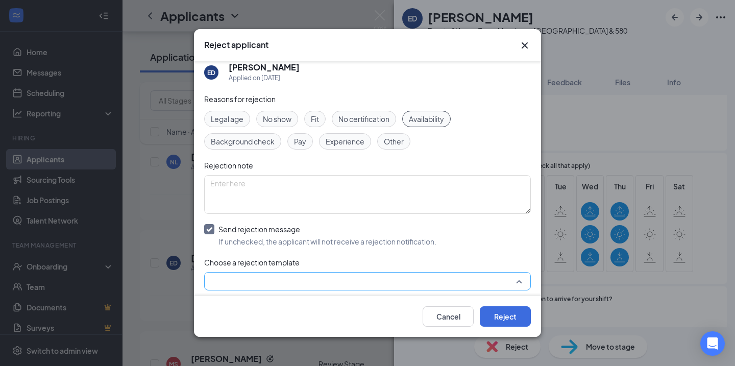
click at [307, 284] on input "search" at bounding box center [363, 281] width 307 height 17
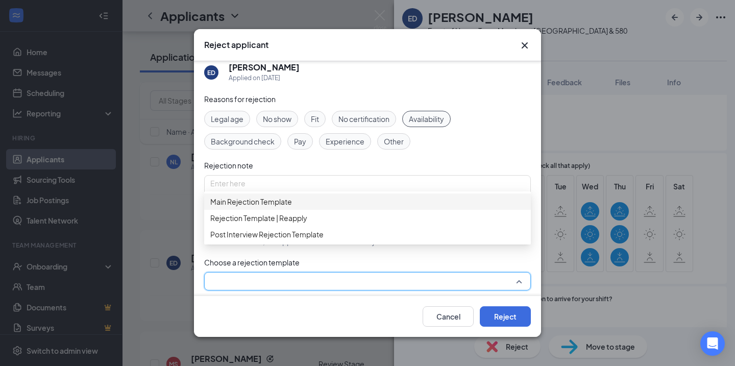
click at [321, 203] on span "Main Rejection Template" at bounding box center [367, 201] width 314 height 11
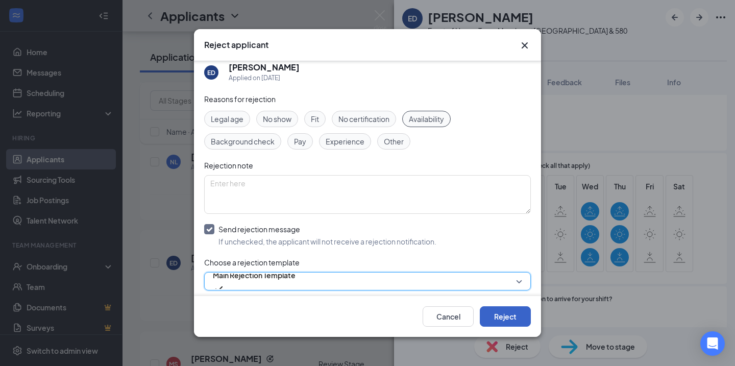
click at [516, 318] on button "Reject" at bounding box center [505, 316] width 51 height 20
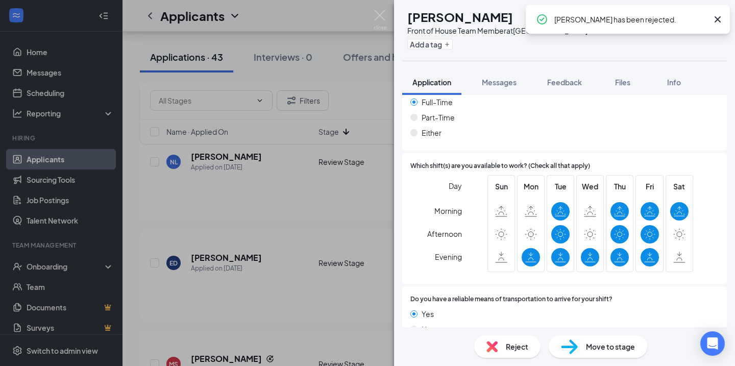
click at [249, 198] on div "[PERSON_NAME] [PERSON_NAME] Front of House Team Member at [GEOGRAPHIC_DATA] & 5…" at bounding box center [367, 183] width 735 height 366
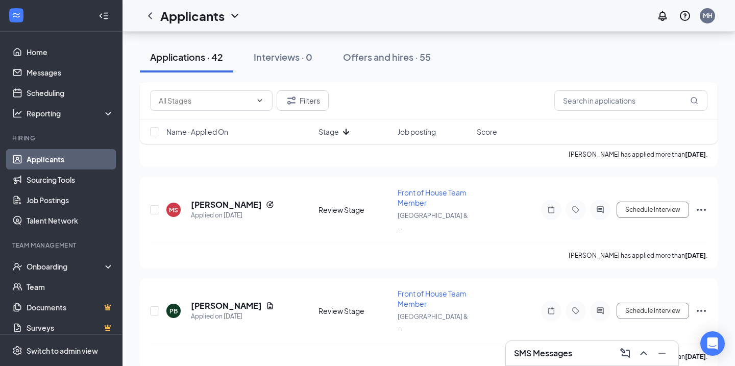
scroll to position [897, 0]
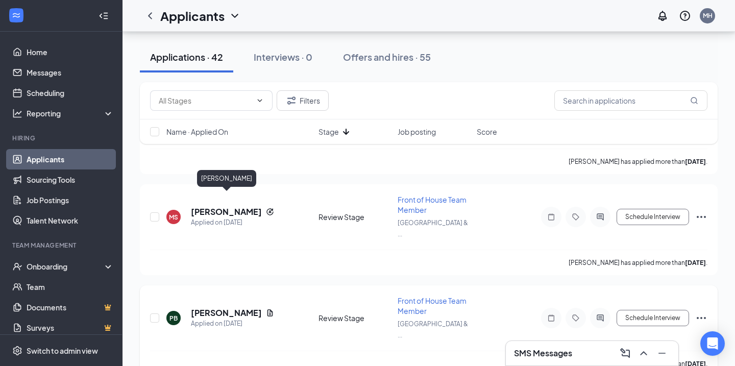
click at [238, 307] on h5 "[PERSON_NAME]" at bounding box center [226, 312] width 71 height 11
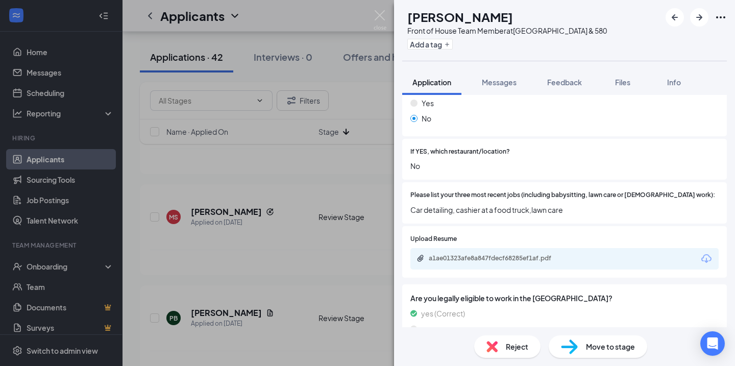
scroll to position [302, 0]
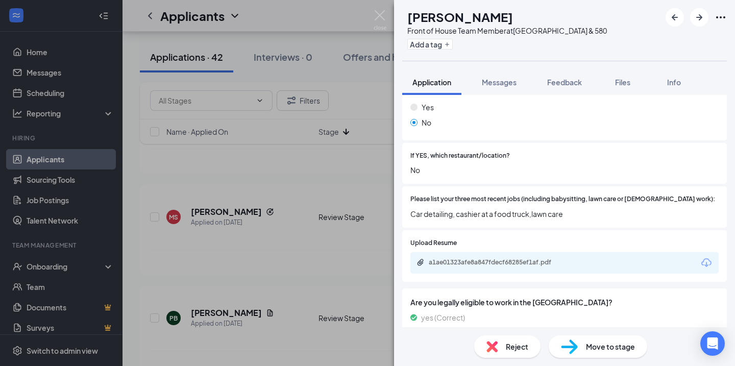
click at [351, 251] on div "PB [PERSON_NAME] Front of House Team Member at [GEOGRAPHIC_DATA] & 580 Add a ta…" at bounding box center [367, 183] width 735 height 366
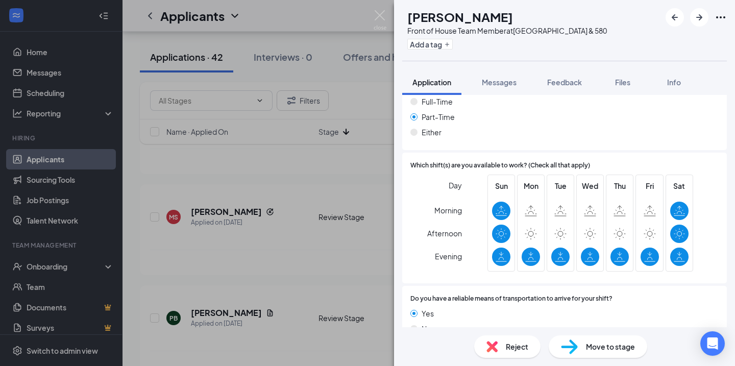
scroll to position [630, 0]
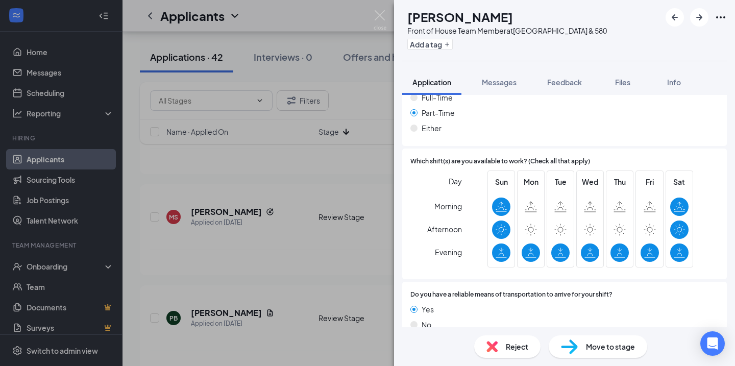
click at [351, 280] on div "MH [PERSON_NAME] Front of House Team Member at [GEOGRAPHIC_DATA] & 580 Add a ta…" at bounding box center [367, 183] width 735 height 366
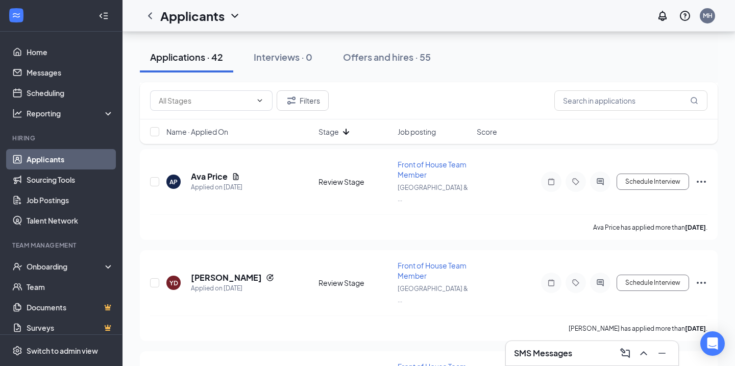
scroll to position [7394, 0]
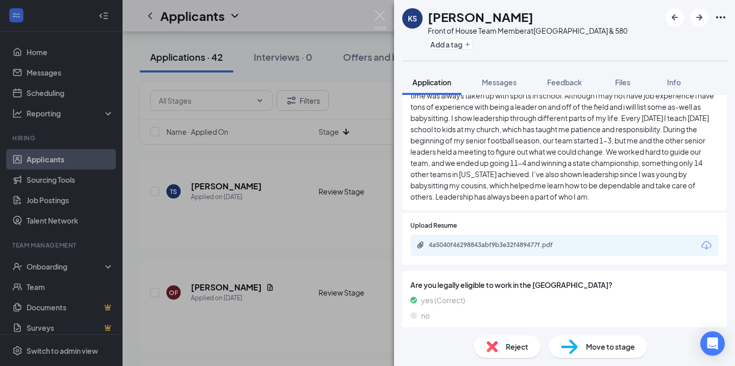
scroll to position [429, 0]
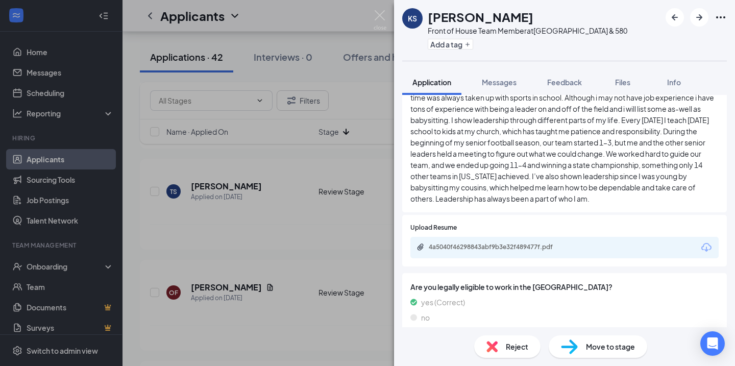
click at [338, 238] on div "KS [PERSON_NAME] Front of House Team Member at [GEOGRAPHIC_DATA] & 580 Add a ta…" at bounding box center [367, 183] width 735 height 366
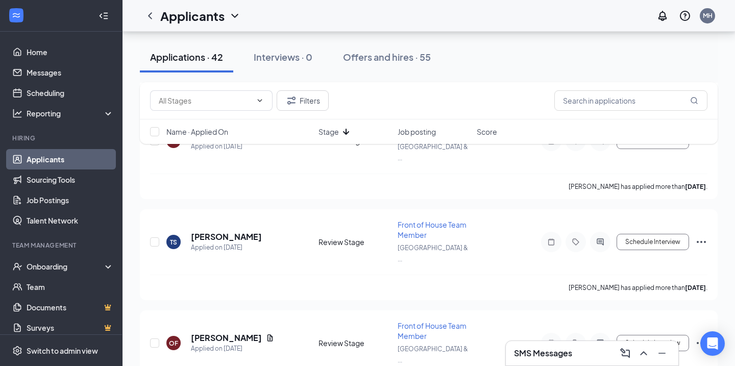
scroll to position [7342, 0]
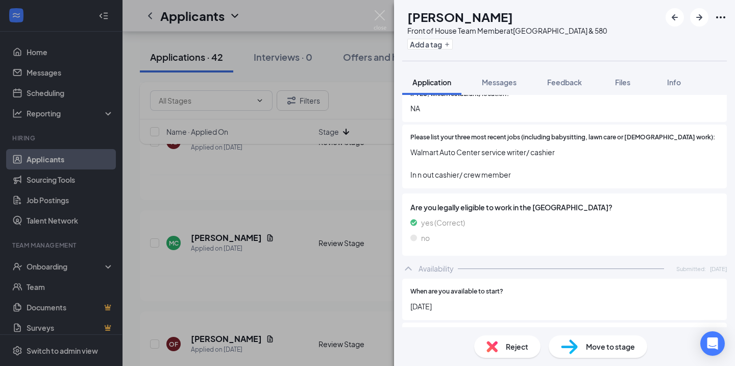
scroll to position [361, 0]
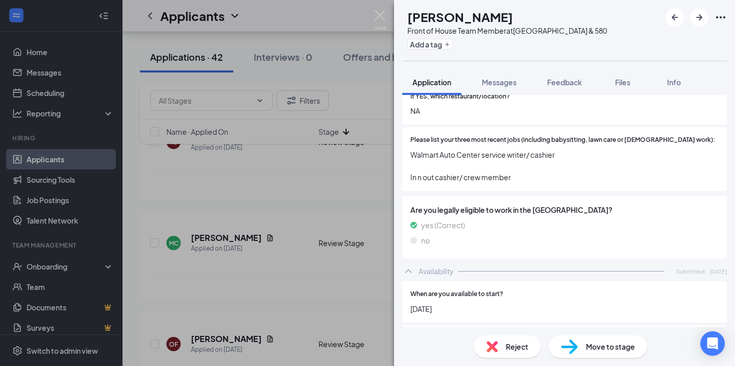
click at [259, 236] on div "RH [PERSON_NAME] Front of House Team Member at [GEOGRAPHIC_DATA] & 580 Add a ta…" at bounding box center [367, 183] width 735 height 366
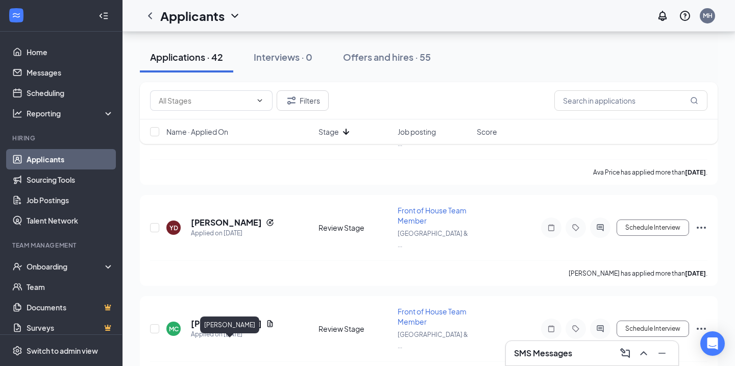
scroll to position [7251, 0]
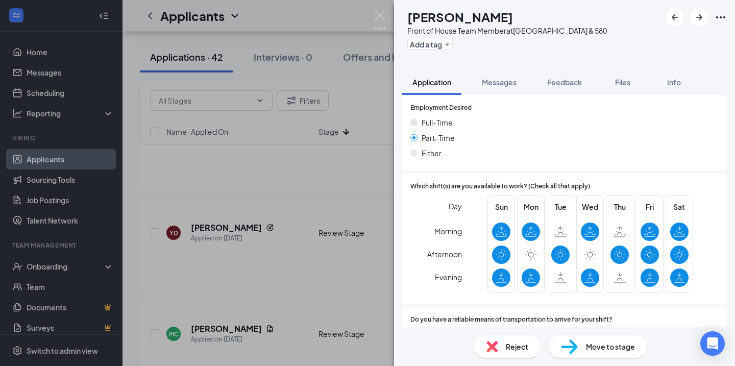
scroll to position [680, 0]
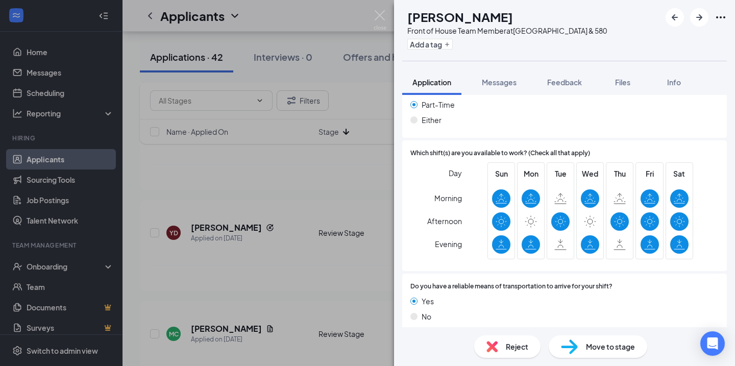
click at [299, 249] on div "ZH [PERSON_NAME] Front of House Team Member at [GEOGRAPHIC_DATA] & 580 Add a ta…" at bounding box center [367, 183] width 735 height 366
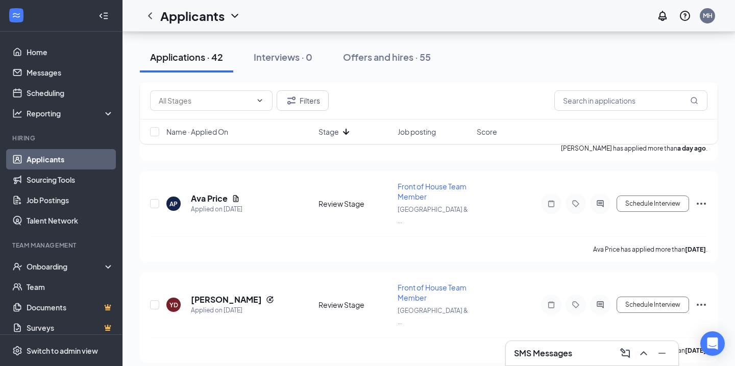
scroll to position [7176, 0]
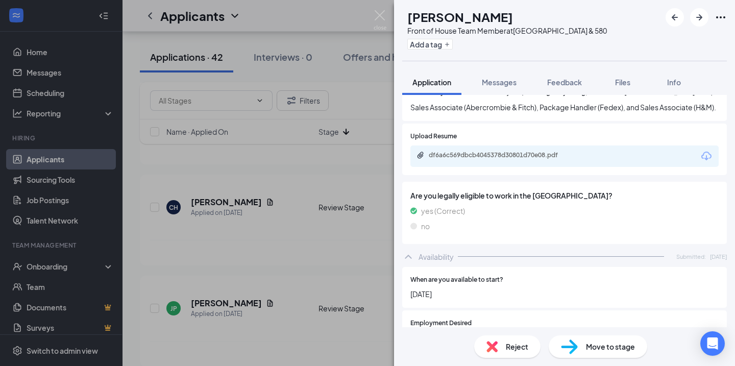
scroll to position [415, 0]
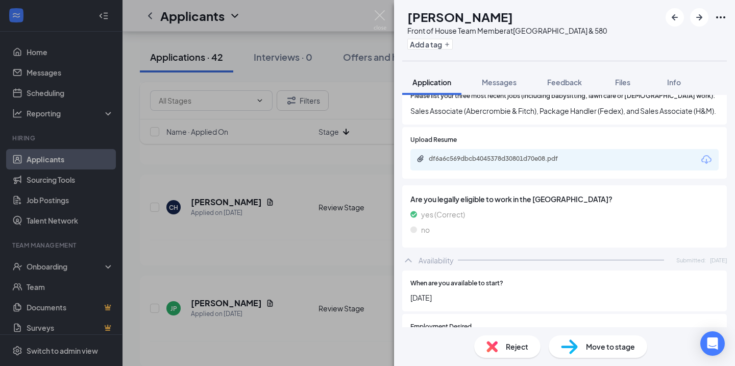
click at [313, 247] on div "DA [PERSON_NAME] Front of House Team Member at [GEOGRAPHIC_DATA] & 580 Add a ta…" at bounding box center [367, 183] width 735 height 366
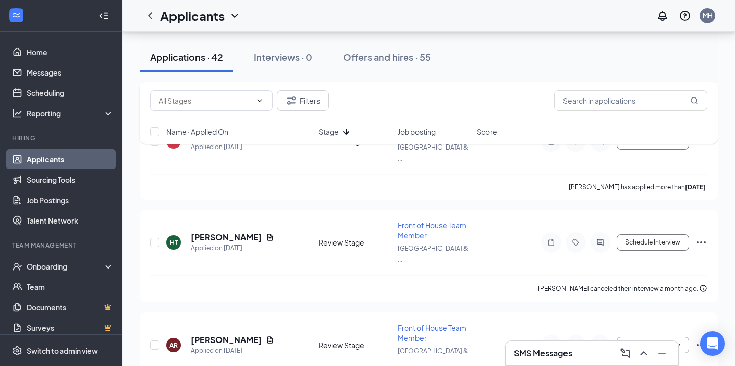
scroll to position [5227, 0]
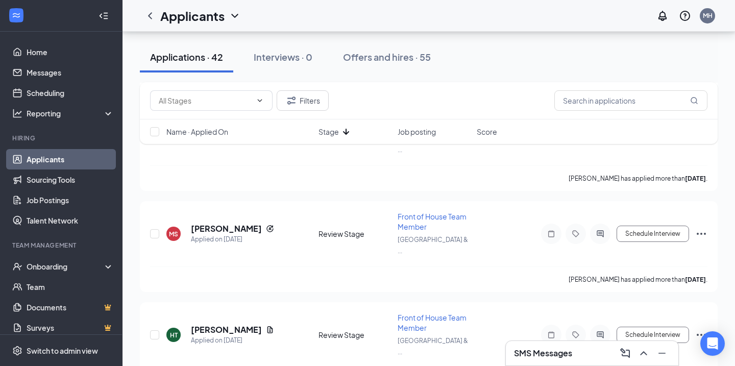
click at [178, 131] on span "Name · Applied On" at bounding box center [197, 132] width 62 height 10
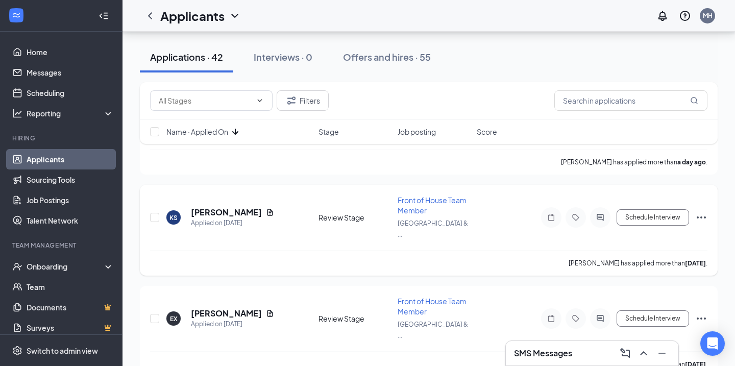
scroll to position [197, 0]
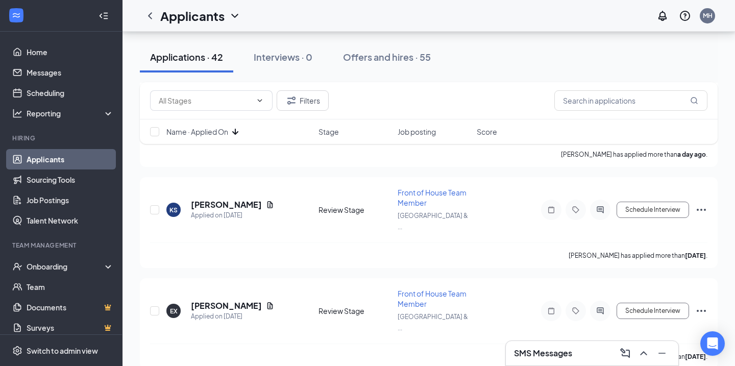
click at [222, 126] on div "Name · Applied On Stage Job posting Score" at bounding box center [429, 131] width 578 height 24
click at [224, 133] on span "Name · Applied On" at bounding box center [197, 132] width 62 height 10
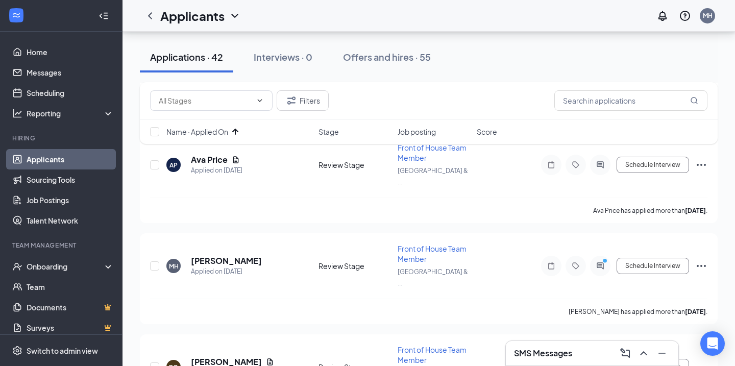
scroll to position [3651, 0]
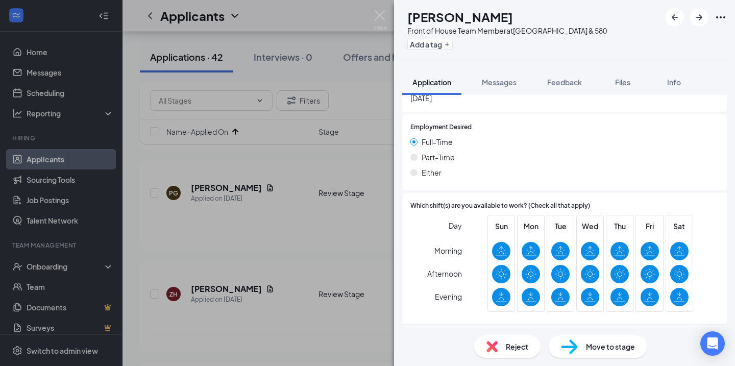
scroll to position [657, 0]
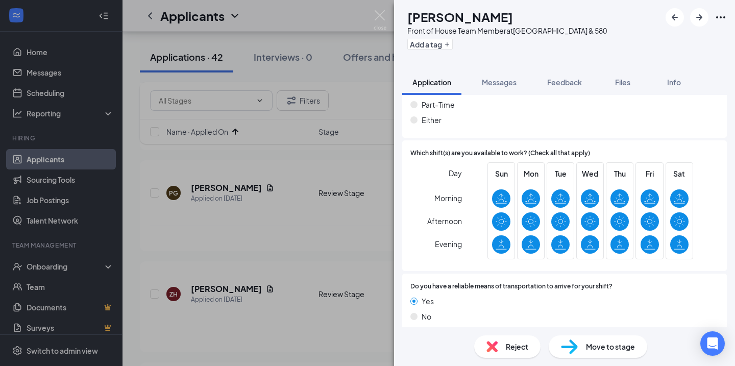
click at [351, 246] on div "CH [PERSON_NAME] Front of House Team Member at [GEOGRAPHIC_DATA] & 580 Add a ta…" at bounding box center [367, 183] width 735 height 366
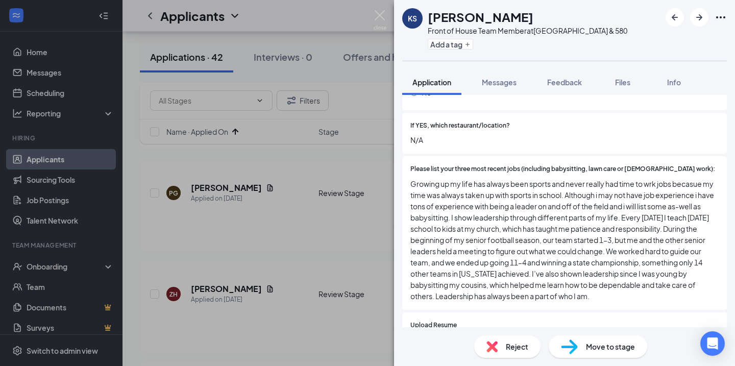
scroll to position [335, 0]
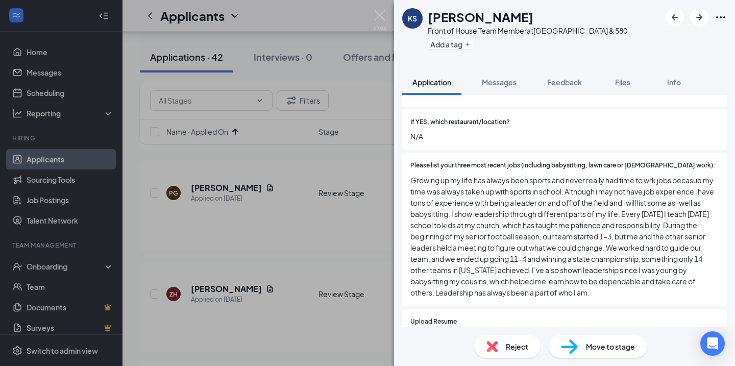
click at [321, 252] on div "KS [PERSON_NAME] Front of House Team Member at [GEOGRAPHIC_DATA] & 580 Add a ta…" at bounding box center [367, 183] width 735 height 366
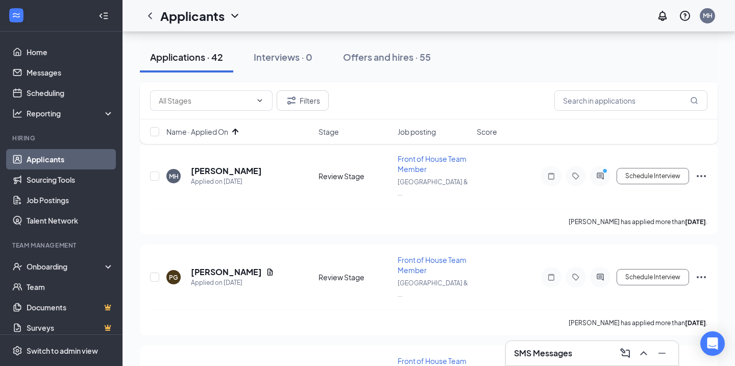
scroll to position [3553, 0]
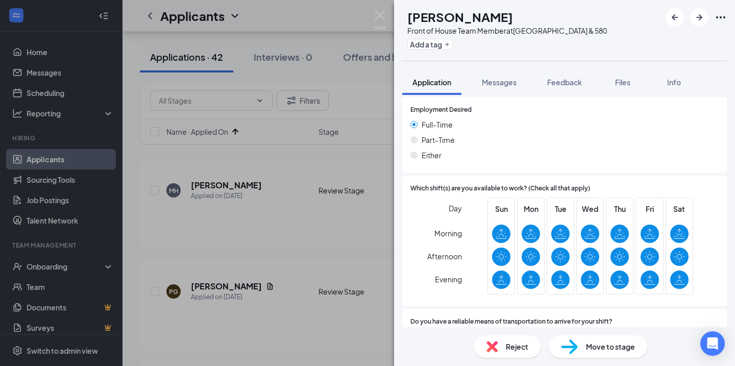
scroll to position [792, 0]
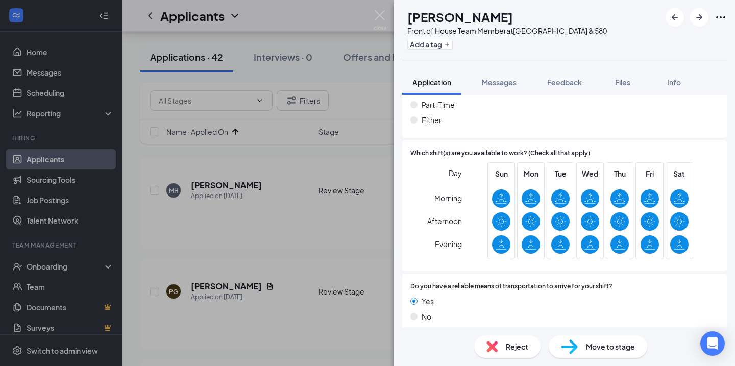
click at [316, 244] on div "EX [PERSON_NAME] Front of House Team Member at [GEOGRAPHIC_DATA] & 580 Add a ta…" at bounding box center [367, 183] width 735 height 366
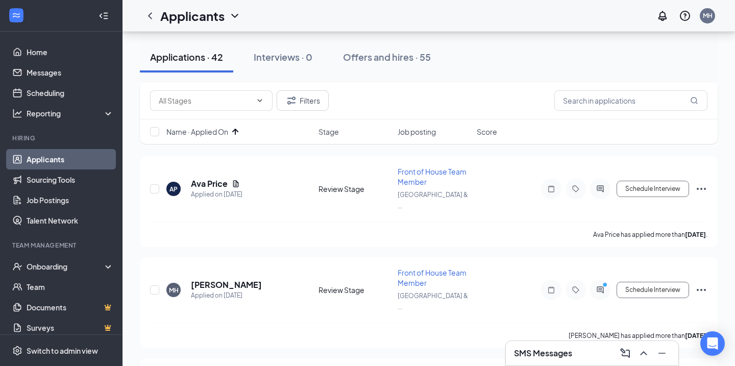
scroll to position [3453, 0]
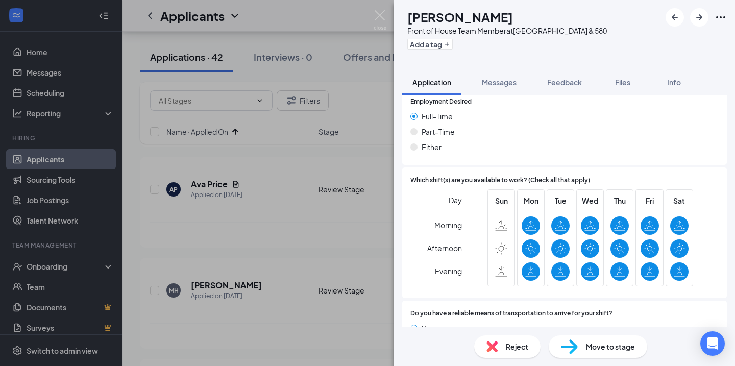
scroll to position [714, 0]
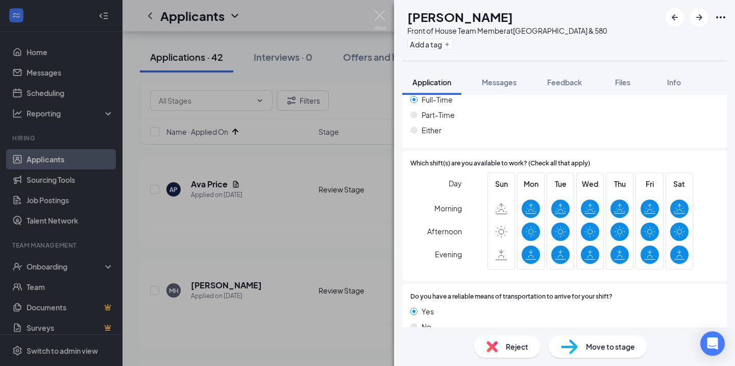
click at [296, 214] on div "CZ [PERSON_NAME] Front of House Team Member at [GEOGRAPHIC_DATA] & 580 Add a ta…" at bounding box center [367, 183] width 735 height 366
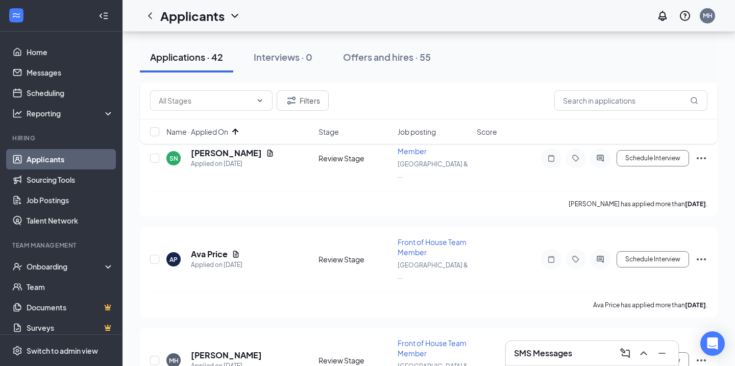
scroll to position [3381, 0]
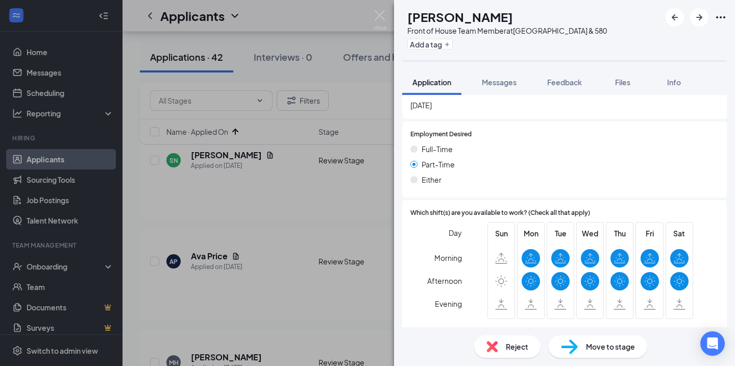
scroll to position [680, 0]
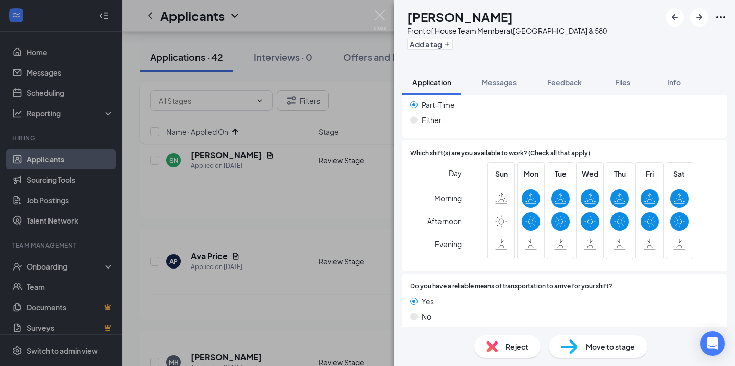
click at [320, 225] on div "TM [PERSON_NAME] Front of House Team Member at [GEOGRAPHIC_DATA] & 580 Add a ta…" at bounding box center [367, 183] width 735 height 366
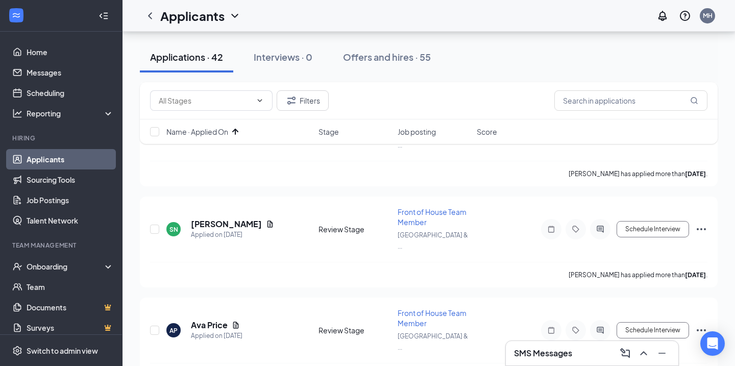
scroll to position [3311, 0]
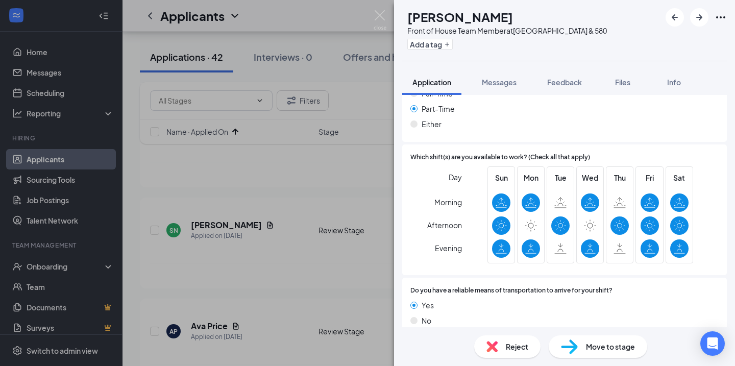
scroll to position [680, 0]
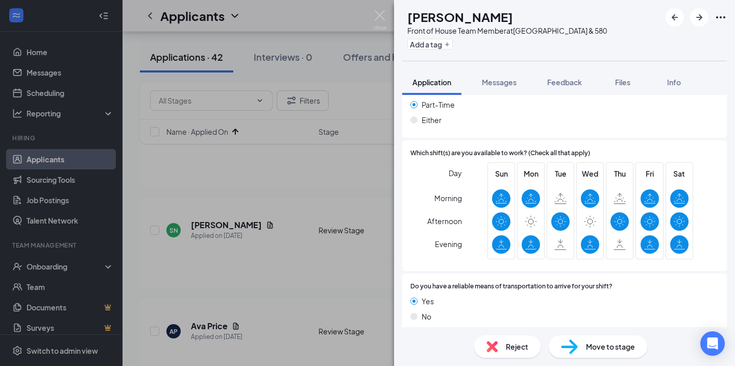
click at [327, 220] on div "ZH [PERSON_NAME] Front of House Team Member at [GEOGRAPHIC_DATA] & 580 Add a ta…" at bounding box center [367, 183] width 735 height 366
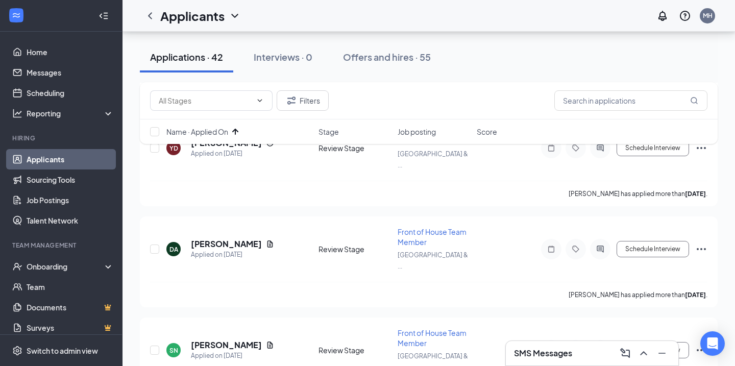
scroll to position [3188, 0]
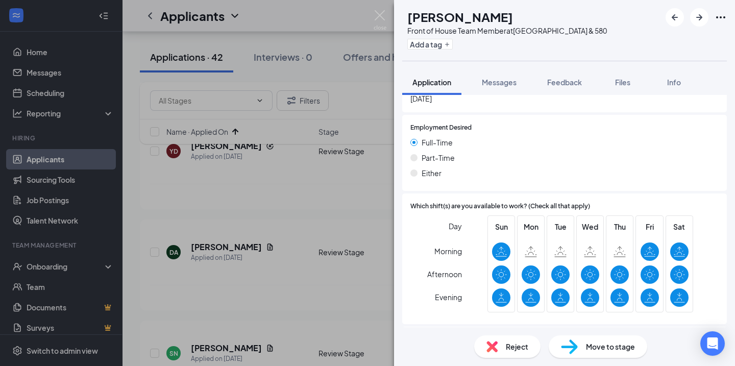
scroll to position [669, 0]
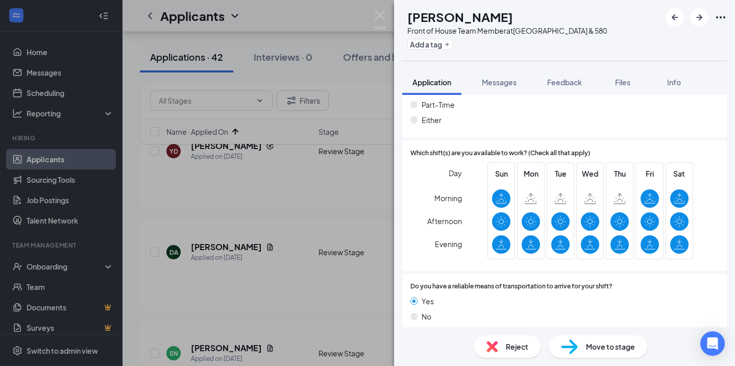
click at [289, 290] on div "PG [PERSON_NAME] Front of House Team Member at [GEOGRAPHIC_DATA] & 580 Add a ta…" at bounding box center [367, 183] width 735 height 366
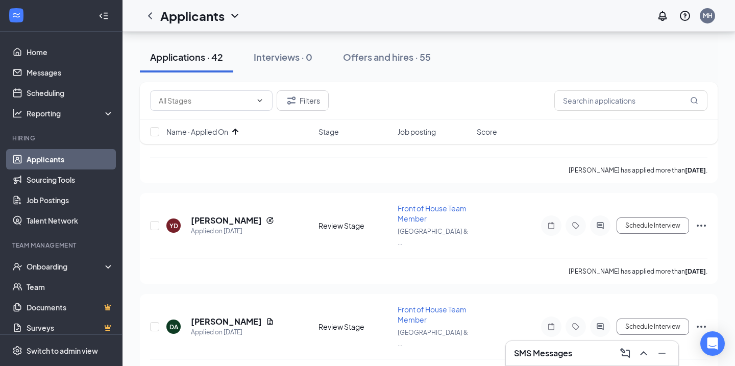
scroll to position [3108, 0]
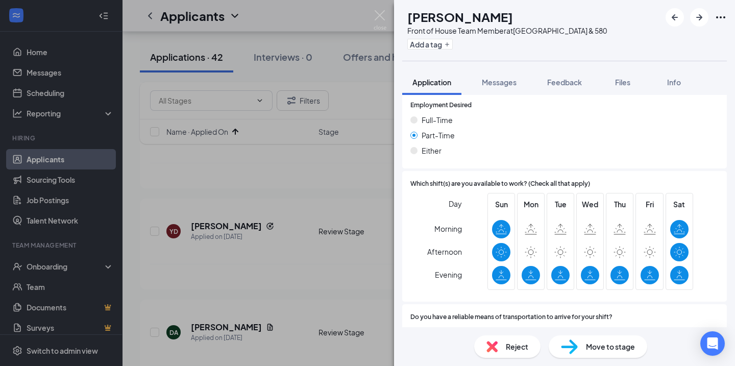
scroll to position [630, 0]
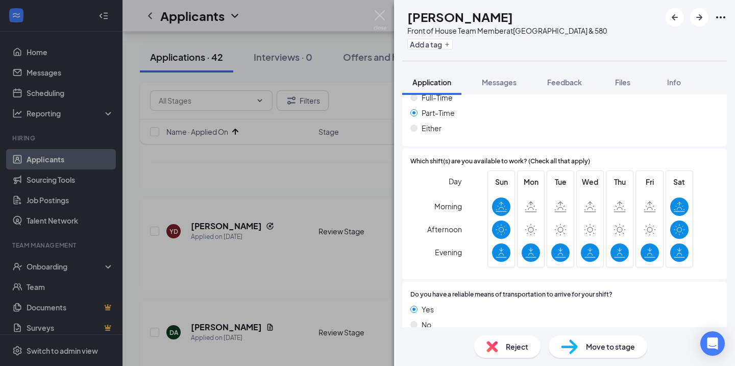
click at [279, 206] on div "MH [PERSON_NAME] Front of House Team Member at [GEOGRAPHIC_DATA] & 580 Add a ta…" at bounding box center [367, 183] width 735 height 366
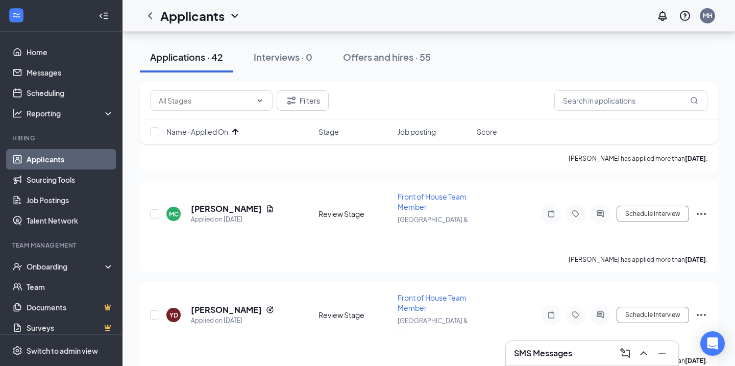
scroll to position [3024, 0]
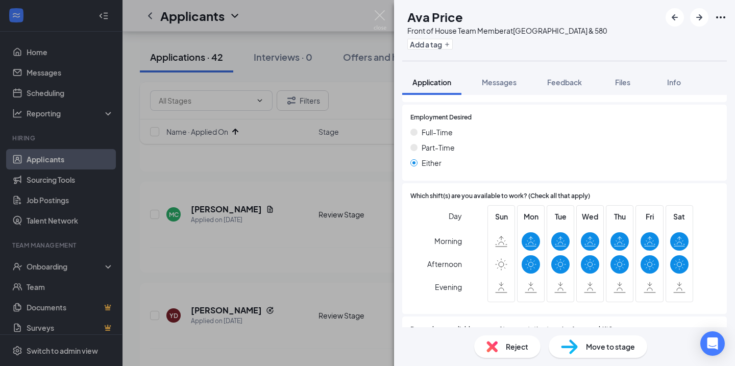
scroll to position [680, 0]
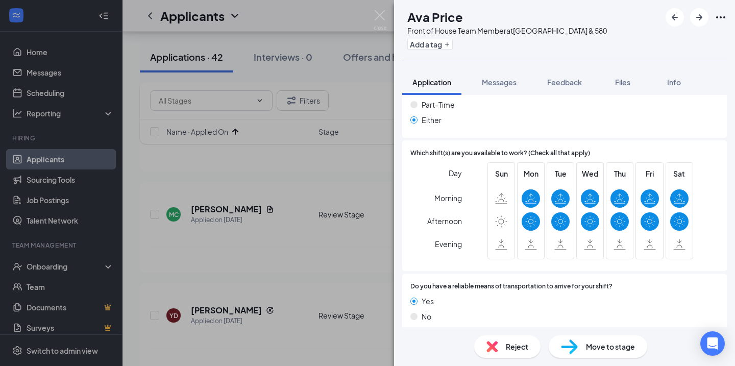
drag, startPoint x: 262, startPoint y: 260, endPoint x: 482, endPoint y: 289, distance: 221.4
click at [262, 260] on div "AP Ava Price Front of House Team Member at [GEOGRAPHIC_DATA] & 580 Add a tag Ap…" at bounding box center [367, 183] width 735 height 366
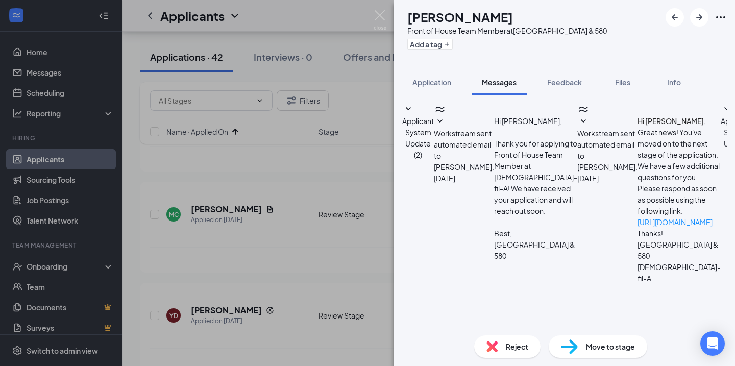
scroll to position [171, 0]
click at [384, 13] on img at bounding box center [380, 20] width 13 height 20
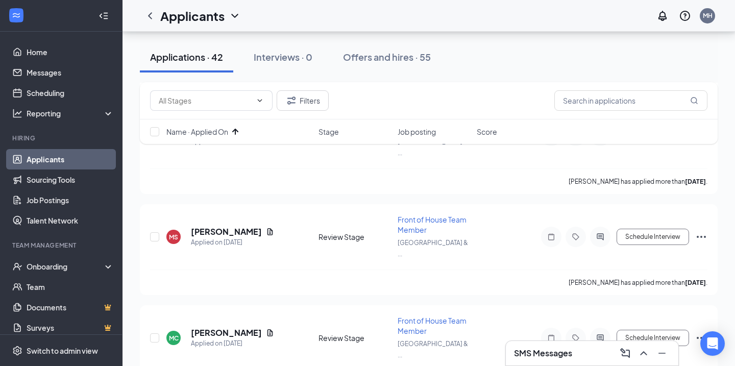
scroll to position [2901, 0]
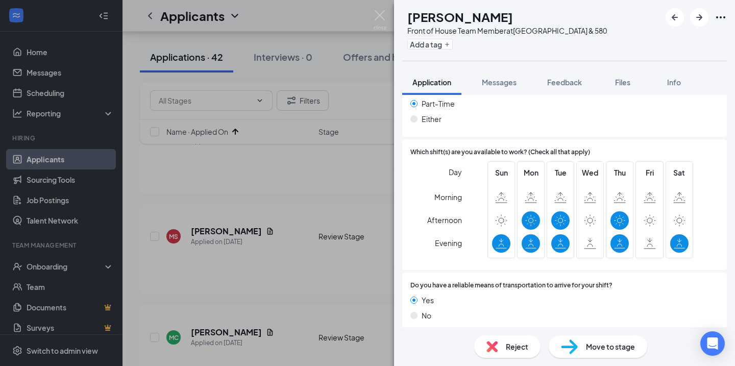
scroll to position [708, 0]
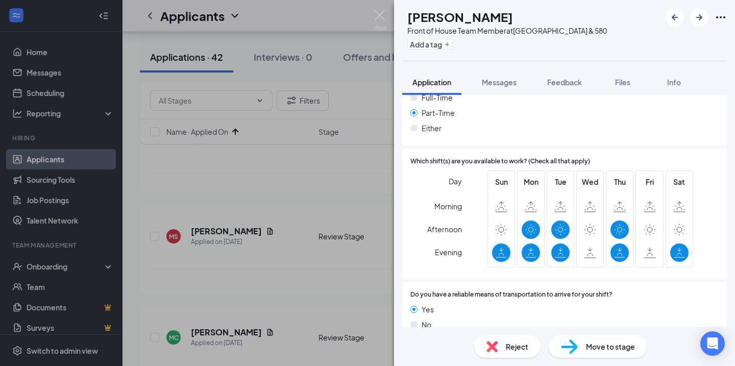
click at [519, 348] on span "Reject" at bounding box center [517, 346] width 22 height 11
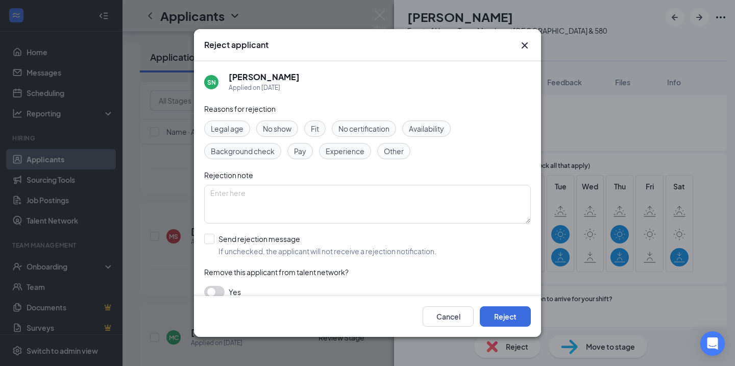
click at [436, 128] on span "Availability" at bounding box center [426, 128] width 35 height 11
click at [275, 251] on input "Send rejection message If unchecked, the applicant will not receive a rejection…" at bounding box center [320, 245] width 232 height 22
checkbox input "true"
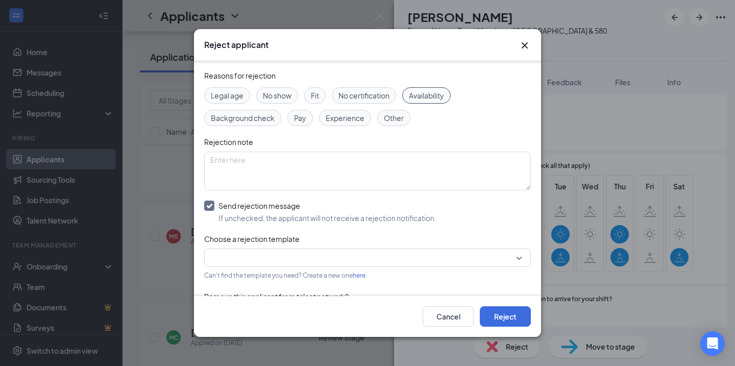
scroll to position [36, 0]
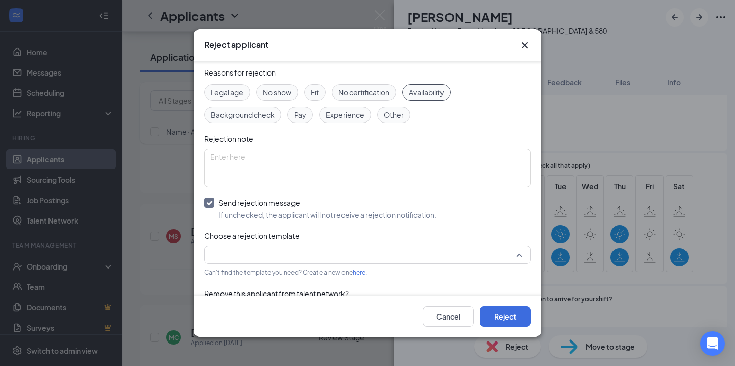
click at [297, 264] on div at bounding box center [367, 255] width 327 height 18
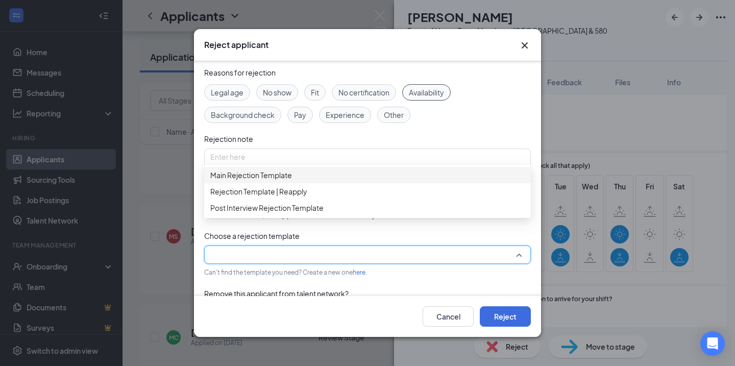
click at [305, 181] on span "Main Rejection Template" at bounding box center [367, 174] width 314 height 11
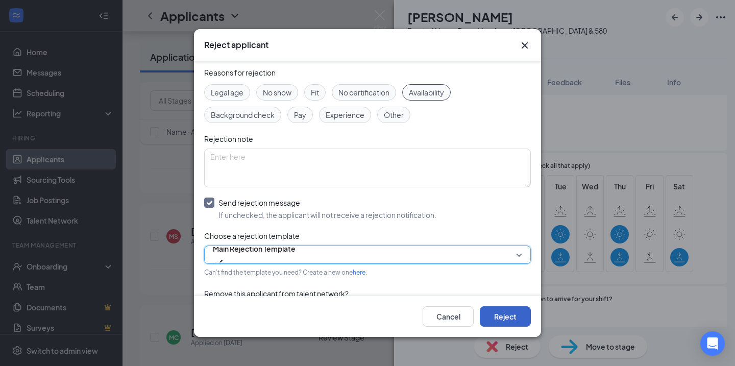
click at [510, 314] on button "Reject" at bounding box center [505, 316] width 51 height 20
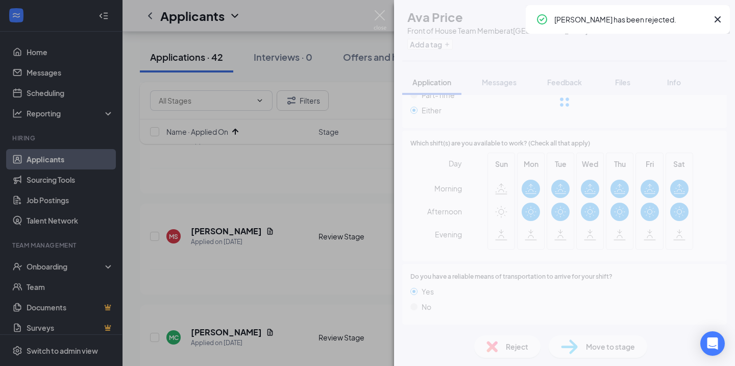
scroll to position [675, 0]
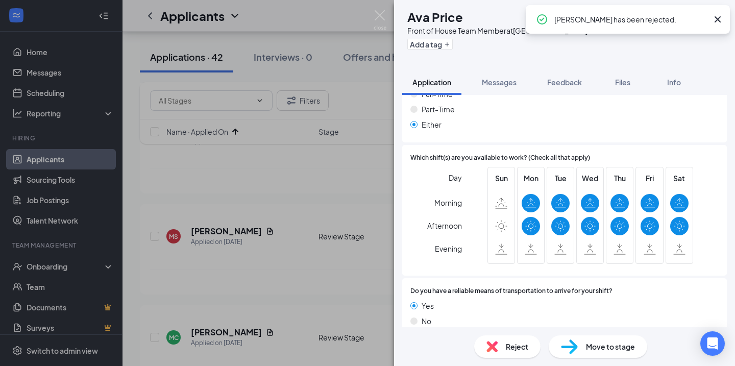
click at [351, 229] on div "AP Ava Price Front of House Team Member at [GEOGRAPHIC_DATA] & 580 Add a tag Ap…" at bounding box center [367, 183] width 735 height 366
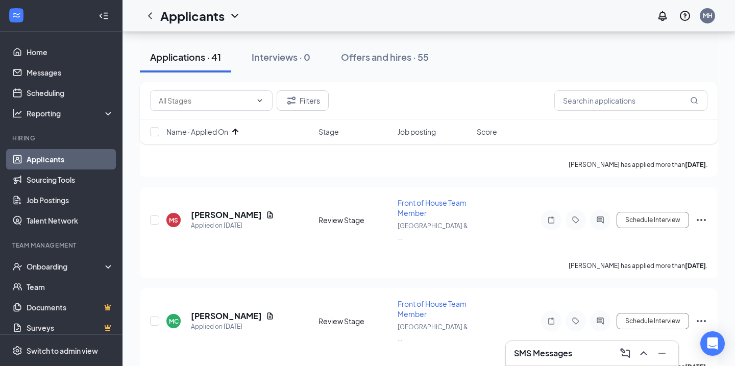
scroll to position [2913, 0]
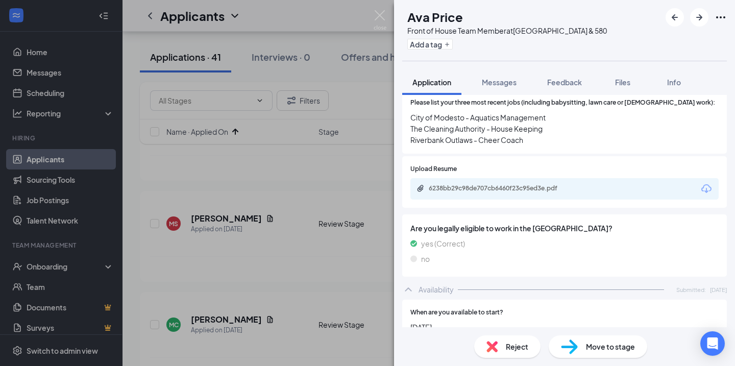
scroll to position [392, 0]
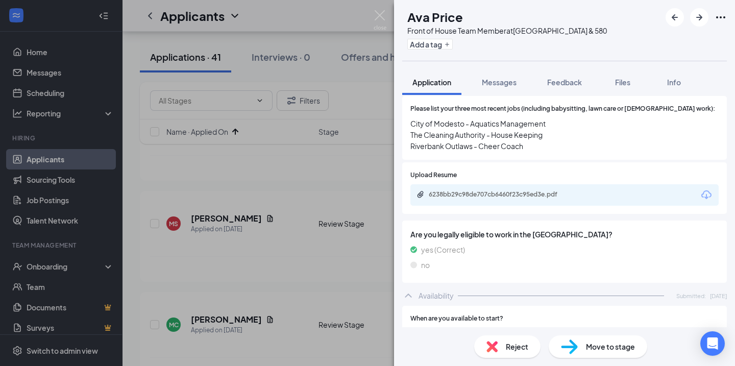
click at [299, 249] on div "AP Ava Price Front of House Team Member at [GEOGRAPHIC_DATA] & 580 Add a tag Ap…" at bounding box center [367, 183] width 735 height 366
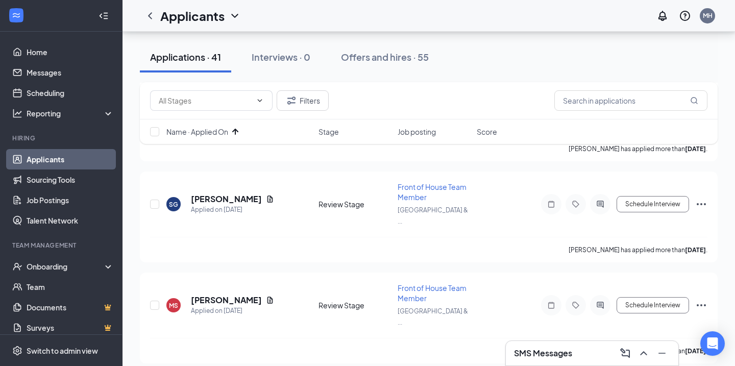
scroll to position [2819, 0]
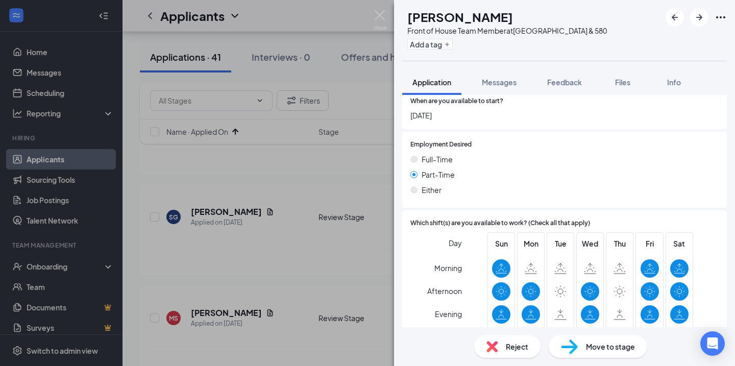
scroll to position [669, 0]
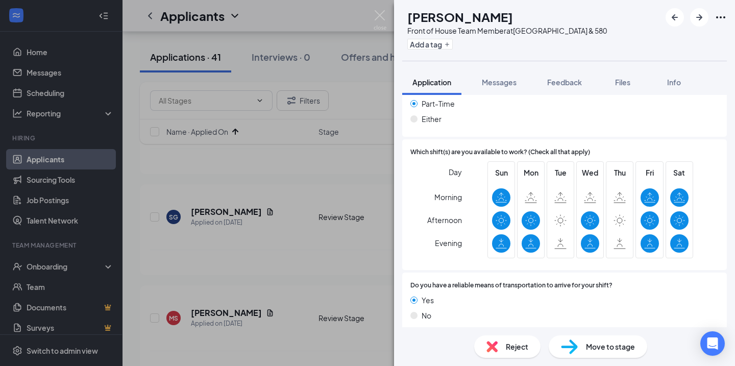
click at [262, 267] on div "DA [PERSON_NAME] Front of House Team Member at [GEOGRAPHIC_DATA] & 580 Add a ta…" at bounding box center [367, 183] width 735 height 366
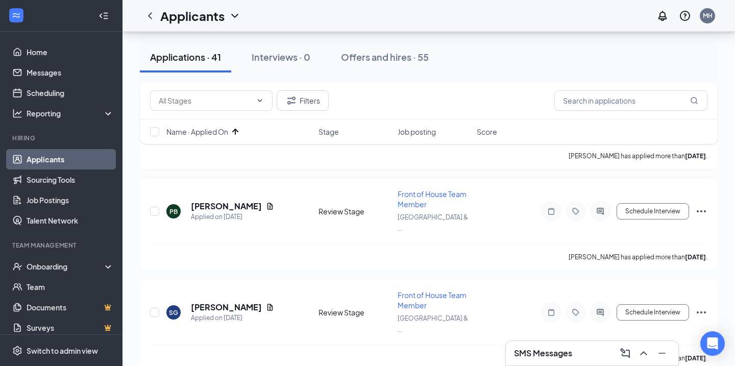
scroll to position [2720, 0]
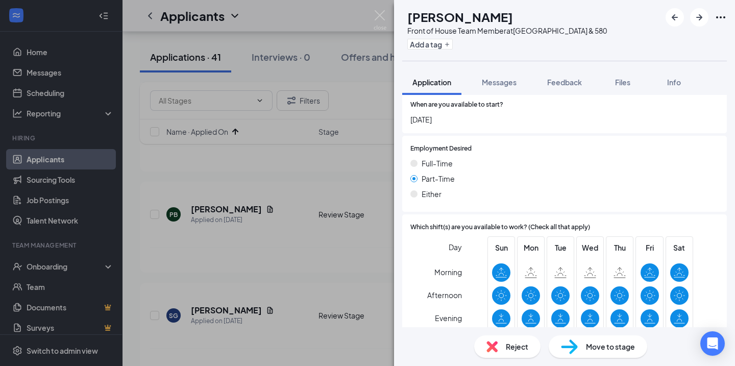
scroll to position [630, 0]
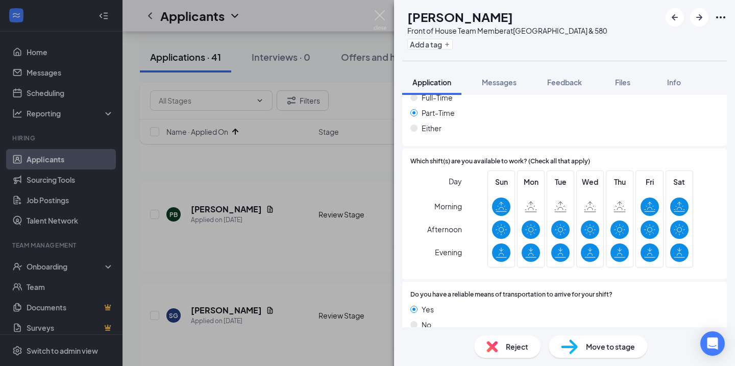
click at [295, 194] on div "YD [PERSON_NAME] Front of House Team Member at [GEOGRAPHIC_DATA] & 580 Add a ta…" at bounding box center [367, 183] width 735 height 366
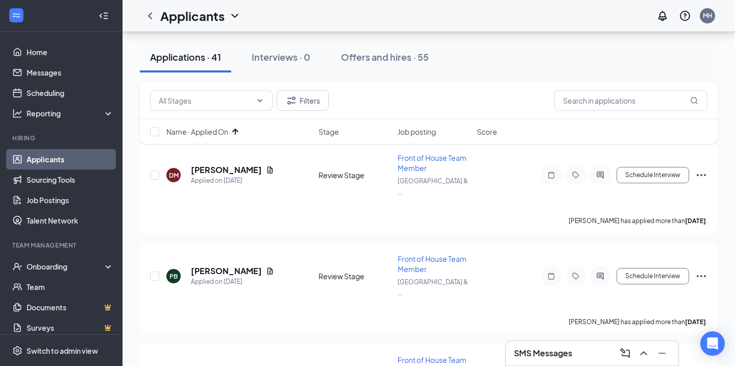
scroll to position [2658, 0]
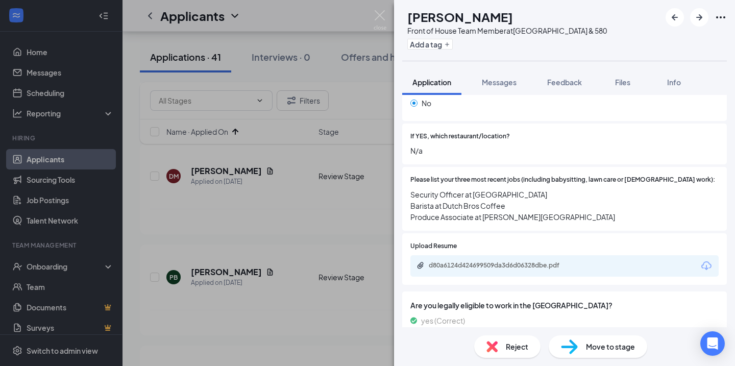
scroll to position [320, 0]
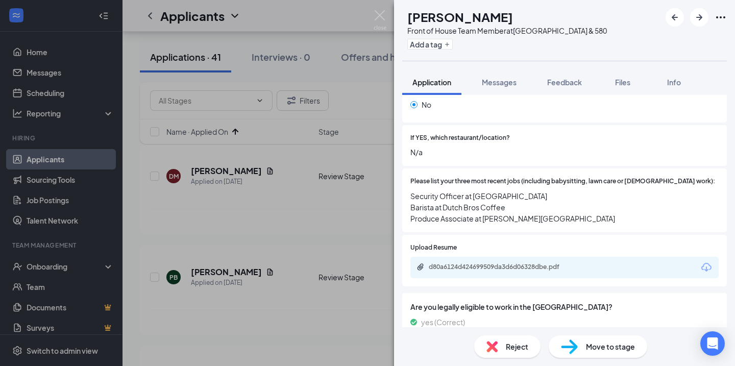
click at [293, 243] on div "MC [PERSON_NAME] Front of House Team Member at [GEOGRAPHIC_DATA] & 580 Add a ta…" at bounding box center [367, 183] width 735 height 366
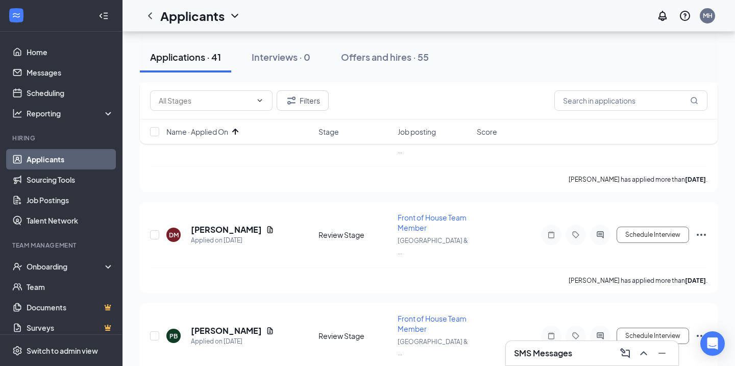
scroll to position [2594, 0]
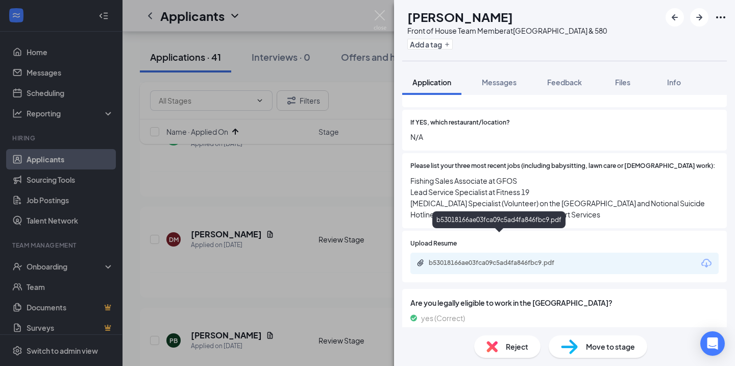
scroll to position [333, 0]
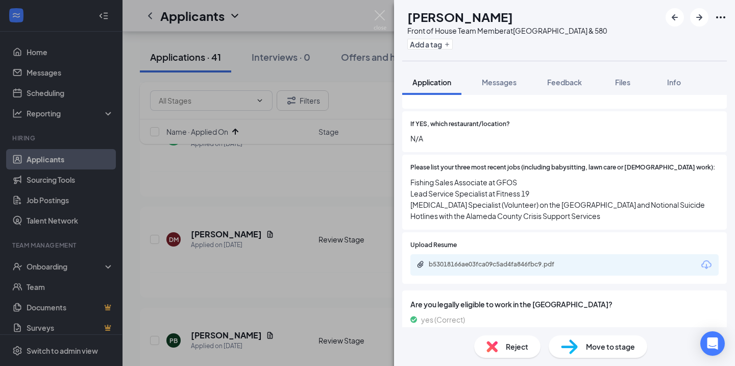
click at [297, 207] on div "[PERSON_NAME] Front of House Team Member at [GEOGRAPHIC_DATA] & 580 Add a tag A…" at bounding box center [367, 183] width 735 height 366
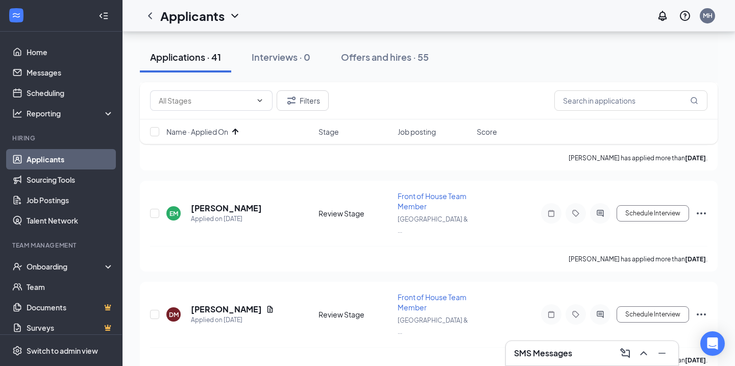
scroll to position [2518, 0]
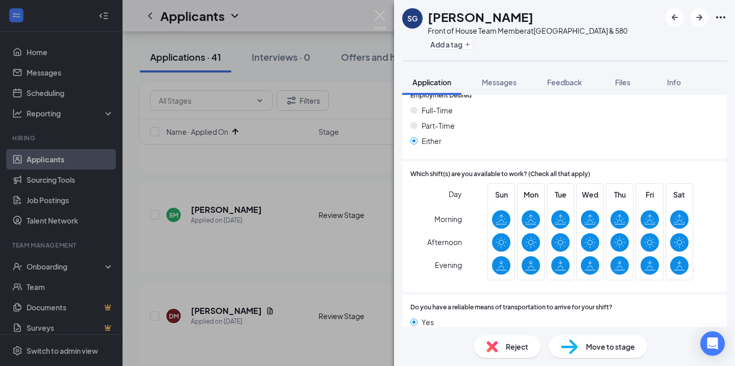
scroll to position [657, 0]
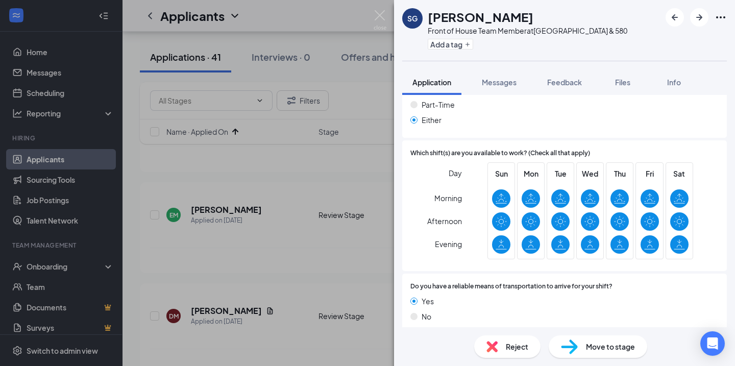
click at [298, 256] on div "SG [PERSON_NAME] Front of House Team Member at [GEOGRAPHIC_DATA] & 580 Add a ta…" at bounding box center [367, 183] width 735 height 366
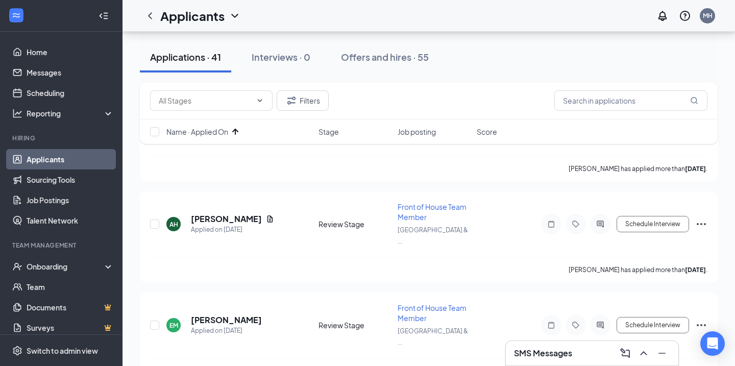
scroll to position [2407, 0]
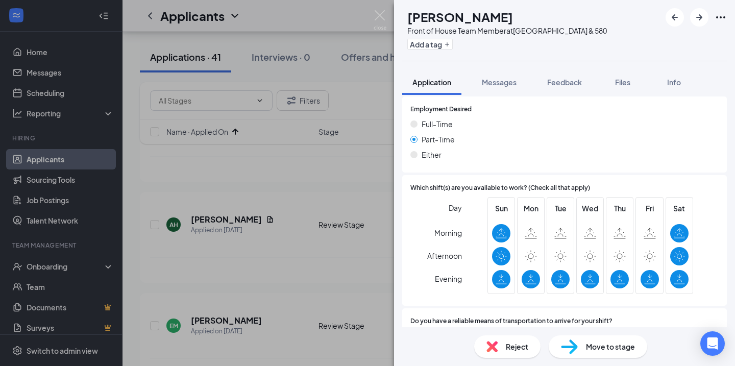
scroll to position [657, 0]
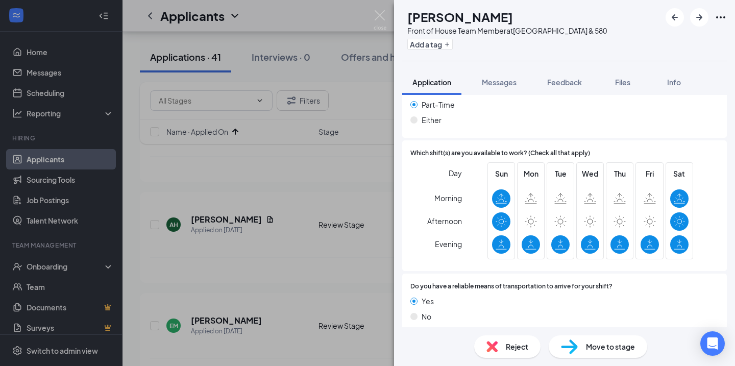
click at [287, 242] on div "PB [PERSON_NAME] Front of House Team Member at [GEOGRAPHIC_DATA] & 580 Add a ta…" at bounding box center [367, 183] width 735 height 366
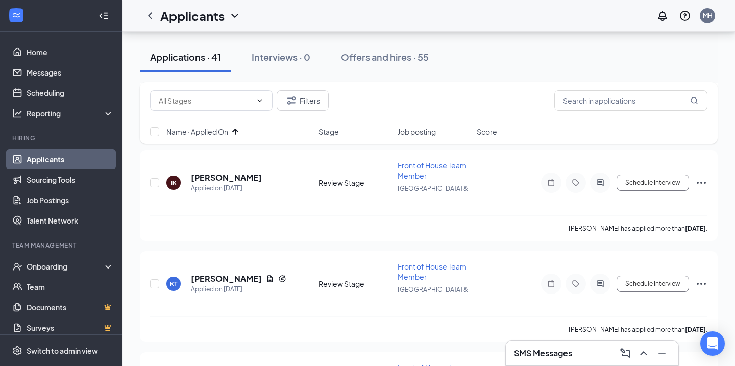
scroll to position [2238, 0]
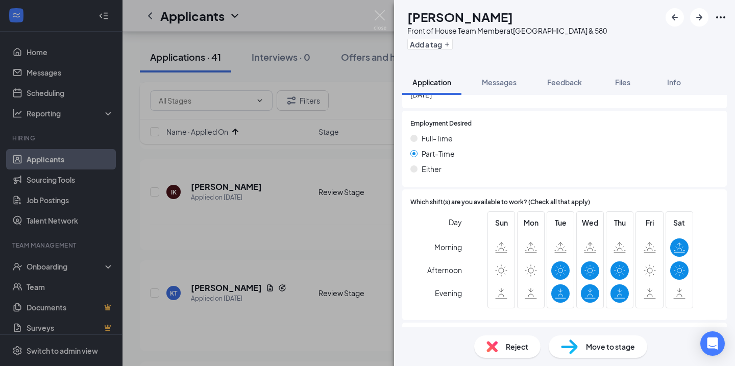
scroll to position [708, 0]
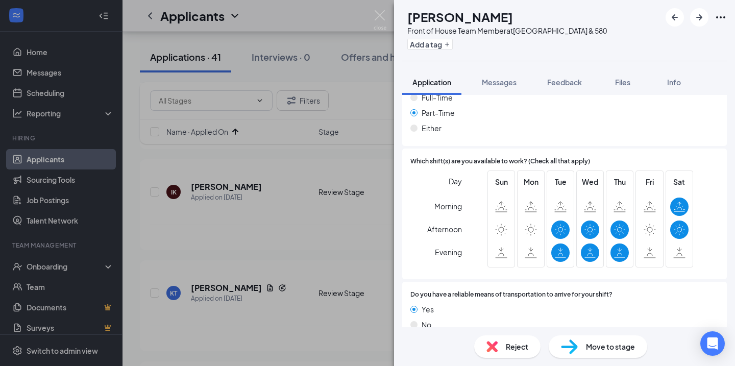
click at [517, 352] on span "Reject" at bounding box center [517, 346] width 22 height 11
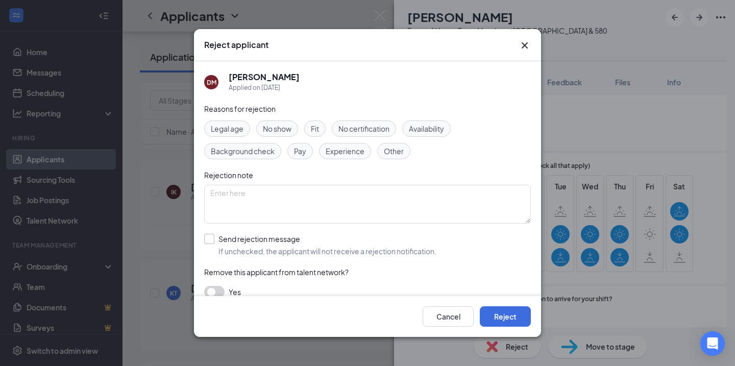
click at [239, 237] on input "Send rejection message If unchecked, the applicant will not receive a rejection…" at bounding box center [320, 245] width 232 height 22
checkbox input "true"
click at [426, 129] on span "Availability" at bounding box center [426, 128] width 35 height 11
click at [527, 43] on icon "Cross" at bounding box center [525, 45] width 6 height 6
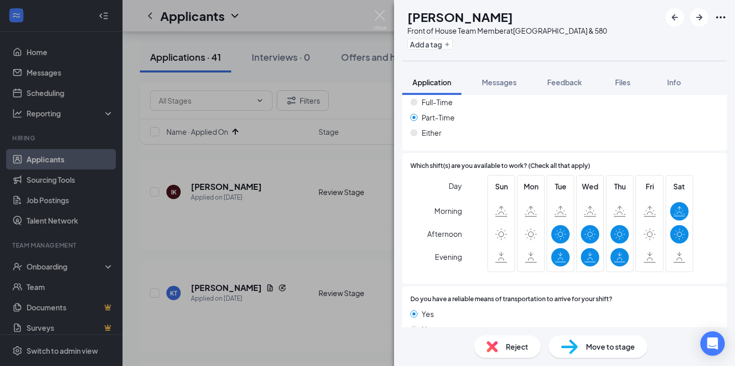
click at [197, 235] on div "[PERSON_NAME] Front of House Team Member at [GEOGRAPHIC_DATA] & 580 Add a tag A…" at bounding box center [367, 183] width 735 height 366
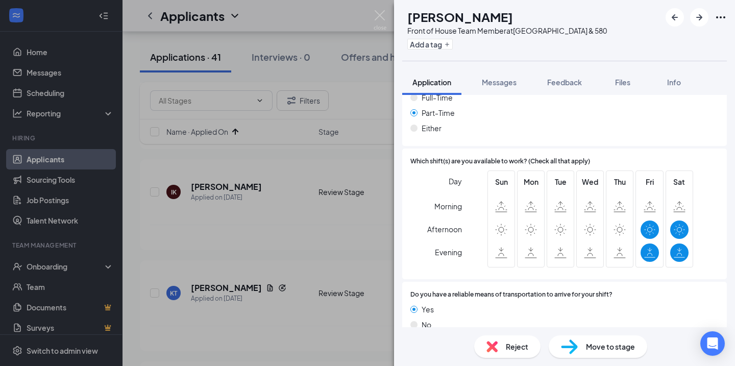
click at [498, 343] on div "Reject" at bounding box center [507, 346] width 66 height 22
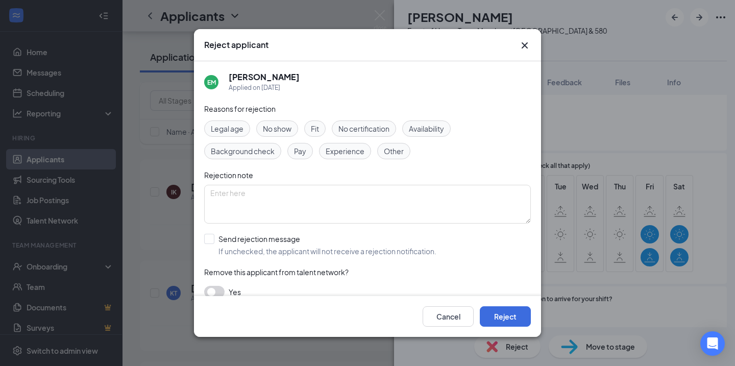
click at [428, 132] on span "Availability" at bounding box center [426, 128] width 35 height 11
click at [329, 255] on input "Send rejection message If unchecked, the applicant will not receive a rejection…" at bounding box center [320, 245] width 232 height 22
checkbox input "true"
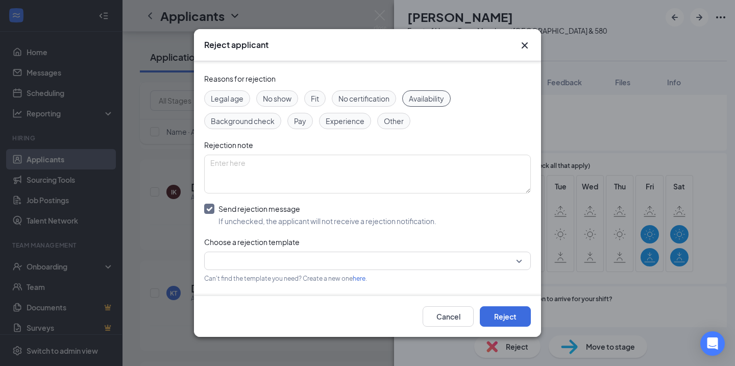
scroll to position [32, 0]
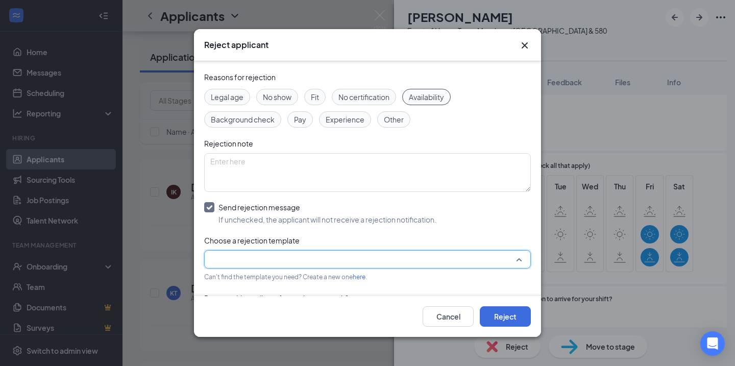
click at [330, 256] on input "search" at bounding box center [363, 259] width 307 height 17
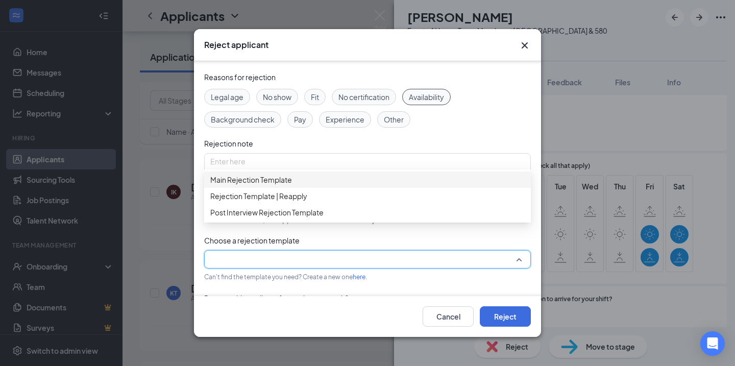
click at [353, 182] on span "Main Rejection Template" at bounding box center [367, 179] width 314 height 11
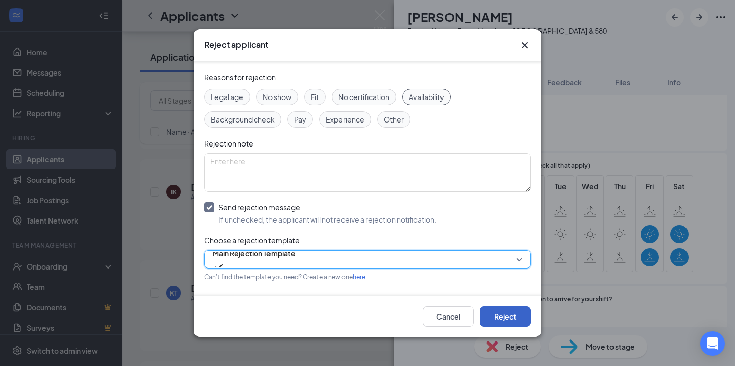
click at [496, 315] on button "Reject" at bounding box center [505, 316] width 51 height 20
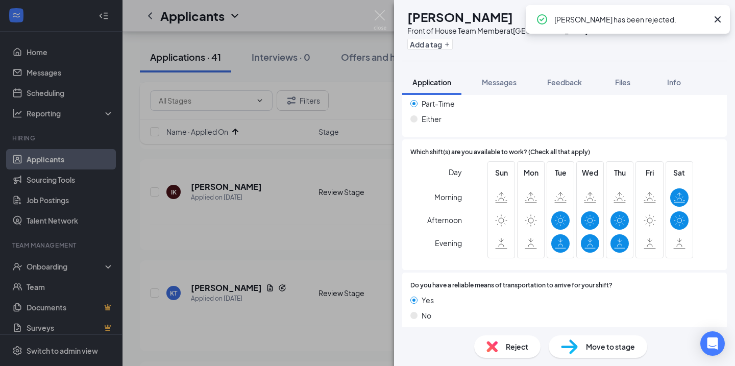
scroll to position [703, 0]
click at [224, 236] on div "[PERSON_NAME] Front of House Team Member at [GEOGRAPHIC_DATA] & 580 Add a tag A…" at bounding box center [367, 183] width 735 height 366
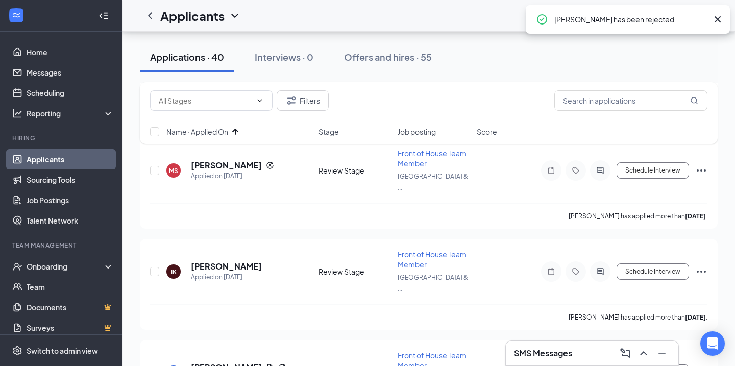
scroll to position [2157, 0]
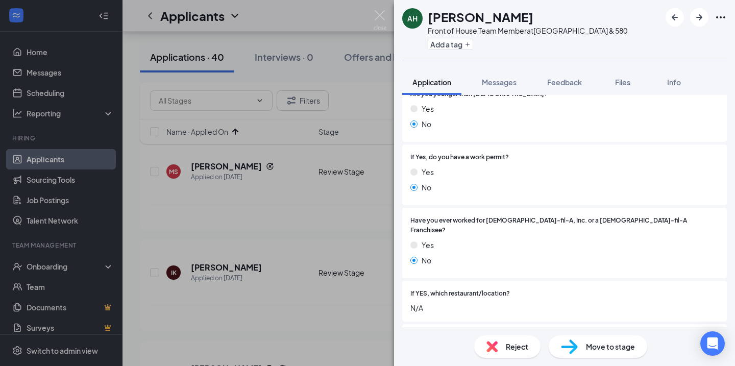
scroll to position [697, 0]
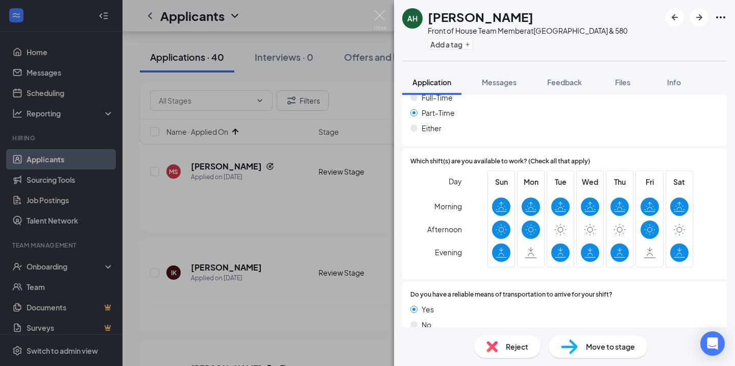
click at [342, 183] on div "AH [PERSON_NAME] Front of House Team Member at [GEOGRAPHIC_DATA] & 580 Add a ta…" at bounding box center [367, 183] width 735 height 366
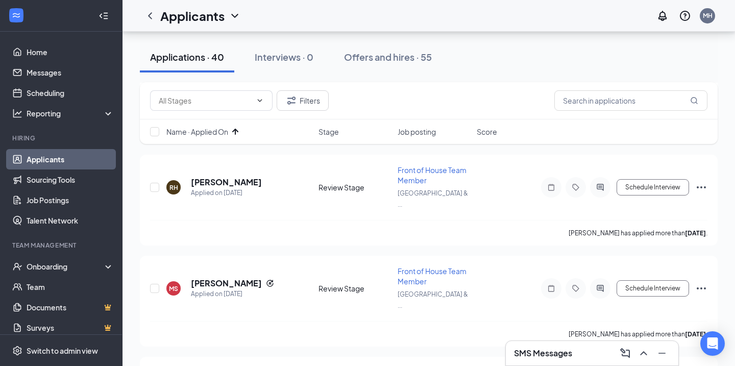
scroll to position [2039, 0]
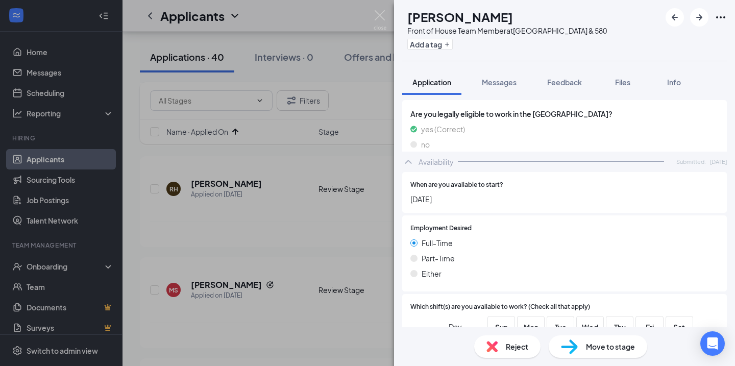
scroll to position [686, 0]
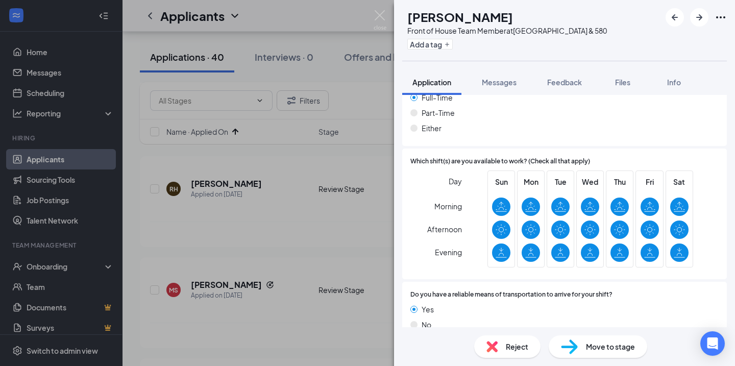
click at [247, 262] on div "KT [PERSON_NAME] Front of House Team Member at [GEOGRAPHIC_DATA] & 580 Add a ta…" at bounding box center [367, 183] width 735 height 366
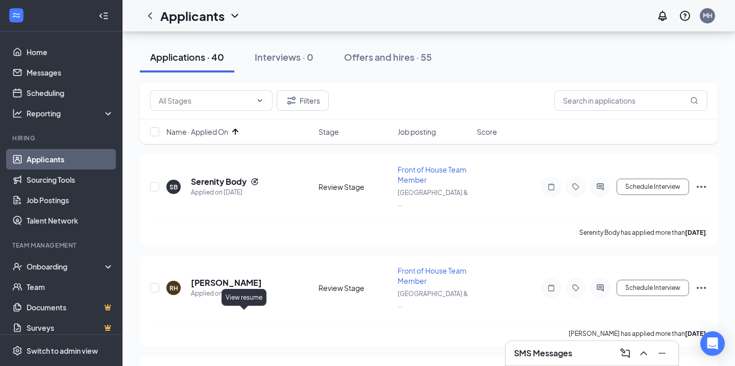
scroll to position [1929, 0]
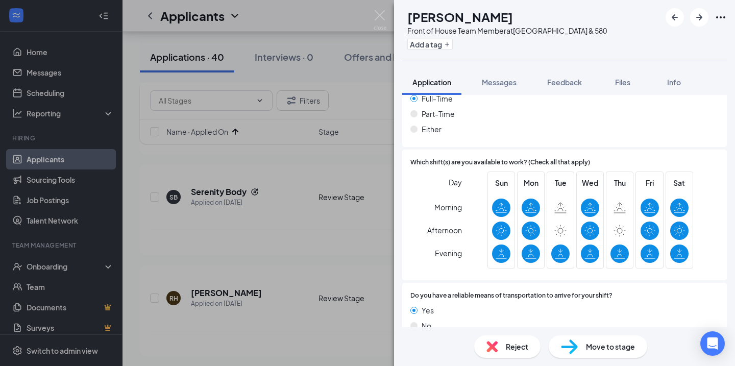
scroll to position [653, 0]
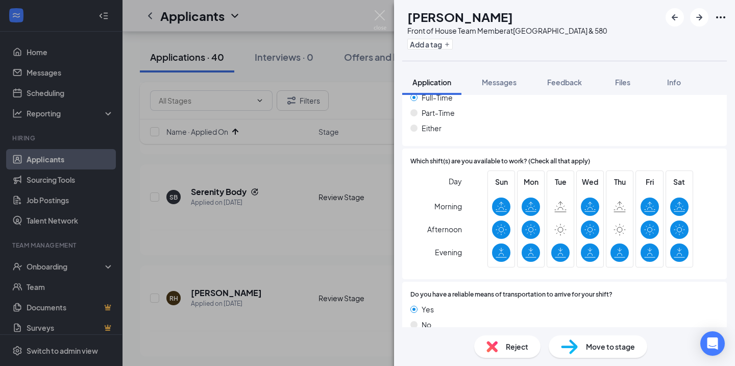
click at [323, 244] on div "IK Israel Kanjera Front of House Team Member at [GEOGRAPHIC_DATA] & 580 Add a t…" at bounding box center [367, 183] width 735 height 366
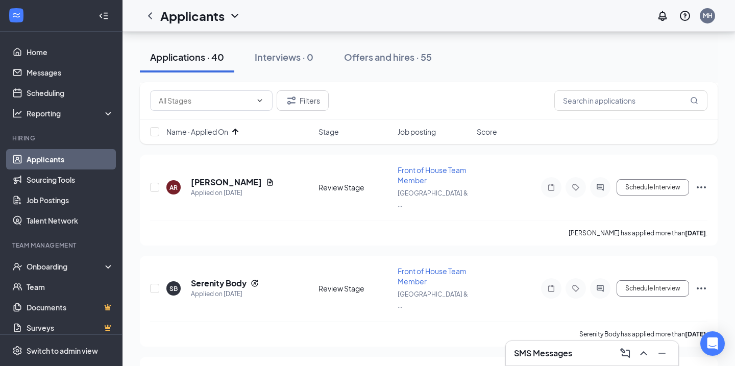
scroll to position [1836, 0]
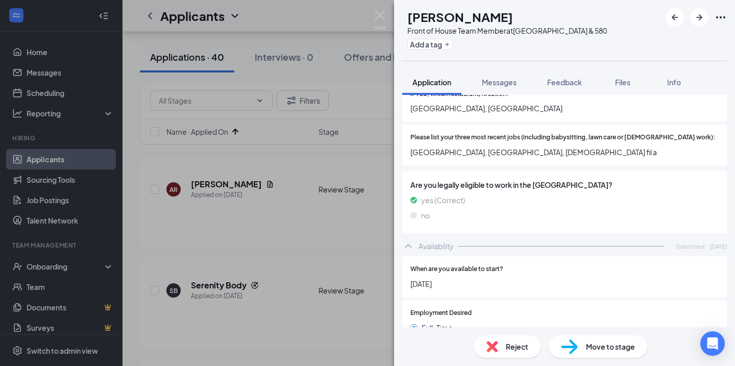
scroll to position [630, 0]
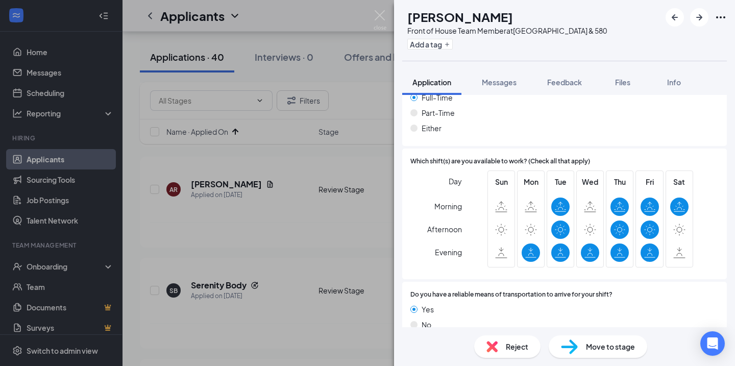
click at [508, 344] on span "Reject" at bounding box center [517, 346] width 22 height 11
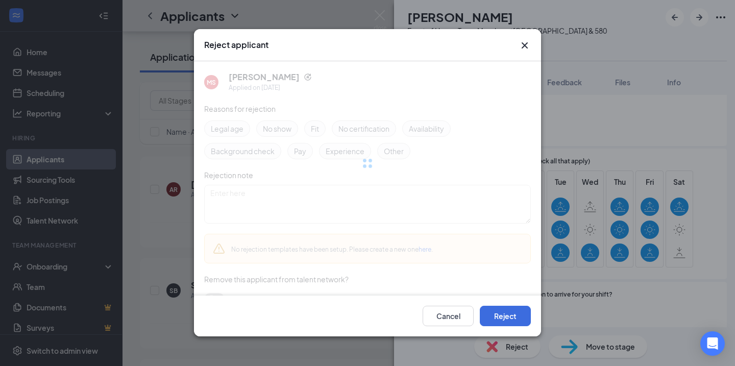
scroll to position [626, 0]
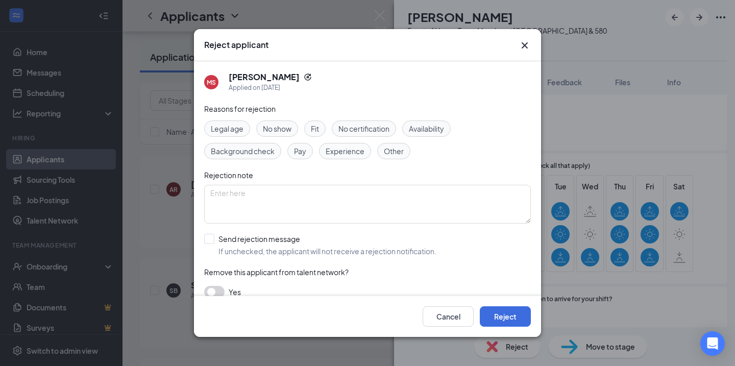
click at [443, 129] on span "Availability" at bounding box center [426, 128] width 35 height 11
click at [276, 236] on input "Send rejection message If unchecked, the applicant will not receive a rejection…" at bounding box center [320, 245] width 232 height 22
checkbox input "true"
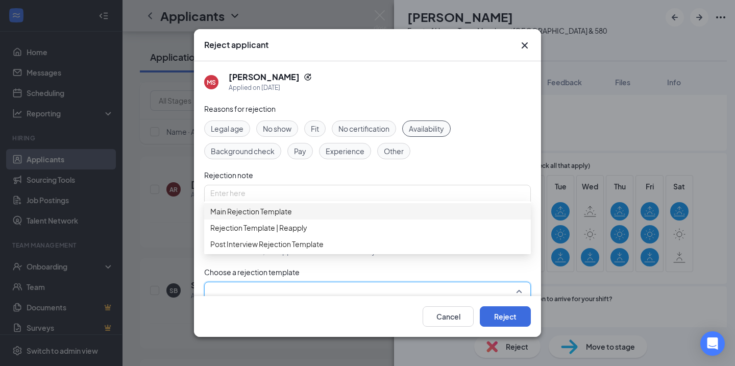
click at [293, 288] on input "search" at bounding box center [363, 290] width 307 height 17
click at [302, 217] on span "Main Rejection Template" at bounding box center [367, 211] width 314 height 11
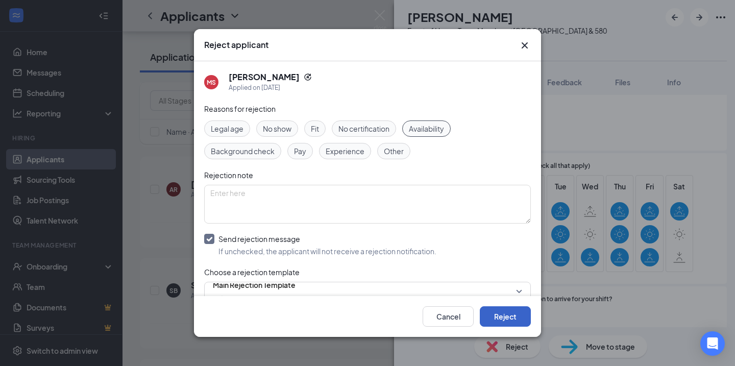
click at [519, 317] on button "Reject" at bounding box center [505, 316] width 51 height 20
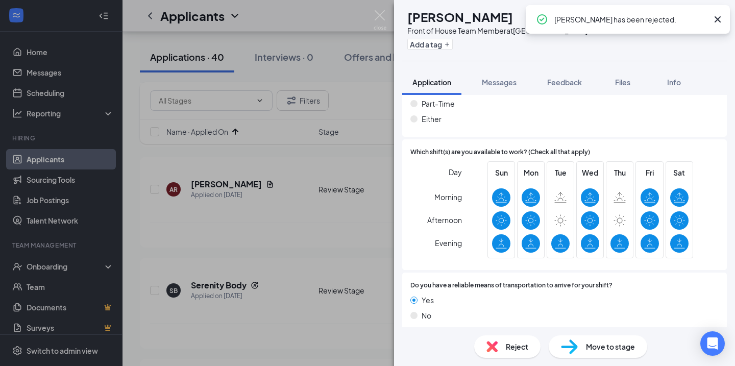
scroll to position [648, 0]
click at [280, 213] on div "IK Israel Kanjera Front of House Team Member at [GEOGRAPHIC_DATA] & 580 Add a t…" at bounding box center [367, 183] width 735 height 366
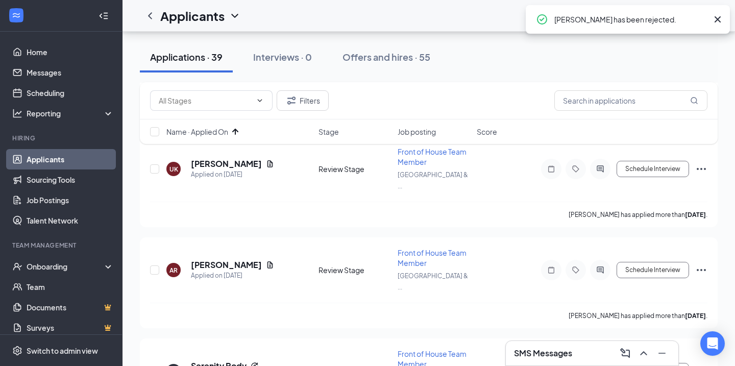
scroll to position [1754, 0]
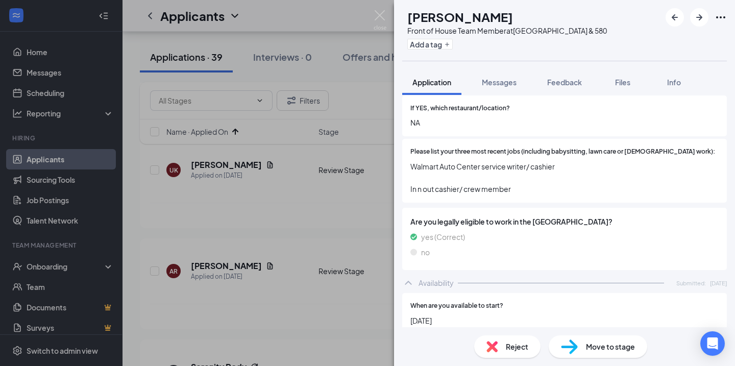
scroll to position [343, 0]
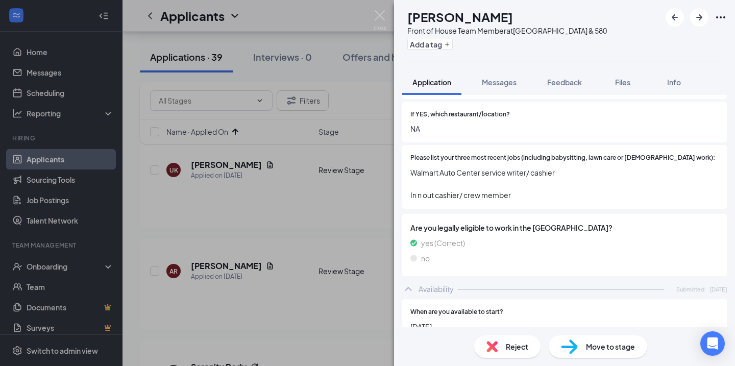
click at [312, 232] on div "RH [PERSON_NAME] Front of House Team Member at [GEOGRAPHIC_DATA] & 580 Add a ta…" at bounding box center [367, 183] width 735 height 366
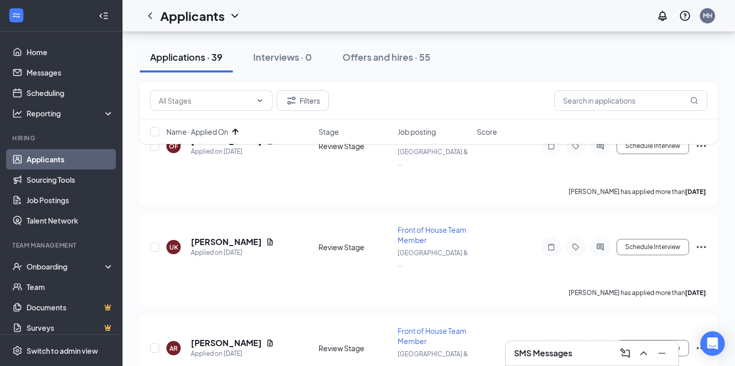
scroll to position [1676, 0]
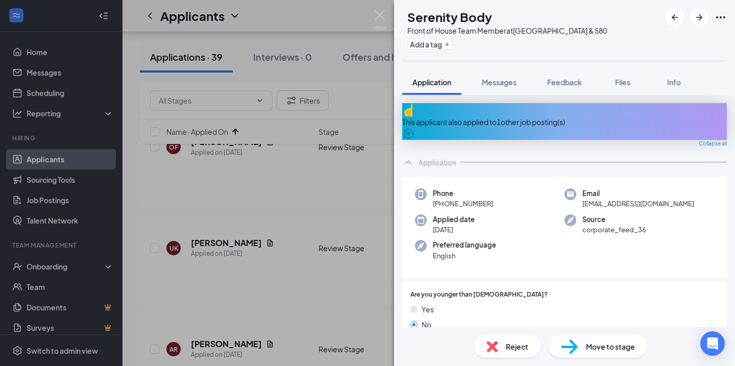
click at [475, 140] on div "Collapse all" at bounding box center [564, 144] width 325 height 8
click at [473, 124] on div "This applicant also applied to 1 other job posting(s)" at bounding box center [564, 121] width 325 height 37
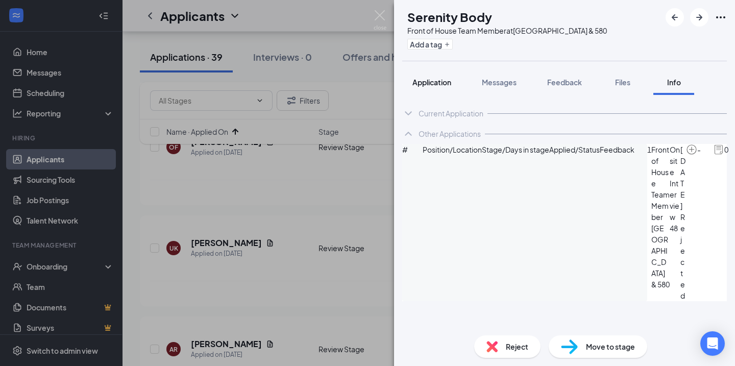
drag, startPoint x: 420, startPoint y: 84, endPoint x: 413, endPoint y: 84, distance: 6.1
click at [419, 84] on span "Application" at bounding box center [431, 82] width 39 height 9
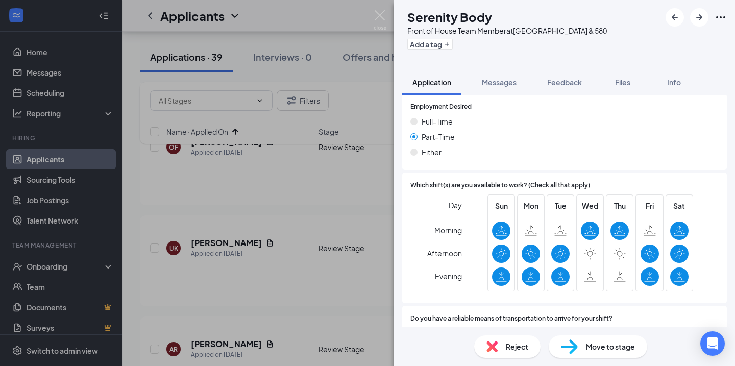
scroll to position [630, 0]
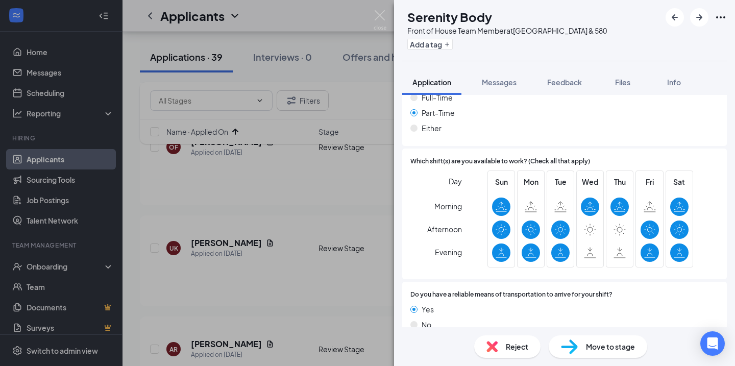
click at [522, 347] on span "Reject" at bounding box center [517, 346] width 22 height 11
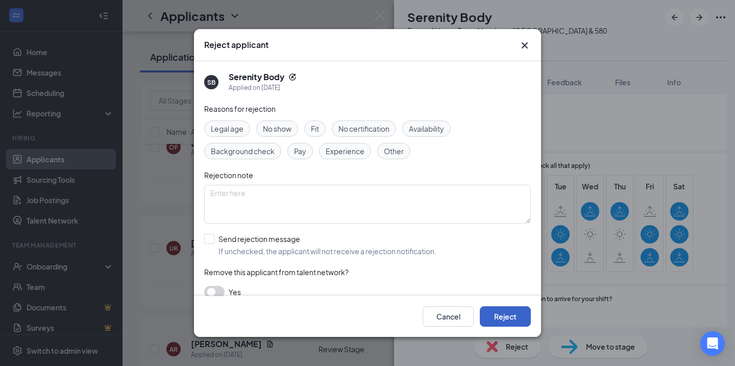
click at [499, 315] on button "Reject" at bounding box center [505, 316] width 51 height 20
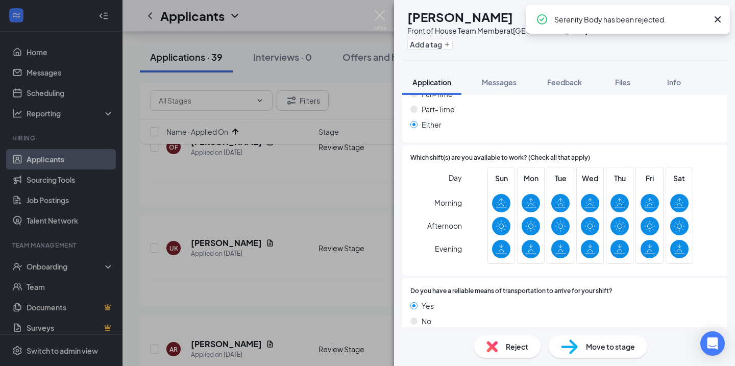
scroll to position [624, 0]
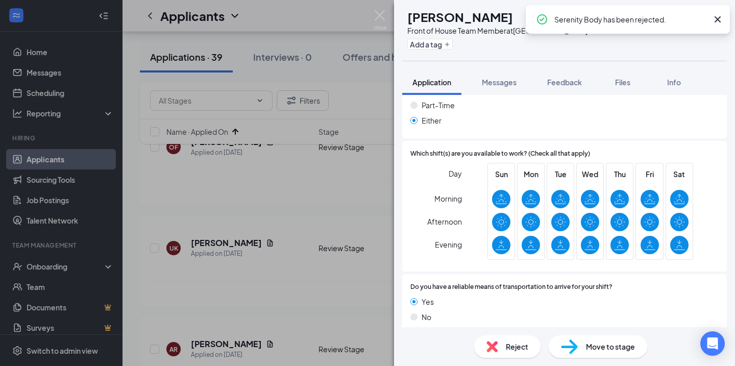
click at [340, 236] on div "RH [PERSON_NAME] Front of House Team Member at [GEOGRAPHIC_DATA] & 580 Add a ta…" at bounding box center [367, 183] width 735 height 366
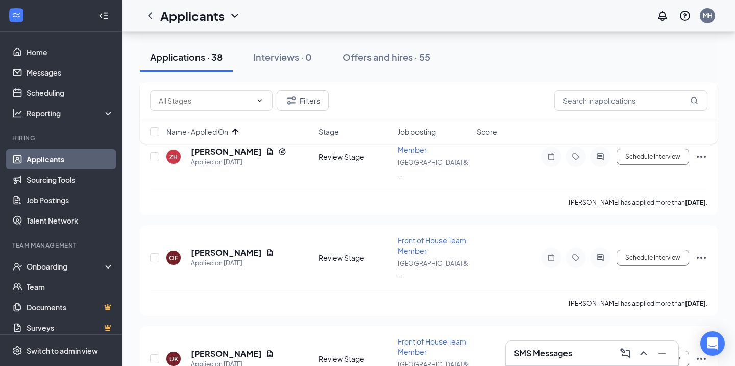
scroll to position [1560, 0]
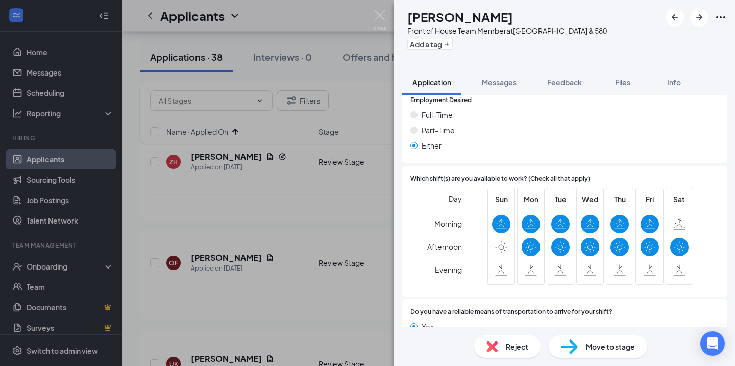
scroll to position [657, 0]
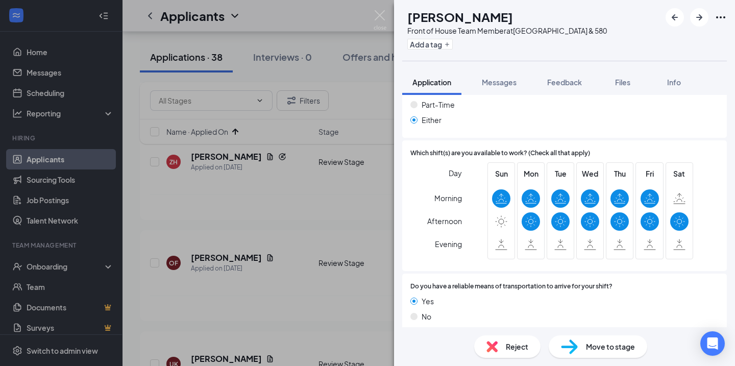
click at [510, 340] on div "Reject" at bounding box center [507, 346] width 66 height 22
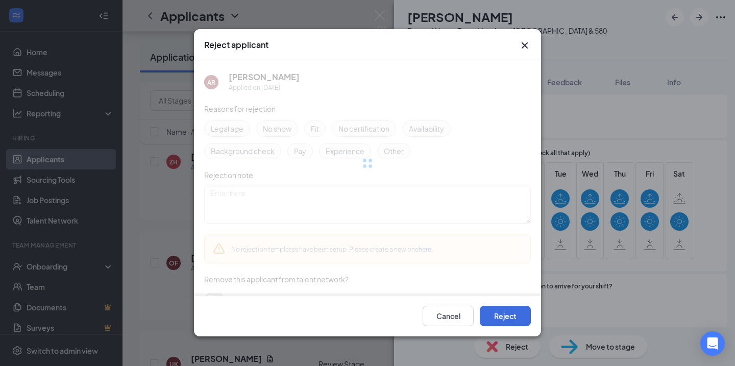
scroll to position [653, 0]
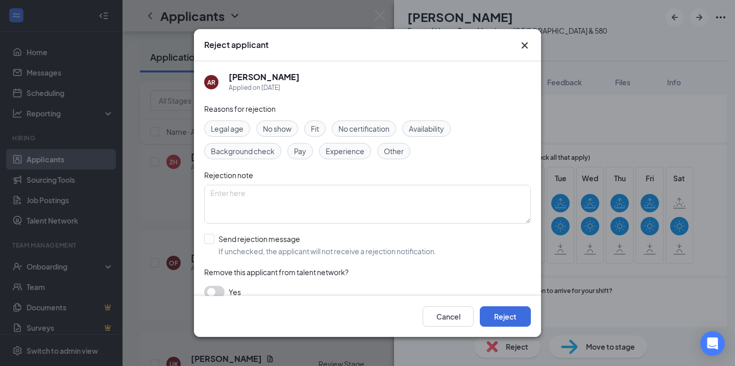
click at [438, 130] on span "Availability" at bounding box center [426, 128] width 35 height 11
click at [303, 250] on input "Send rejection message If unchecked, the applicant will not receive a rejection…" at bounding box center [320, 245] width 232 height 22
checkbox input "true"
click at [321, 285] on input "search" at bounding box center [363, 290] width 307 height 17
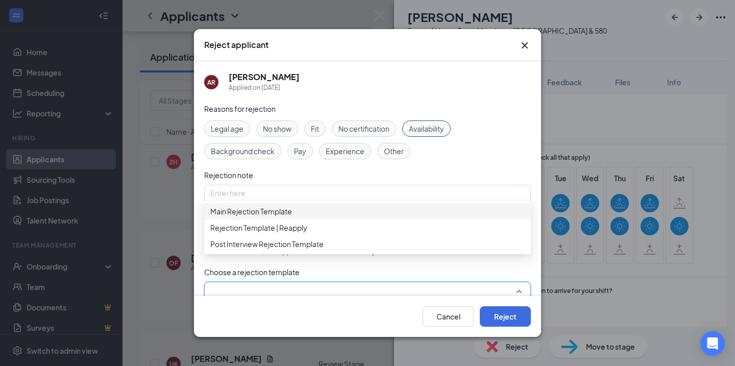
click at [323, 217] on span "Main Rejection Template" at bounding box center [367, 211] width 314 height 11
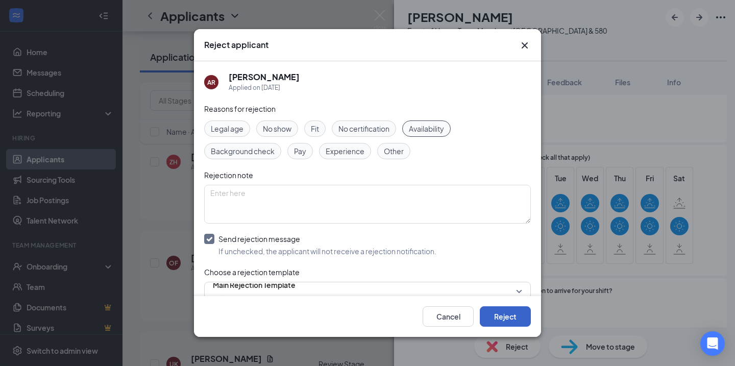
click at [503, 318] on button "Reject" at bounding box center [505, 316] width 51 height 20
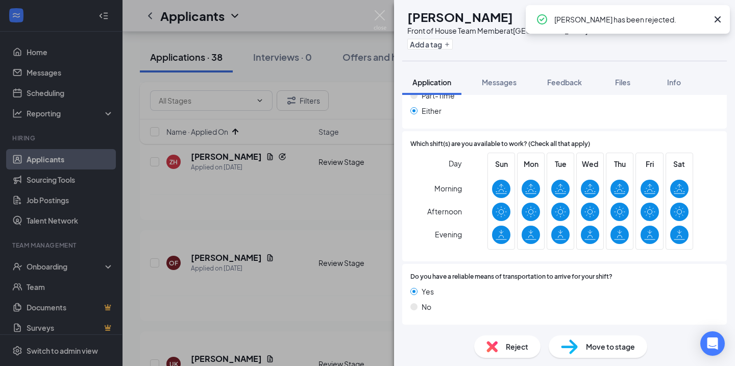
scroll to position [624, 0]
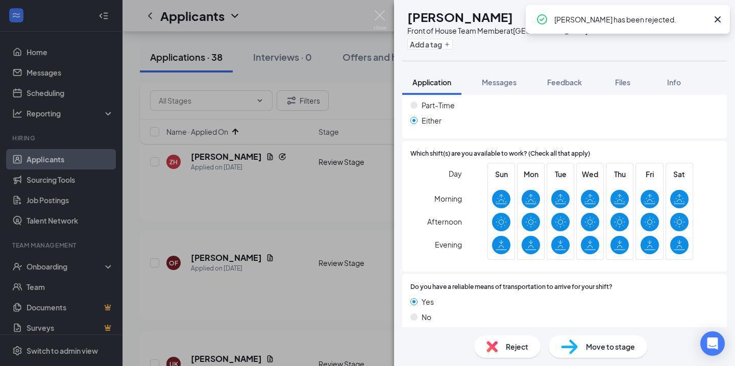
click at [335, 289] on div "RH [PERSON_NAME] Front of House Team Member at [GEOGRAPHIC_DATA] & 580 Add a ta…" at bounding box center [367, 183] width 735 height 366
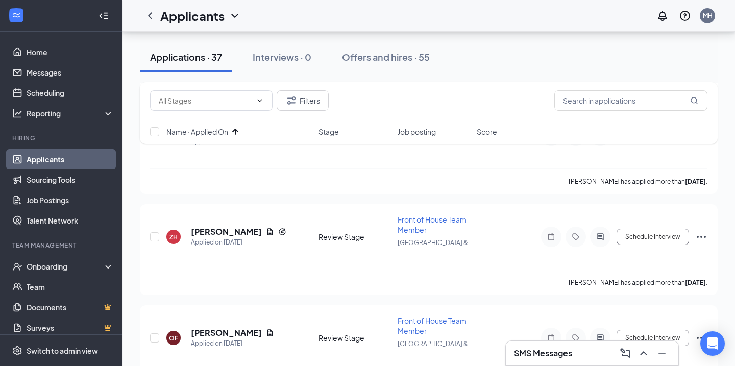
scroll to position [1483, 0]
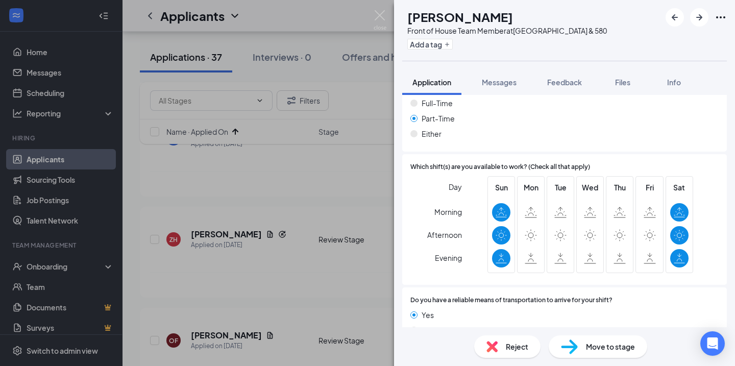
scroll to position [669, 0]
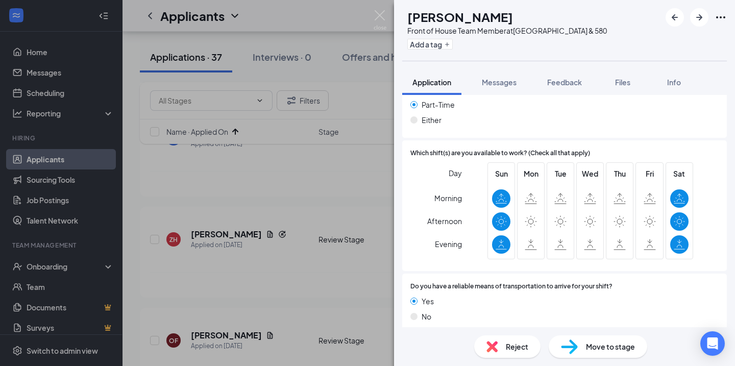
click at [518, 340] on div "Reject" at bounding box center [507, 346] width 66 height 22
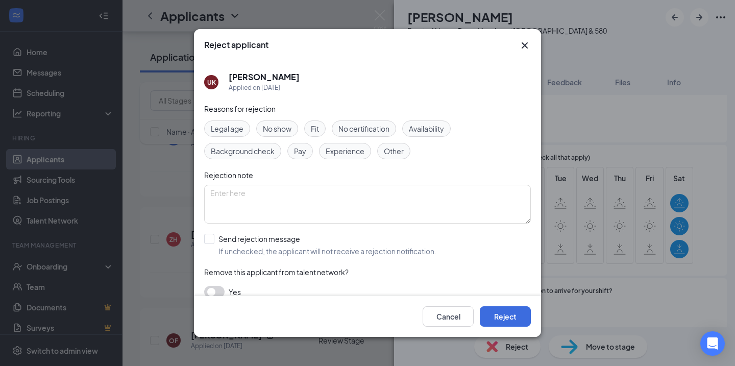
click at [422, 132] on span "Availability" at bounding box center [426, 128] width 35 height 11
click at [282, 239] on input "Send rejection message If unchecked, the applicant will not receive a rejection…" at bounding box center [320, 245] width 232 height 22
checkbox input "true"
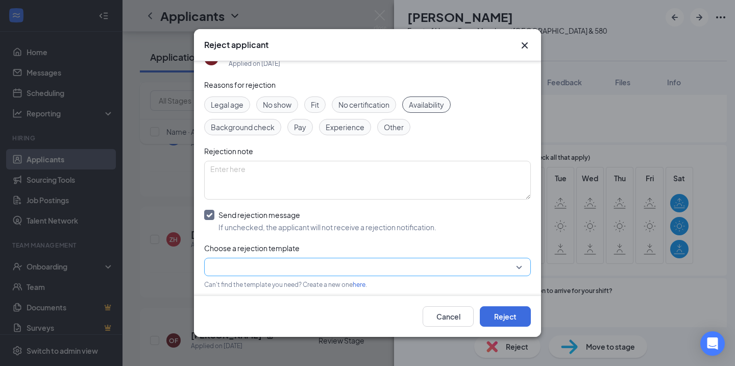
click at [291, 259] on input "search" at bounding box center [363, 266] width 307 height 17
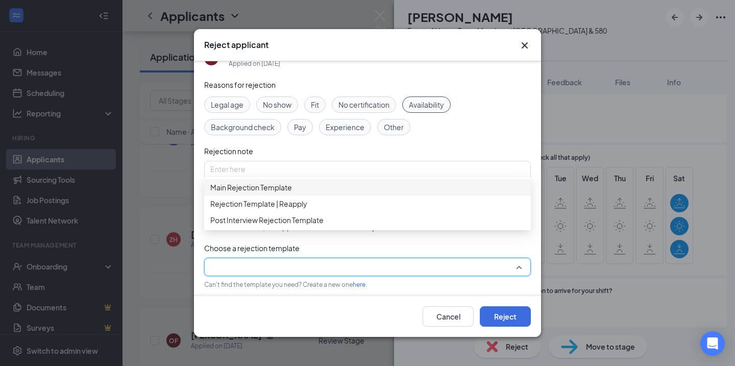
click at [292, 193] on span "Main Rejection Template" at bounding box center [251, 187] width 82 height 11
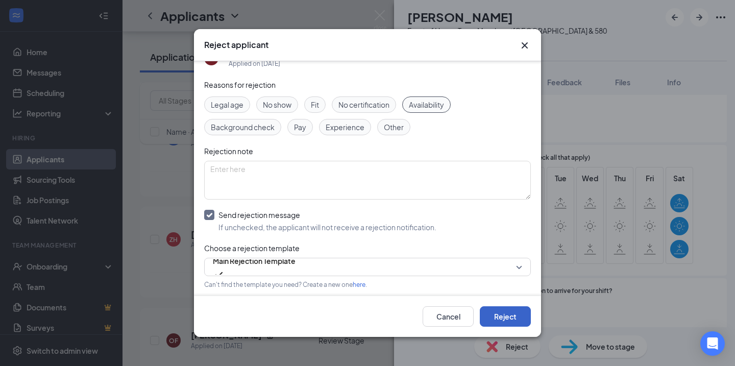
click at [512, 317] on button "Reject" at bounding box center [505, 316] width 51 height 20
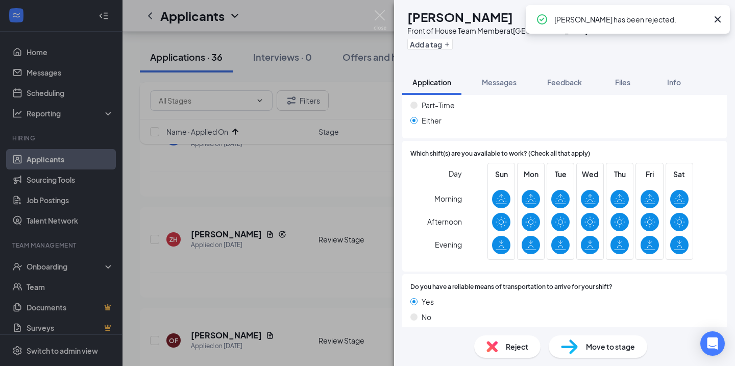
scroll to position [620, 0]
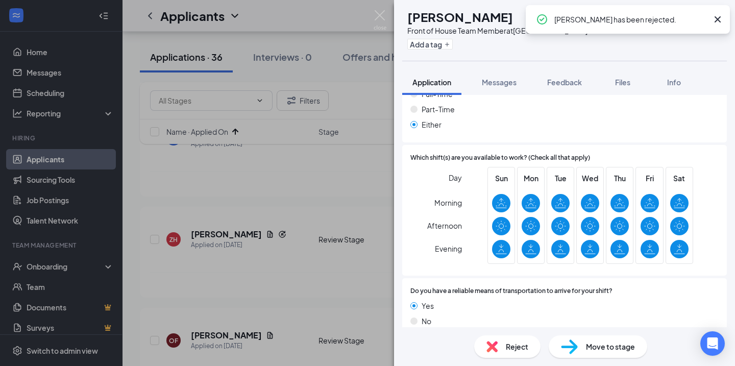
click at [305, 236] on div "RH [PERSON_NAME] Front of House Team Member at [GEOGRAPHIC_DATA] & 580 Add a ta…" at bounding box center [367, 183] width 735 height 366
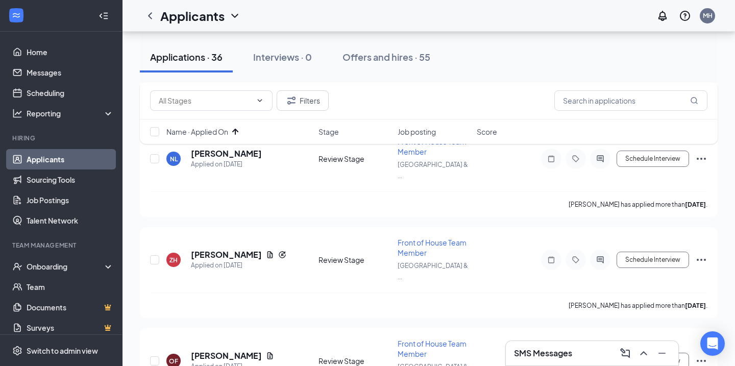
scroll to position [1430, 0]
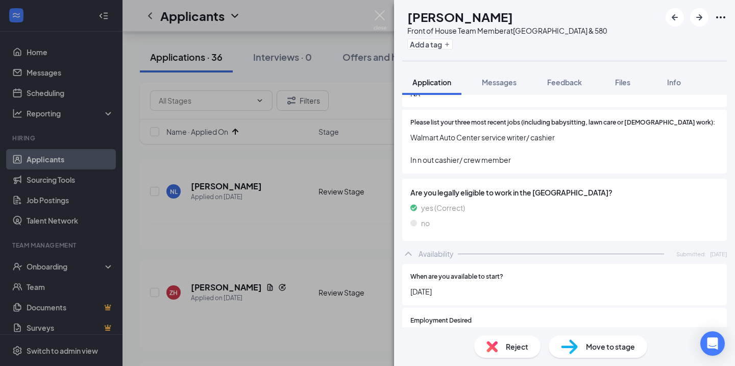
scroll to position [346, 0]
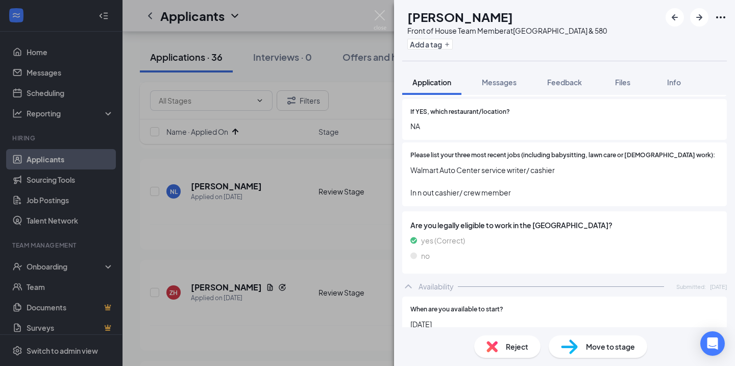
click at [352, 259] on div "RH [PERSON_NAME] Front of House Team Member at [GEOGRAPHIC_DATA] & 580 Add a ta…" at bounding box center [367, 183] width 735 height 366
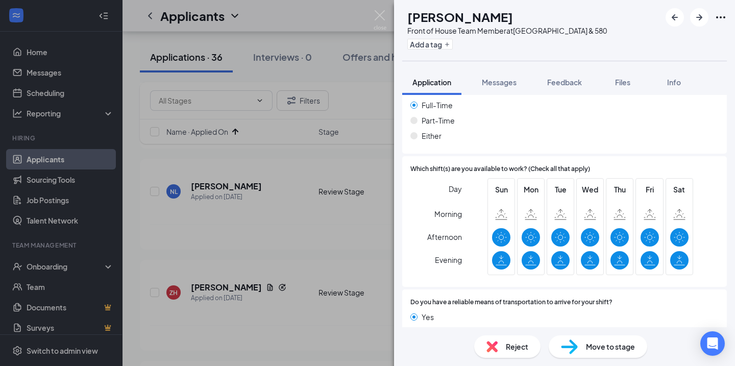
scroll to position [657, 0]
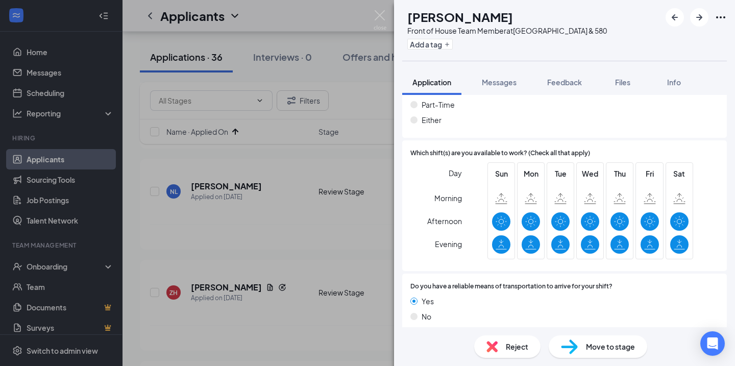
click at [356, 202] on div "OF [PERSON_NAME] Front of House Team Member at [GEOGRAPHIC_DATA] & 580 Add a ta…" at bounding box center [367, 183] width 735 height 366
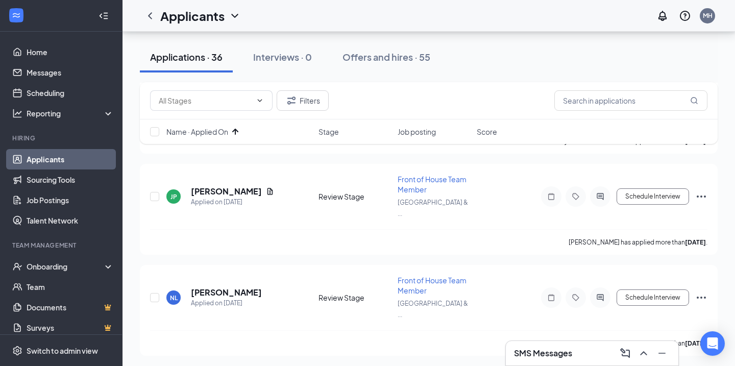
scroll to position [1310, 0]
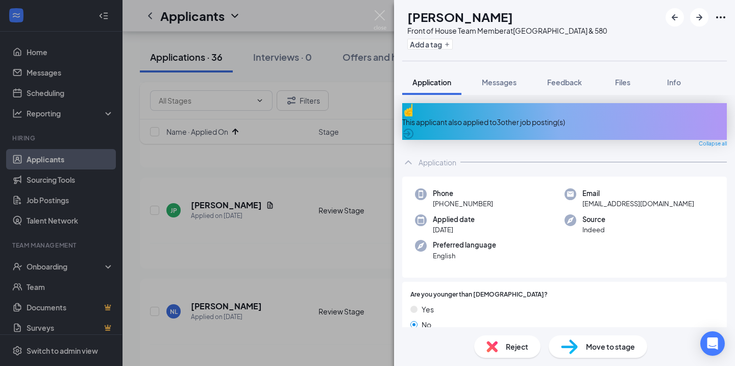
click at [522, 121] on div "This applicant also applied to 3 other job posting(s)" at bounding box center [564, 121] width 325 height 37
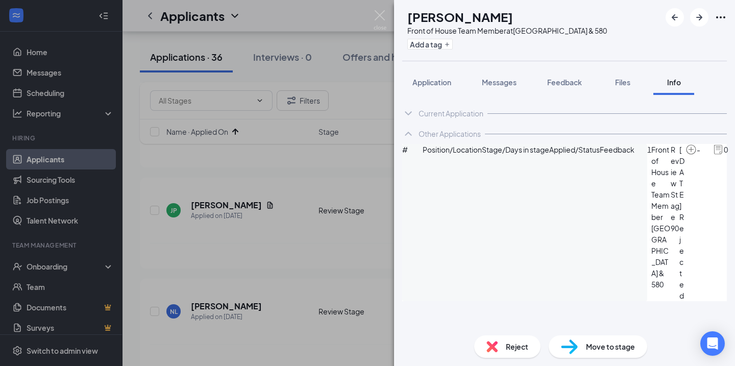
click at [501, 340] on div "Reject" at bounding box center [507, 346] width 66 height 22
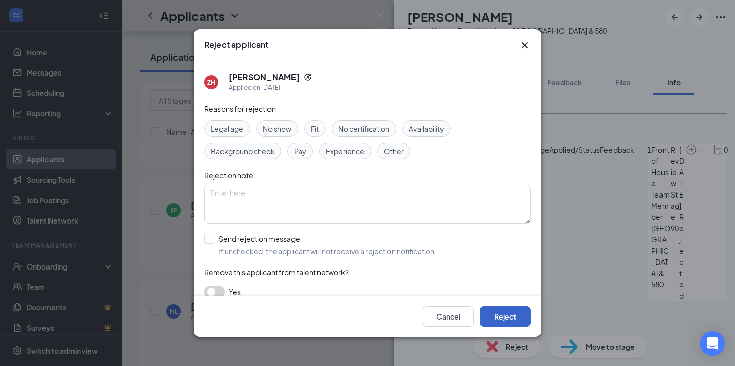
click at [513, 310] on button "Reject" at bounding box center [505, 316] width 51 height 20
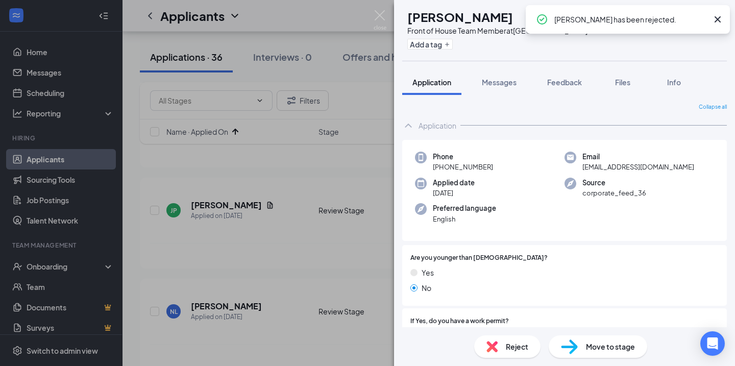
click at [315, 252] on div "OF [PERSON_NAME] Front of House Team Member at [GEOGRAPHIC_DATA] & 580 Add a ta…" at bounding box center [367, 183] width 735 height 366
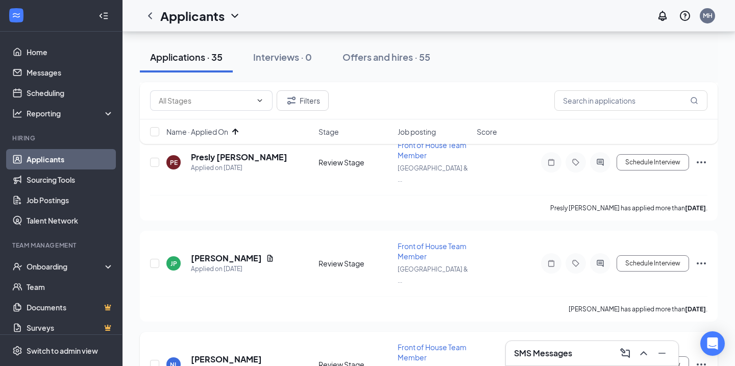
scroll to position [1255, 0]
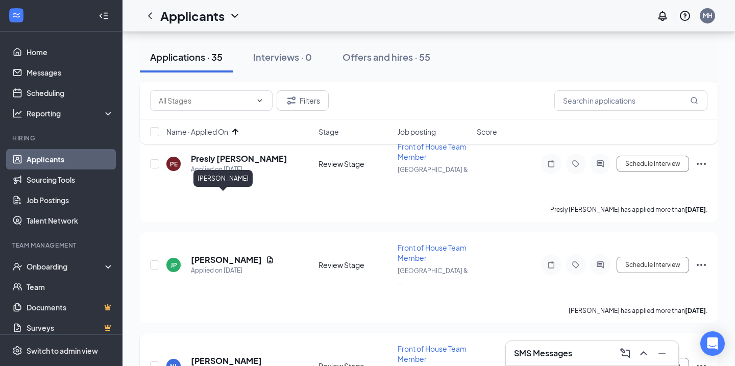
click at [227, 355] on h5 "[PERSON_NAME]" at bounding box center [226, 360] width 71 height 11
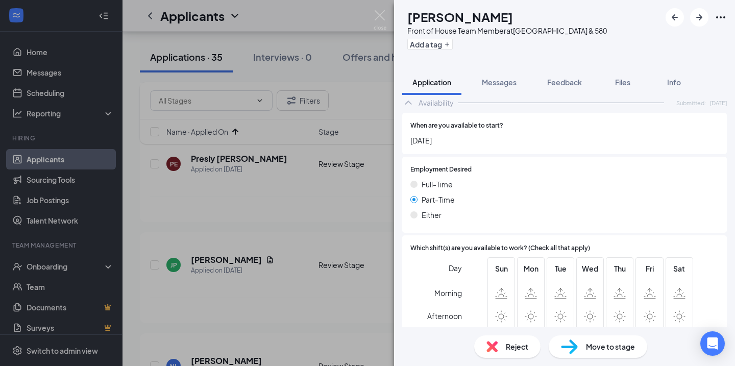
scroll to position [613, 0]
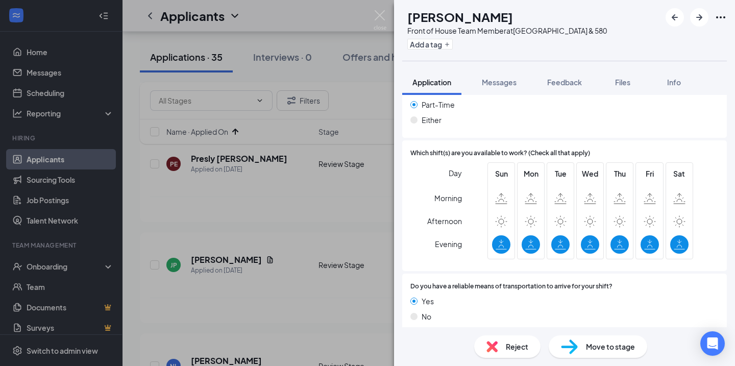
click at [318, 292] on div "NL [PERSON_NAME] Front of House Team Member at [GEOGRAPHIC_DATA] & 580 Add a ta…" at bounding box center [367, 183] width 735 height 366
